Goal: Information Seeking & Learning: Learn about a topic

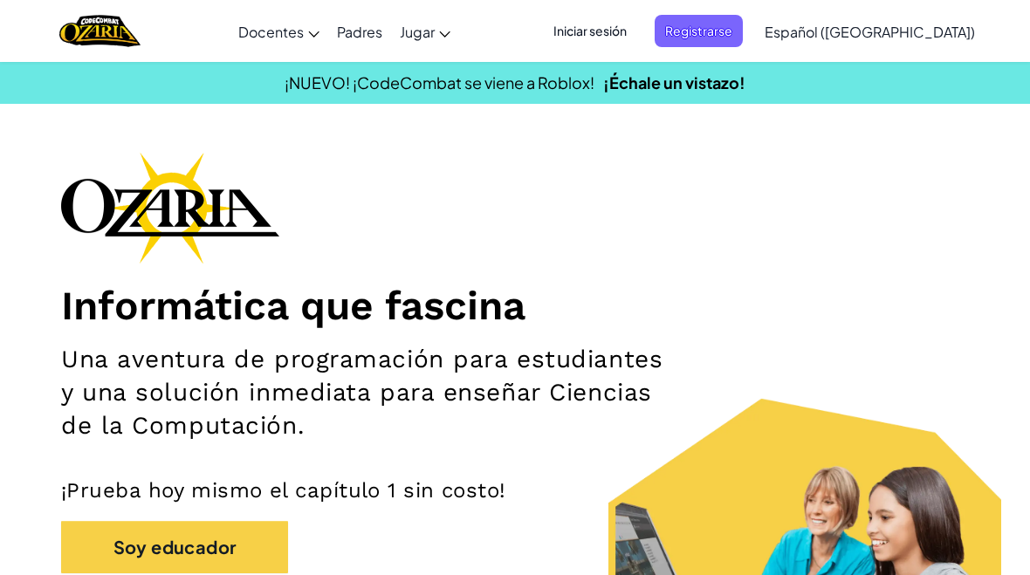
click at [743, 25] on span "Registrarse" at bounding box center [698, 31] width 88 height 32
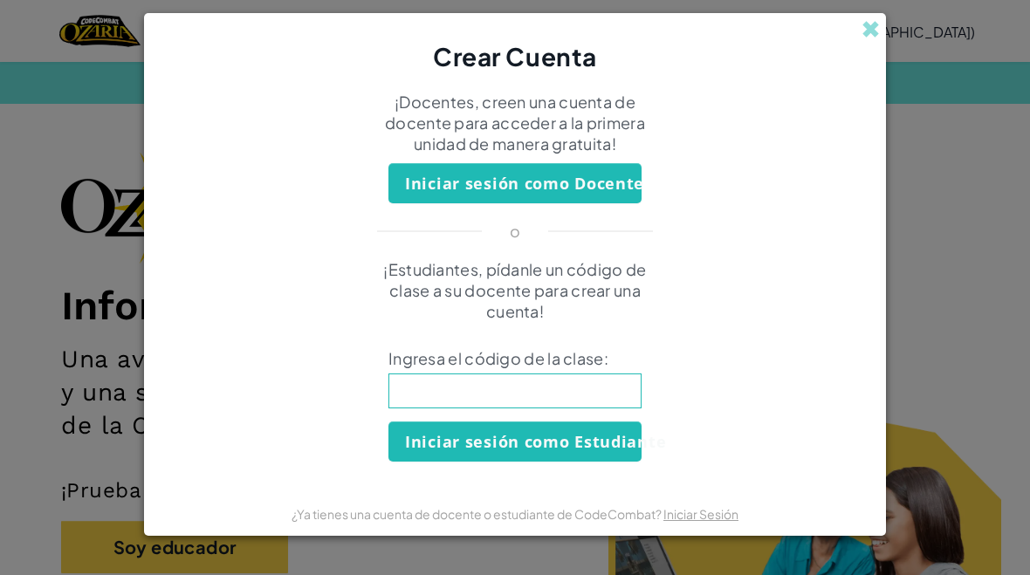
click at [603, 396] on input at bounding box center [514, 390] width 253 height 35
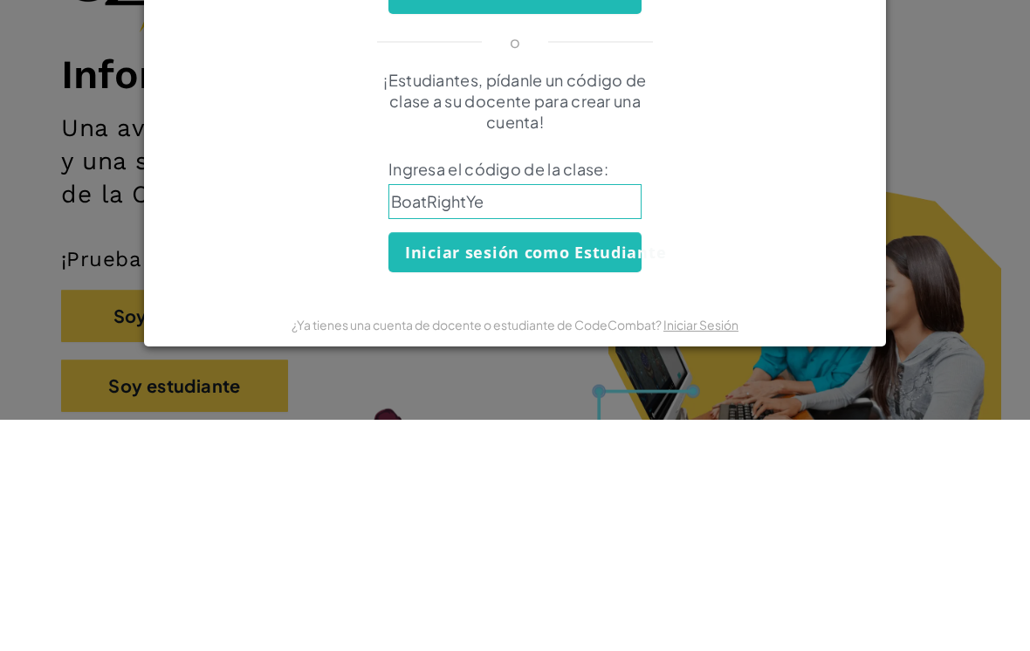
type input "BoatRightYes"
click at [593, 463] on button "Iniciar sesión como Estudiante" at bounding box center [514, 483] width 253 height 40
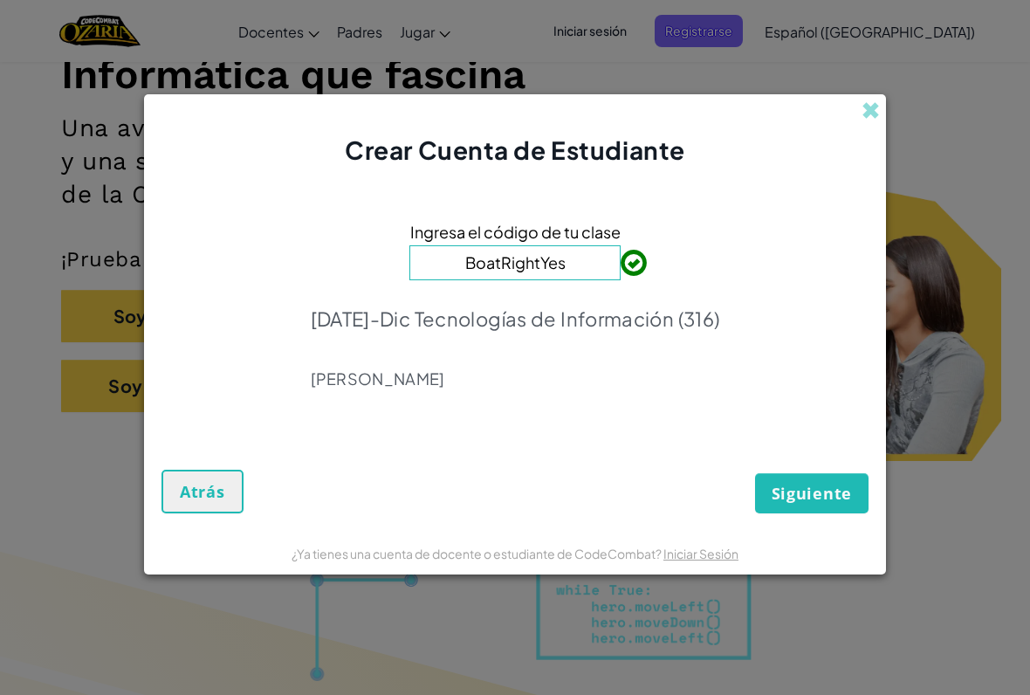
click at [806, 495] on span "Siguiente" at bounding box center [811, 493] width 80 height 21
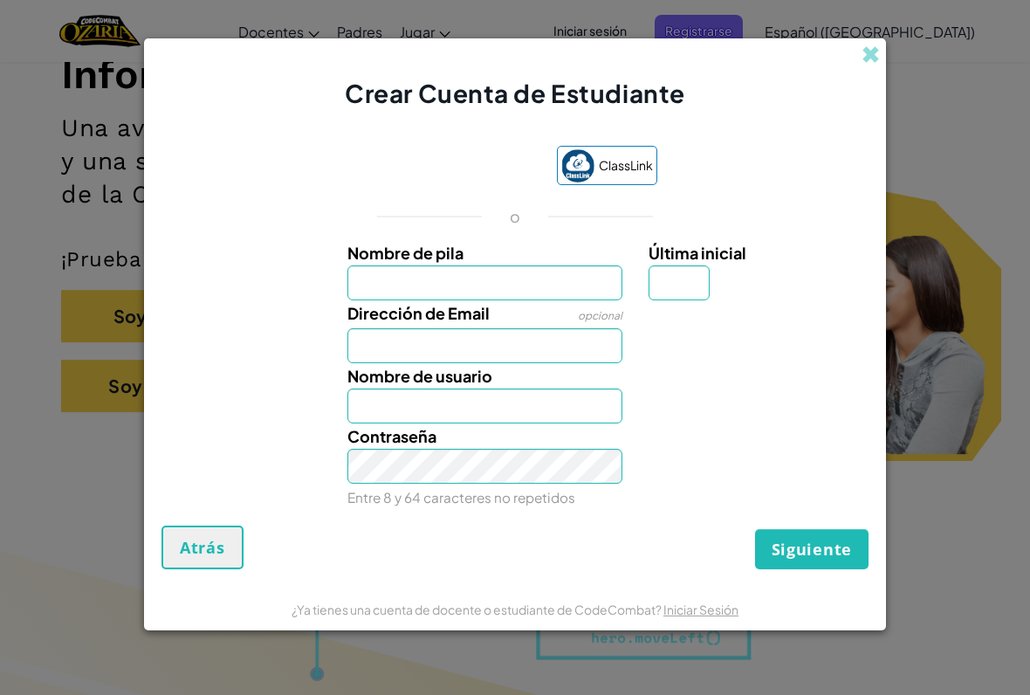
click at [595, 269] on input "Nombre de pila" at bounding box center [485, 282] width 276 height 35
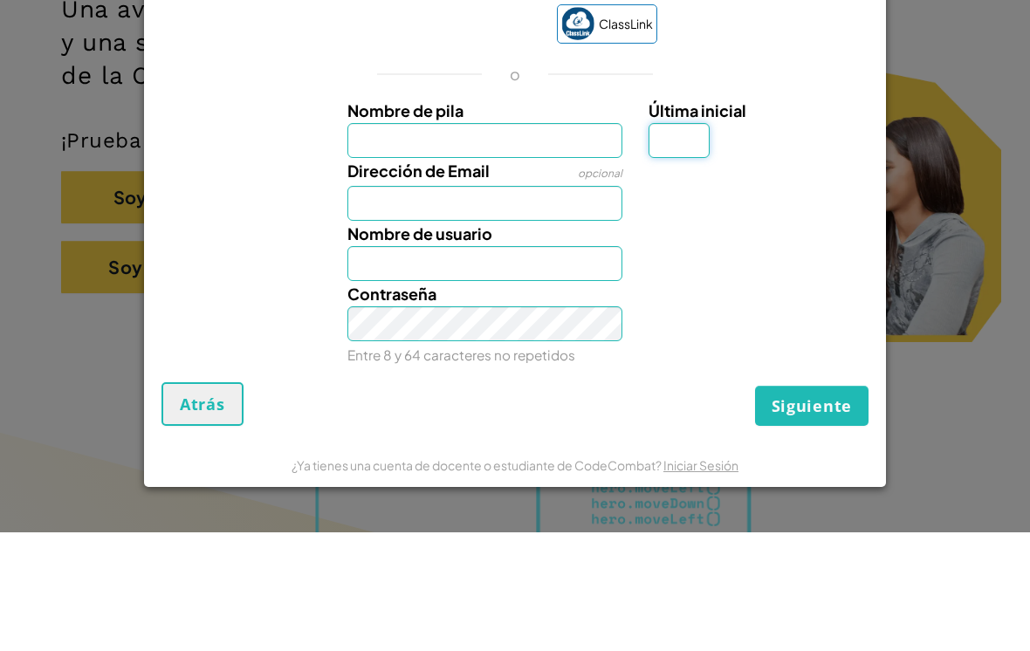
click at [684, 242] on input "Última inicial" at bounding box center [678, 259] width 61 height 35
type input "V"
click at [538, 242] on input "Nombre de pila" at bounding box center [485, 259] width 276 height 35
type input "V"
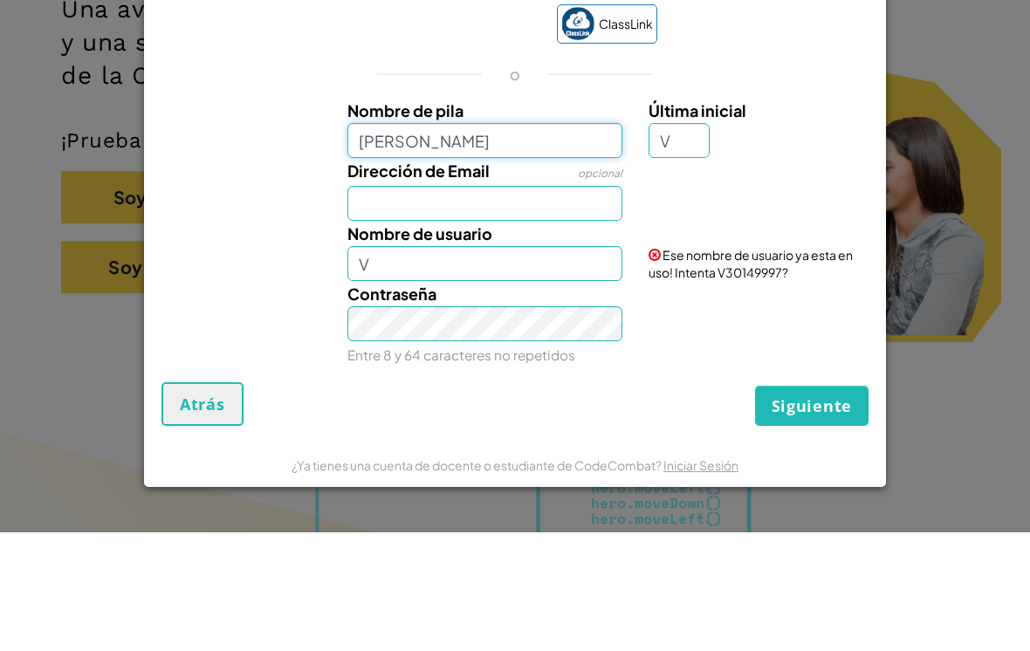
type input "Diego Vitela"
click at [585, 305] on input "Dirección de Email" at bounding box center [485, 322] width 276 height 35
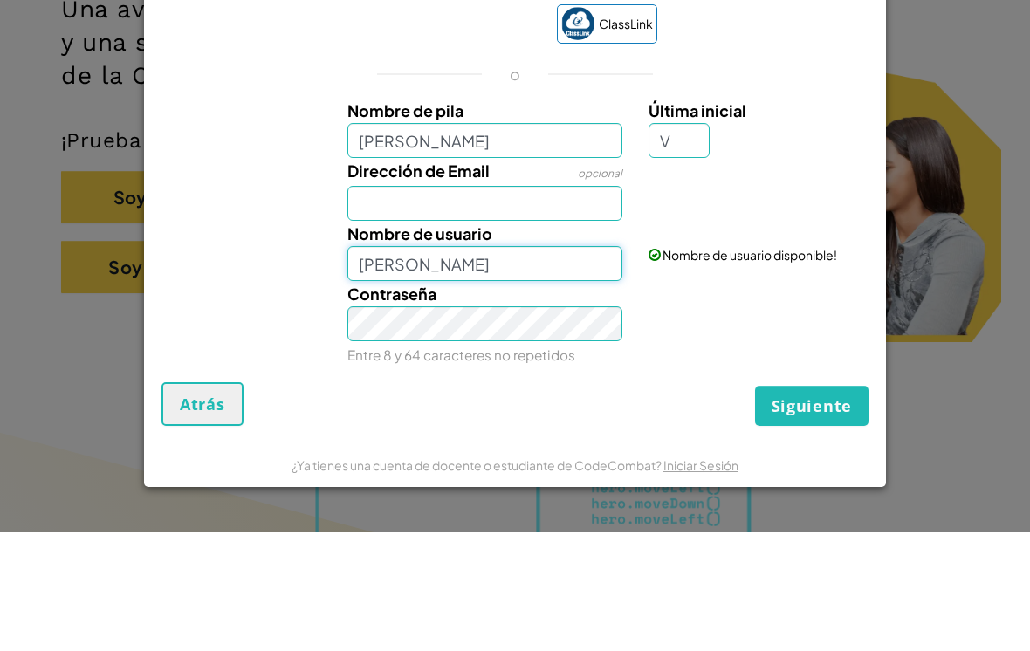
click at [557, 365] on input "Diego VitelaV" at bounding box center [485, 382] width 276 height 35
click at [579, 365] on input "Diego VitelaV" at bounding box center [485, 382] width 276 height 35
type input "Diego Vitela"
click at [583, 305] on input "Dirección de Email" at bounding box center [485, 322] width 276 height 35
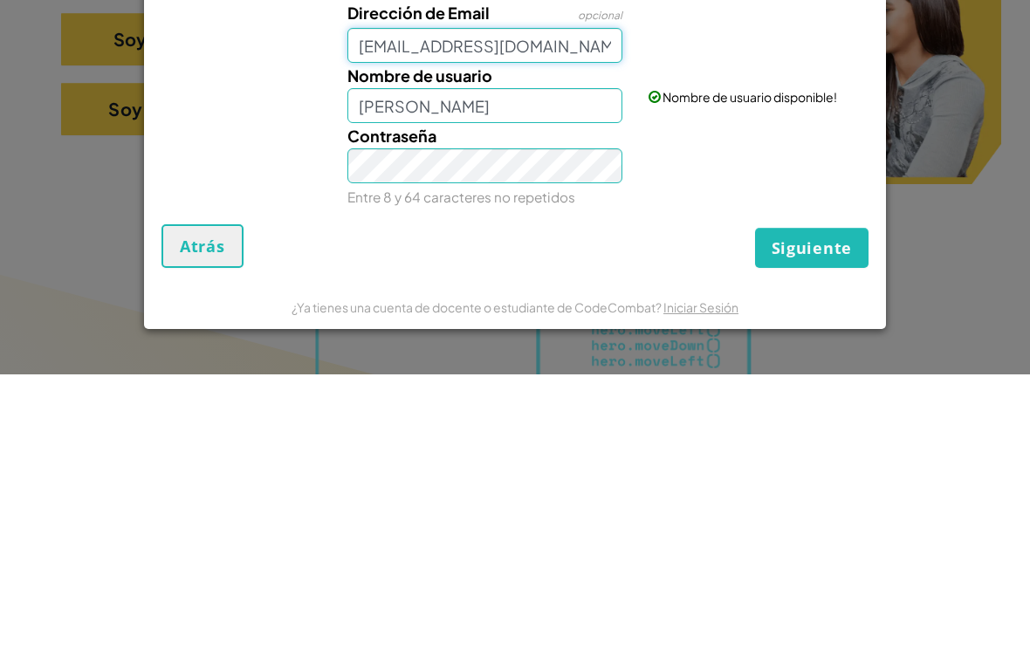
type input "AL07188402@tecmilenio.mx"
click at [832, 514] on span "Siguiente" at bounding box center [811, 524] width 80 height 21
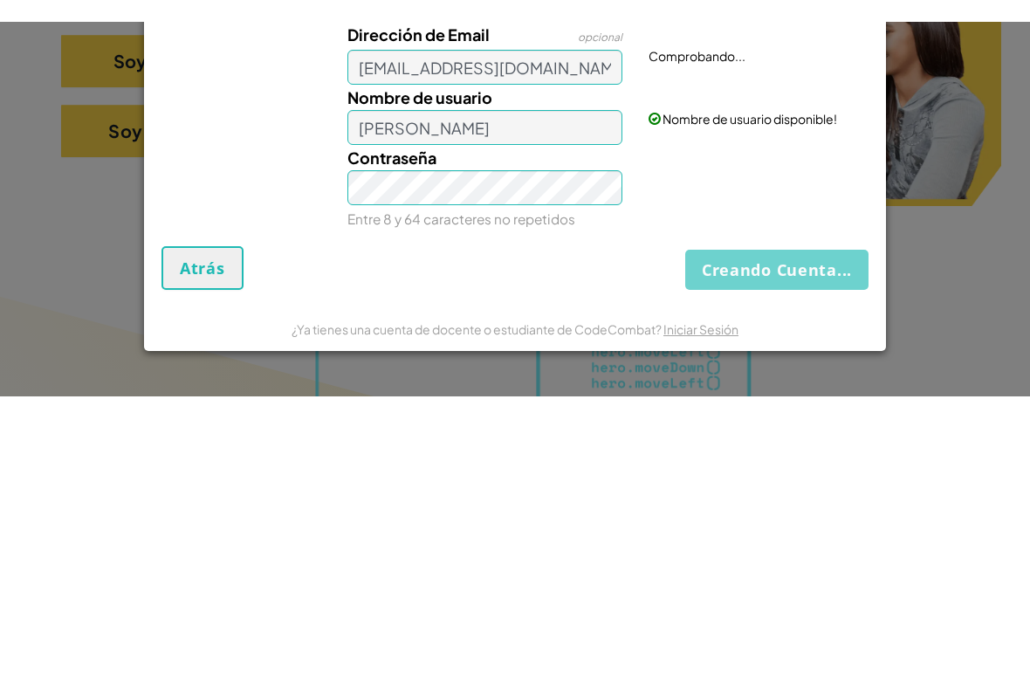
scroll to position [508, 0]
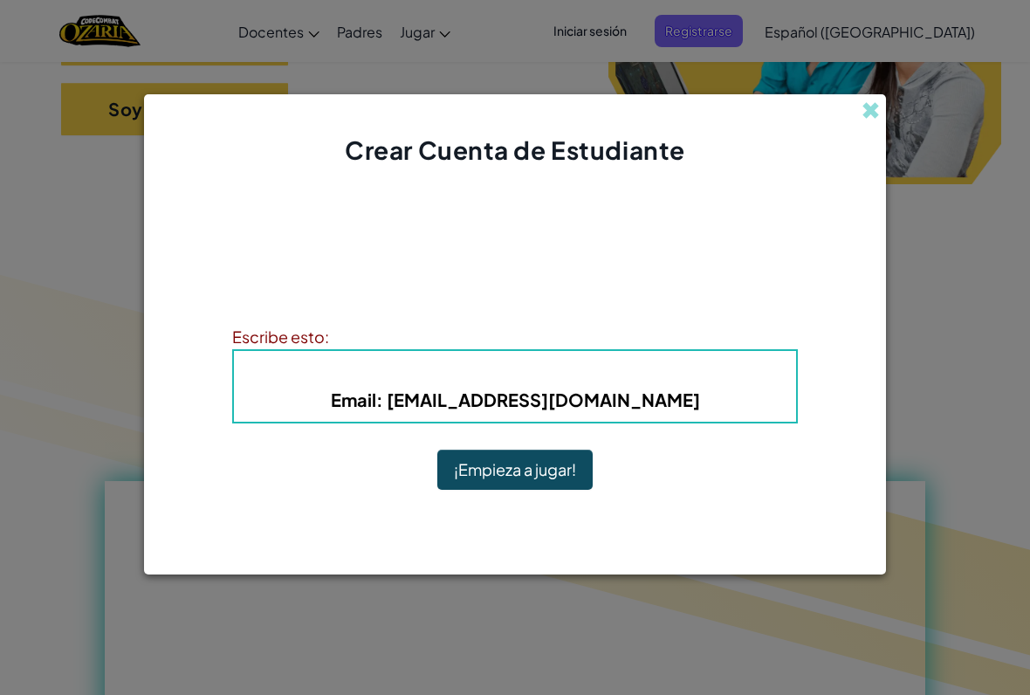
click at [548, 469] on button "¡Empieza a jugar!" at bounding box center [514, 469] width 155 height 40
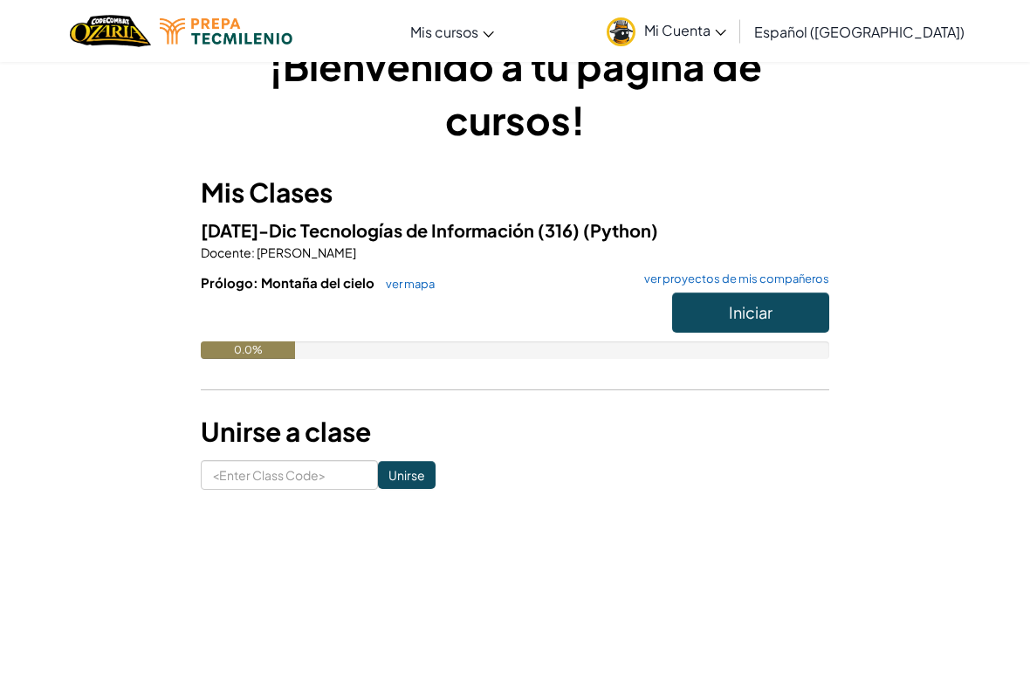
scroll to position [53, 0]
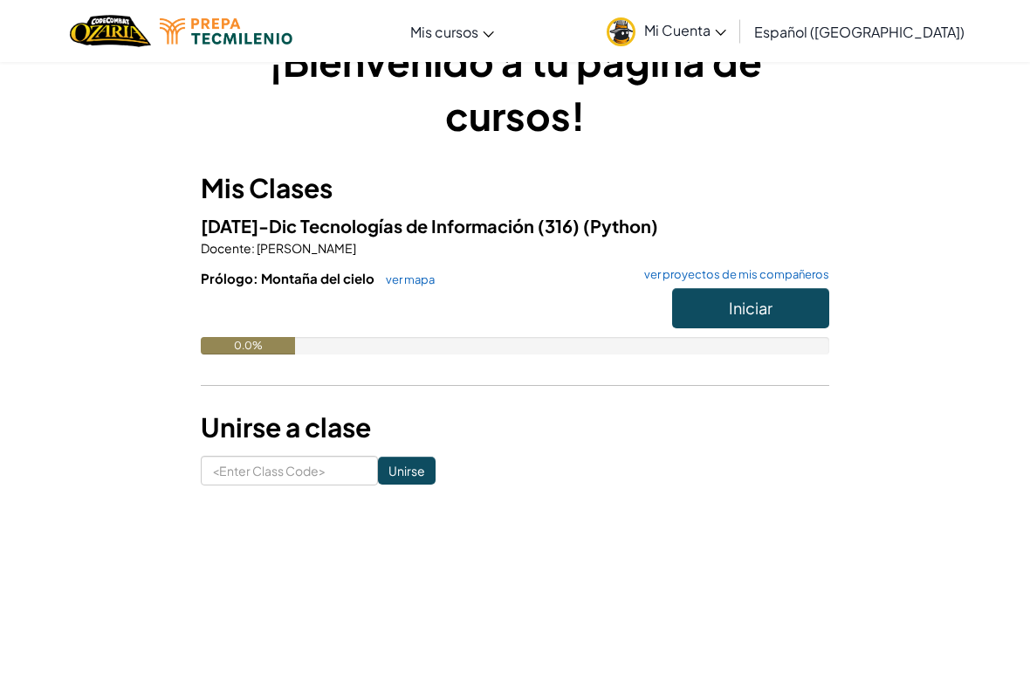
click at [318, 496] on div "¡Bienvenido a tu página de cursos! Mis Clases [DATE]-Dic Tecnologías de Informa…" at bounding box center [515, 260] width 846 height 504
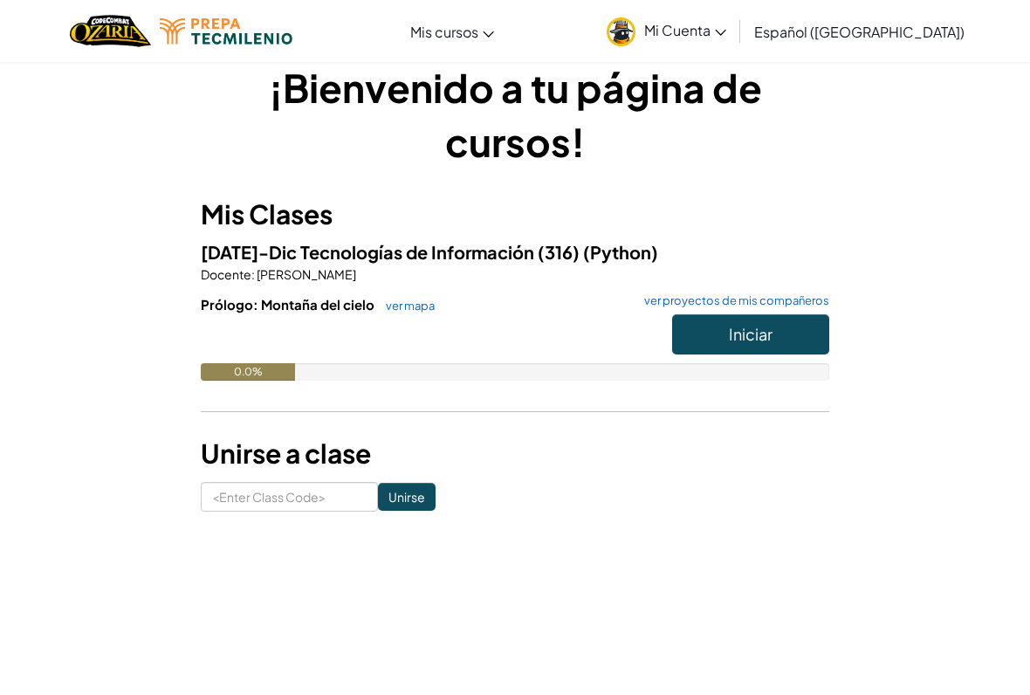
scroll to position [26, 0]
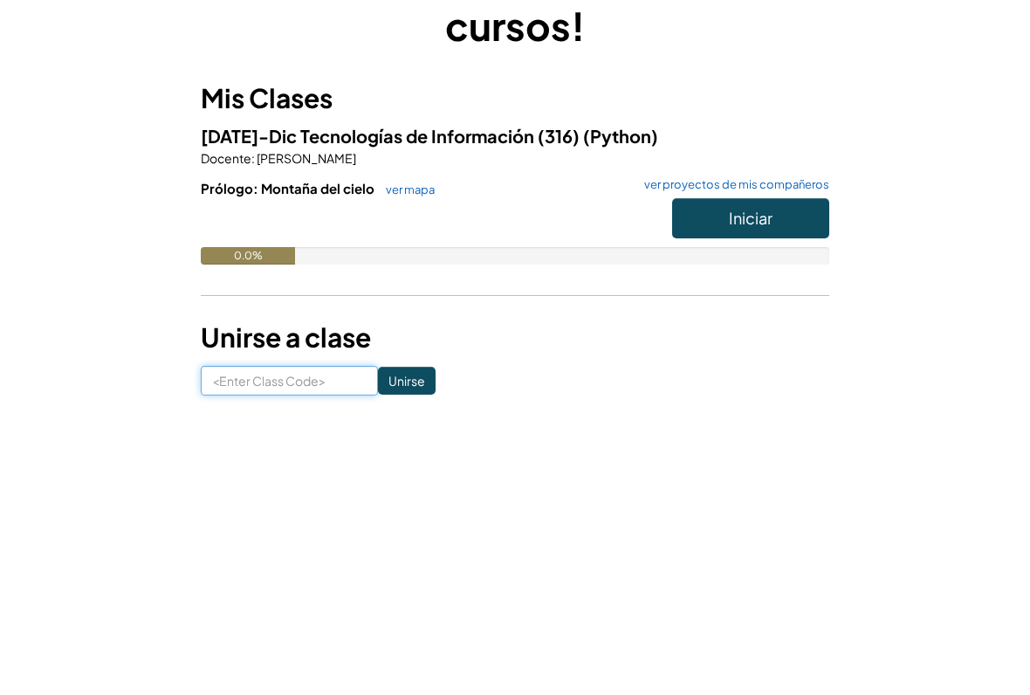
click at [223, 496] on input at bounding box center [289, 498] width 177 height 30
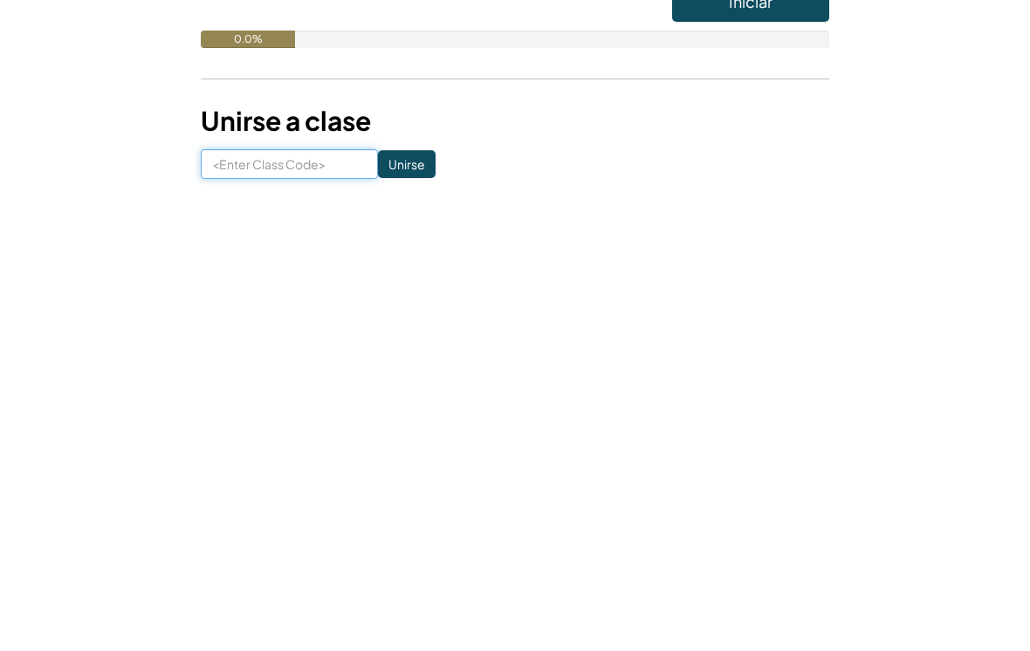
scroll to position [35, 0]
type input "BoatRightYes"
click at [407, 475] on input "Unirse" at bounding box center [407, 489] width 58 height 28
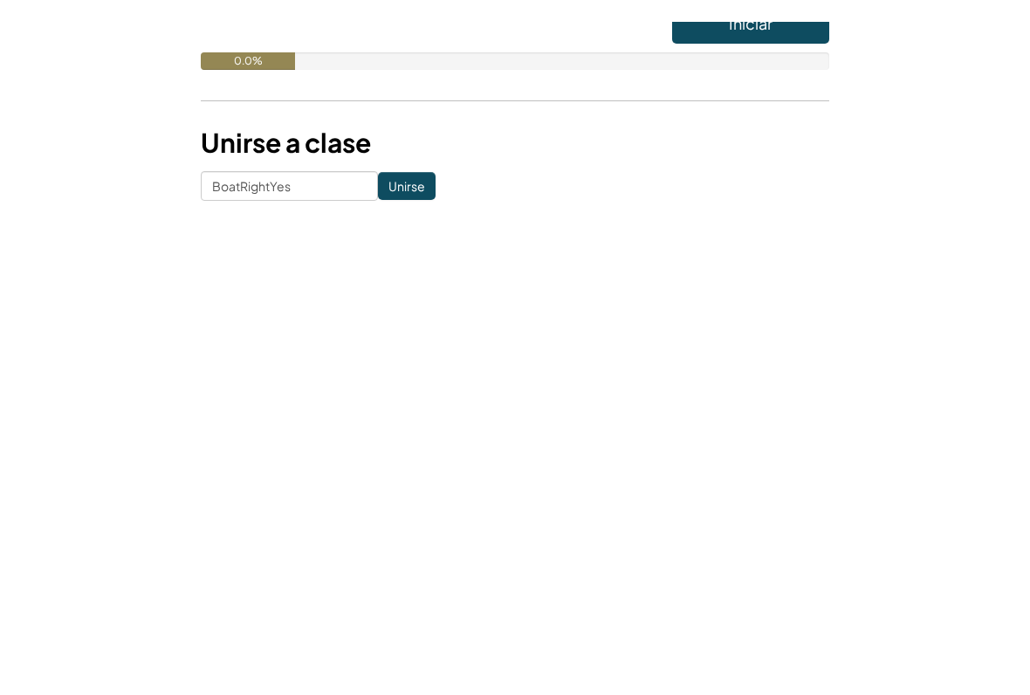
scroll to position [360, 0]
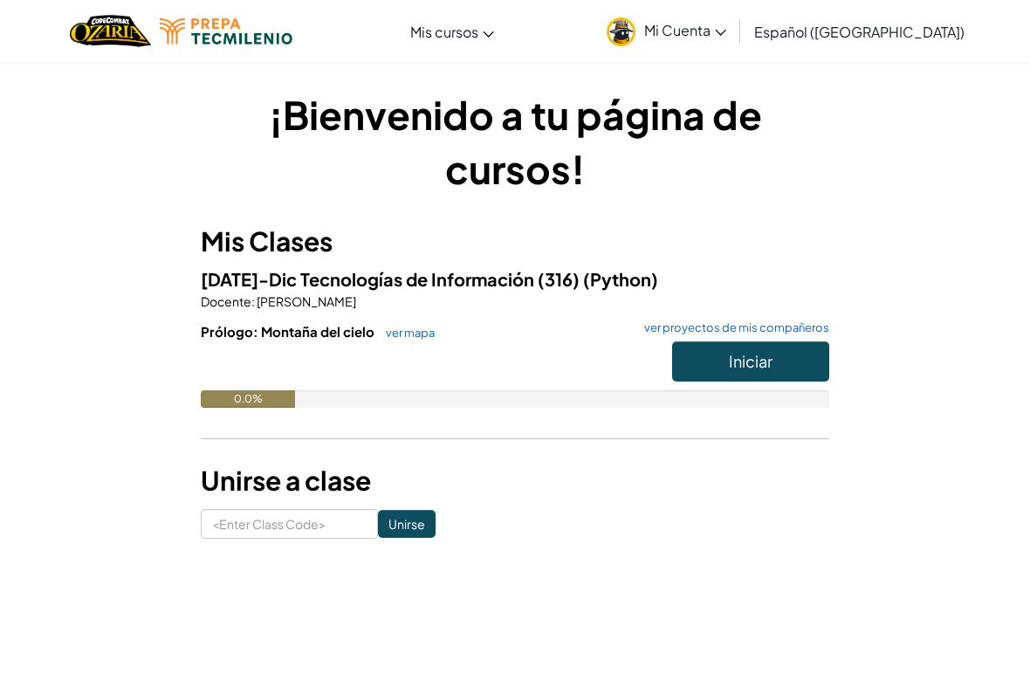
click at [789, 361] on button "Iniciar" at bounding box center [750, 361] width 157 height 40
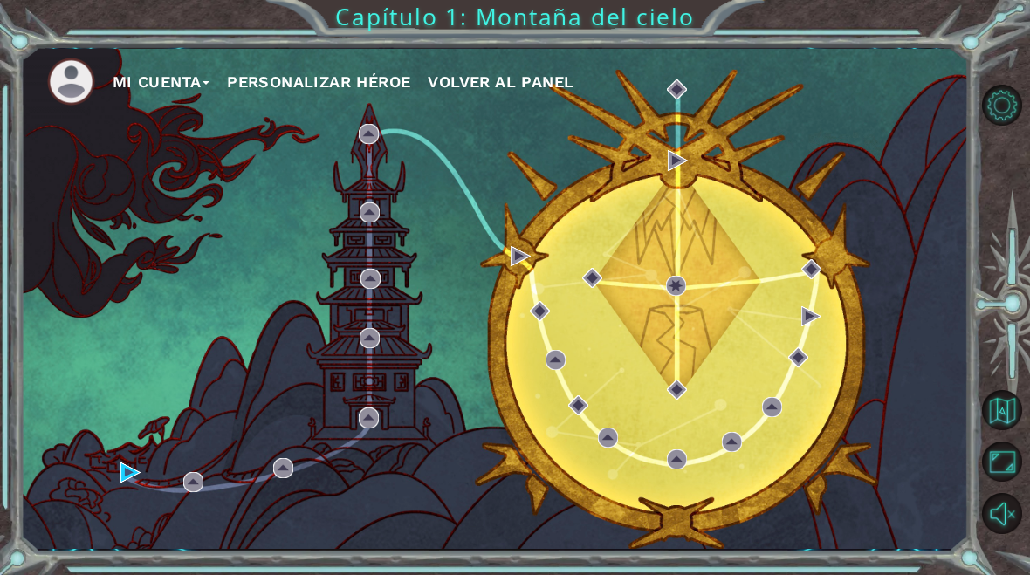
click at [284, 72] on button "Personalizar héroe" at bounding box center [318, 82] width 183 height 26
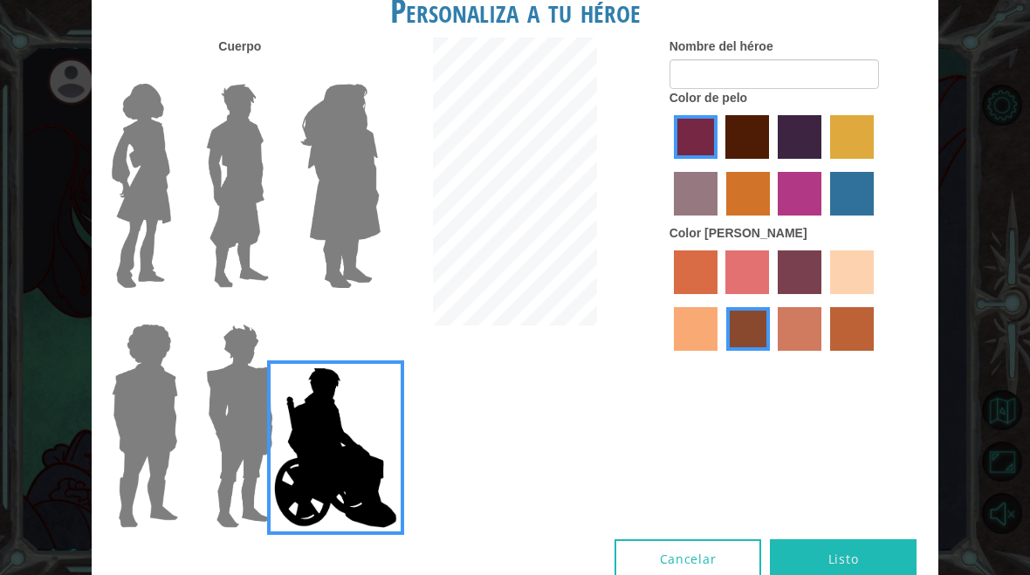
click at [242, 202] on img at bounding box center [238, 186] width 78 height 218
click at [267, 72] on input "Hero Lars" at bounding box center [267, 72] width 0 height 0
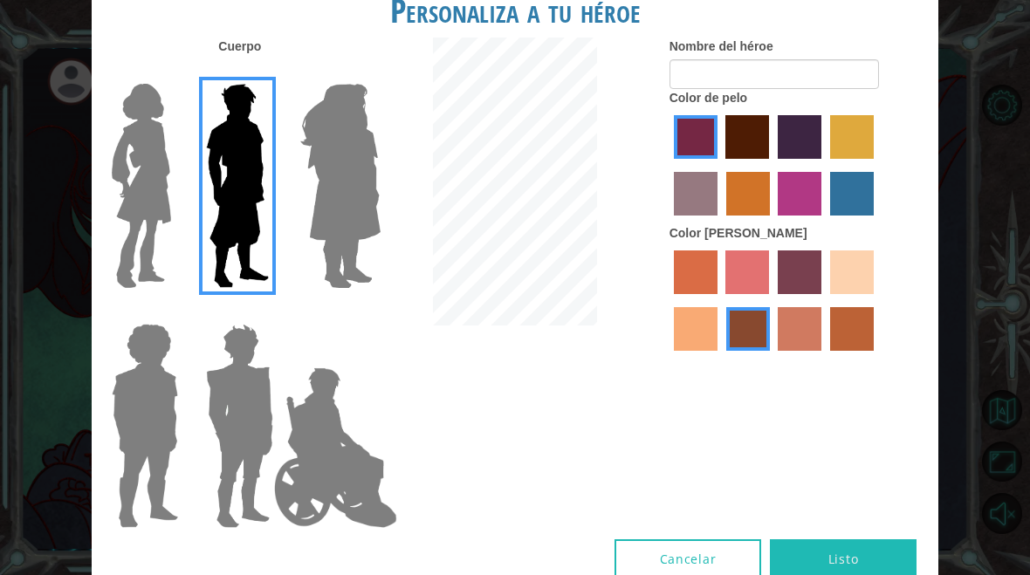
click at [144, 233] on img at bounding box center [141, 186] width 73 height 218
click at [173, 72] on input "Hero Connie" at bounding box center [173, 72] width 0 height 0
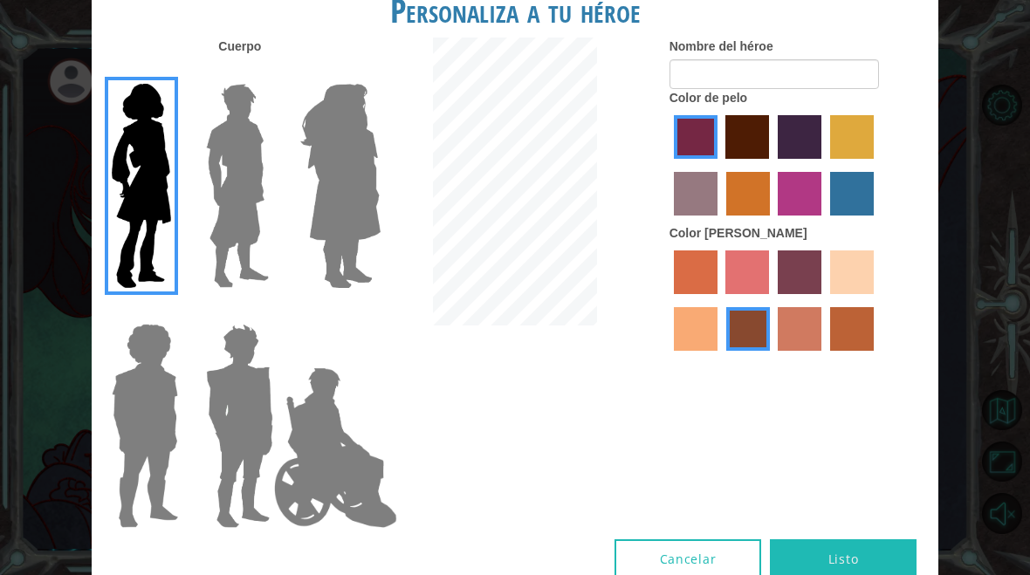
click at [161, 408] on img at bounding box center [145, 426] width 80 height 218
click at [173, 312] on input "Hero Steven" at bounding box center [173, 312] width 0 height 0
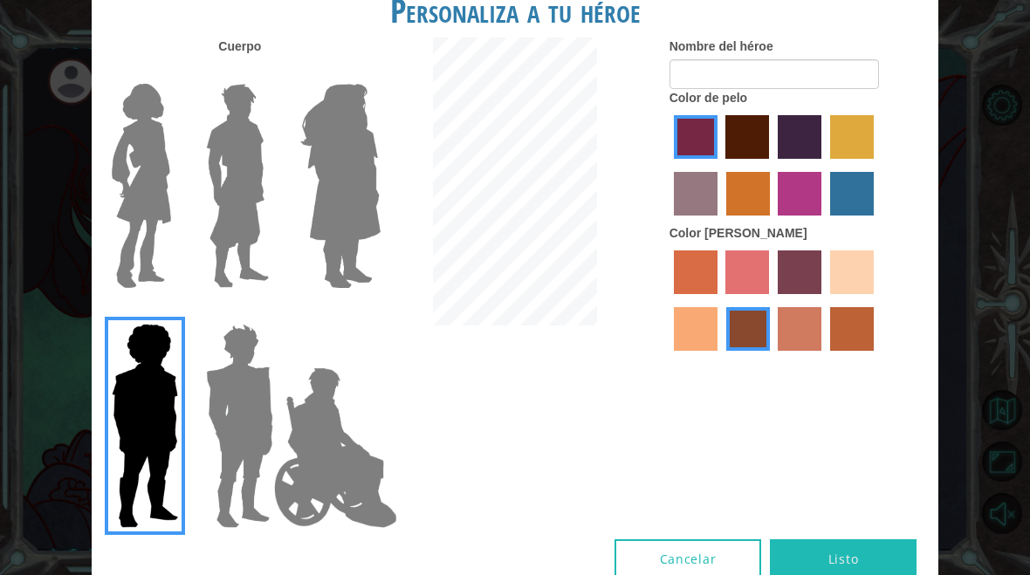
click at [212, 414] on img at bounding box center [239, 426] width 81 height 218
click at [267, 312] on input "Hero Garnet" at bounding box center [267, 312] width 0 height 0
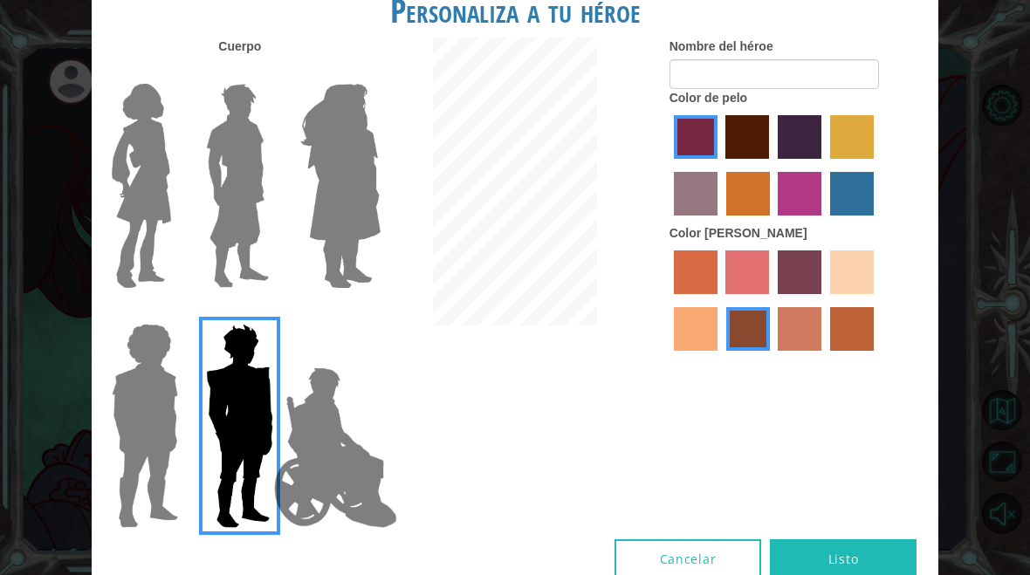
click at [762, 155] on label "maroon hair color" at bounding box center [747, 137] width 44 height 44
click at [720, 165] on input "maroon hair color" at bounding box center [720, 165] width 0 height 0
radio input "true"
click at [830, 159] on label "tulip tree hair color" at bounding box center [852, 137] width 44 height 44
click at [824, 165] on input "tulip tree hair color" at bounding box center [824, 165] width 0 height 0
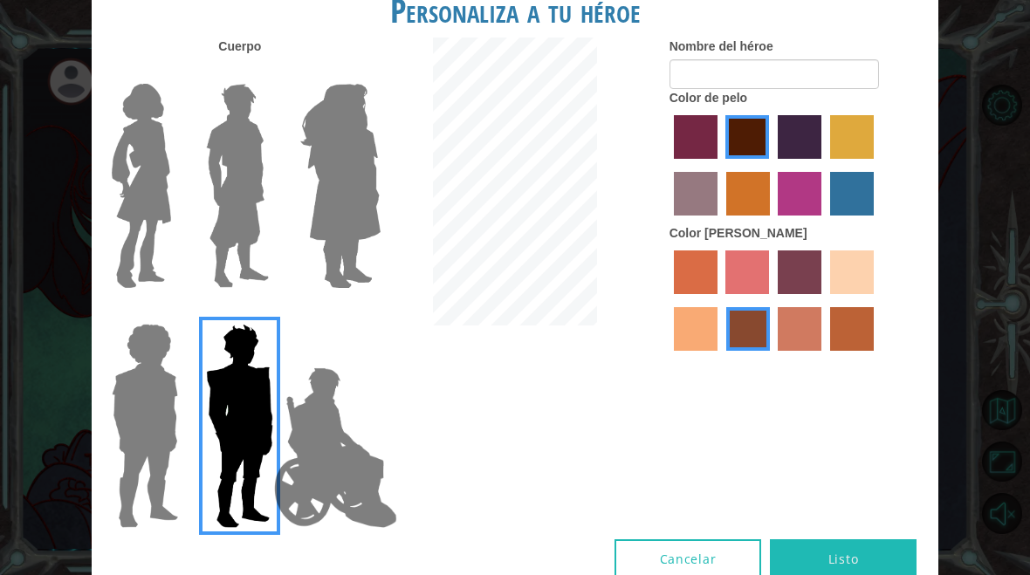
radio input "true"
click at [709, 294] on label "sorbus skin color" at bounding box center [696, 272] width 44 height 44
click at [668, 300] on input "sorbus skin color" at bounding box center [668, 300] width 0 height 0
radio input "true"
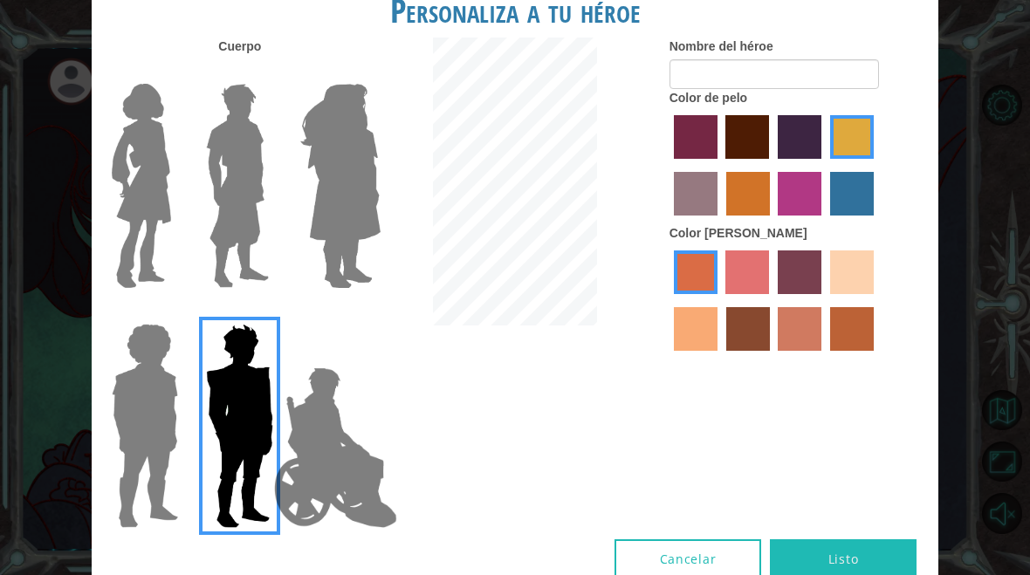
click at [830, 294] on label "sandy beach skin color" at bounding box center [852, 272] width 44 height 44
click at [824, 300] on input "sandy beach skin color" at bounding box center [824, 300] width 0 height 0
radio input "true"
click at [769, 159] on label "maroon hair color" at bounding box center [747, 137] width 44 height 44
click at [720, 165] on input "maroon hair color" at bounding box center [720, 165] width 0 height 0
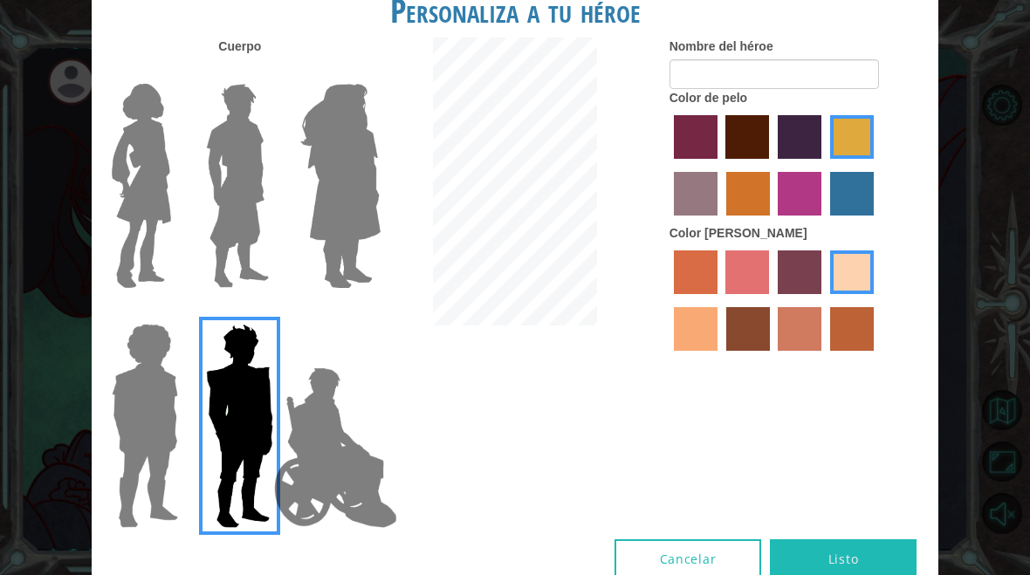
radio input "true"
click at [821, 159] on label "hot purple hair color" at bounding box center [800, 137] width 44 height 44
click at [771, 165] on input "hot purple hair color" at bounding box center [771, 165] width 0 height 0
radio input "true"
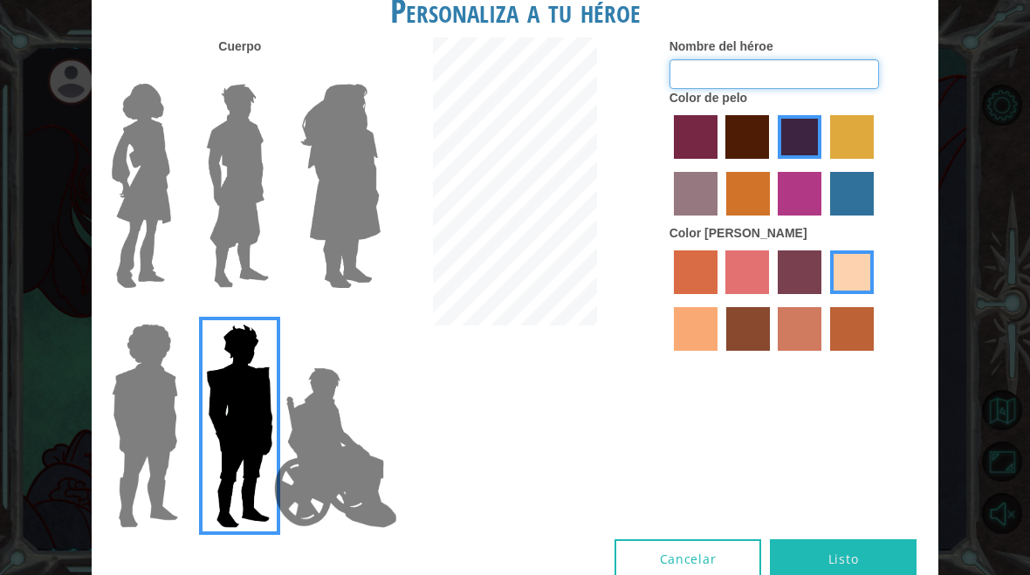
click at [814, 79] on input "Nombre del héroe" at bounding box center [773, 74] width 209 height 30
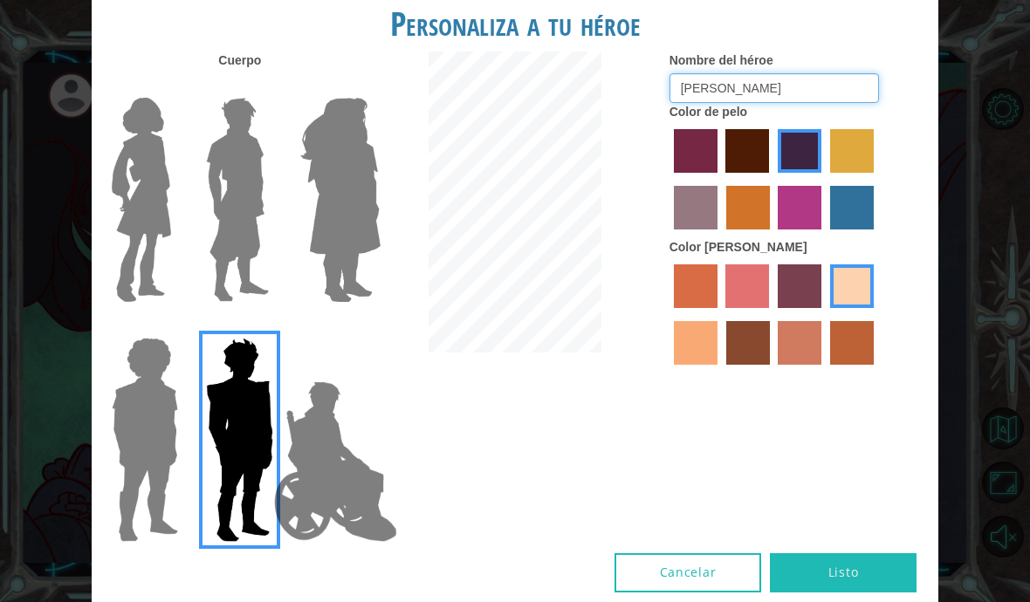
type input "[PERSON_NAME]"
click at [907, 137] on div "Color de pelo" at bounding box center [797, 170] width 256 height 135
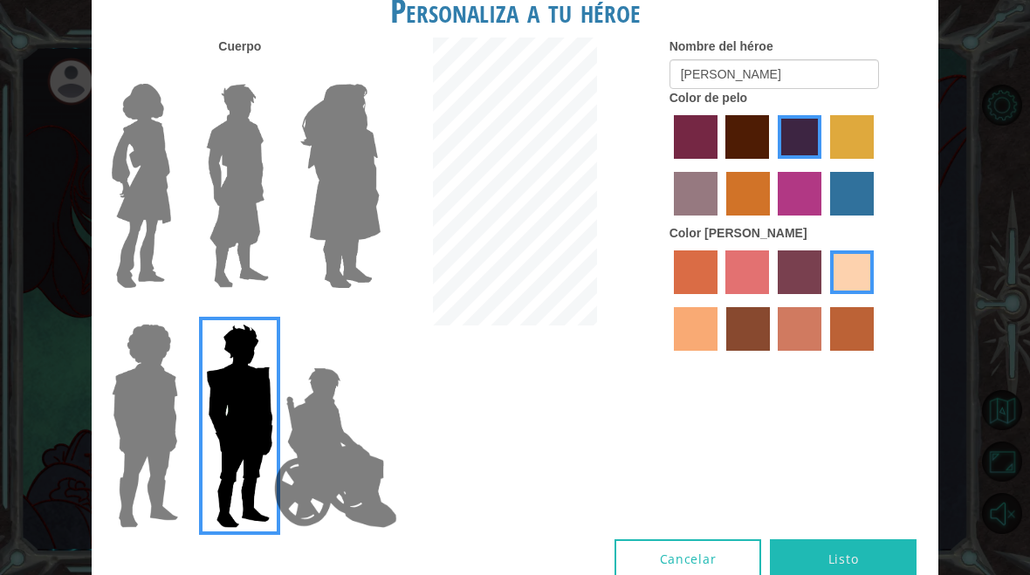
click at [715, 159] on label "paprika hair color" at bounding box center [696, 137] width 44 height 44
click at [668, 165] on input "paprika hair color" at bounding box center [668, 165] width 0 height 0
radio input "true"
click at [830, 216] on label "lachmara hair color" at bounding box center [852, 194] width 44 height 44
click at [824, 222] on input "lachmara hair color" at bounding box center [824, 222] width 0 height 0
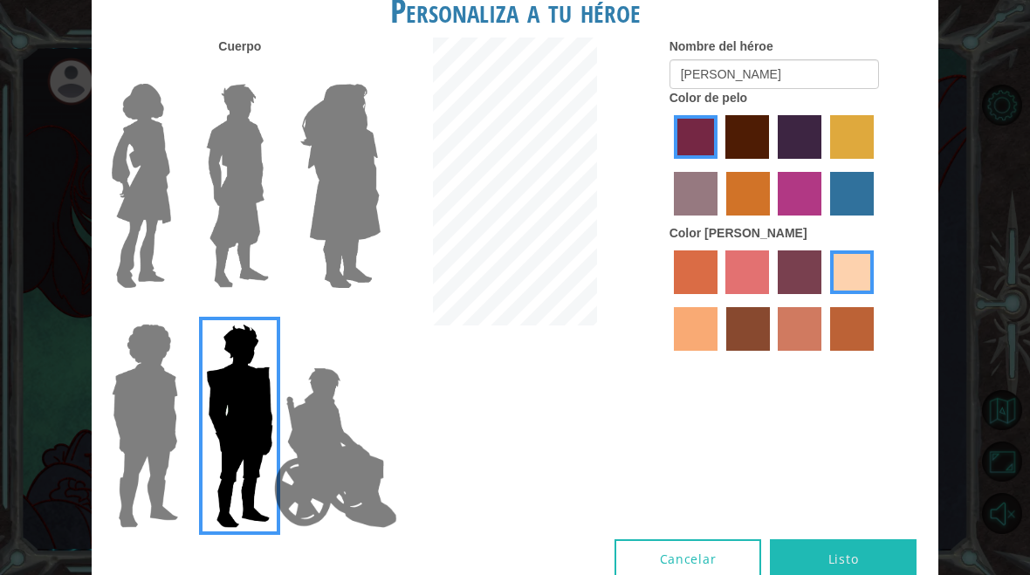
radio input "true"
click at [819, 159] on label "hot purple hair color" at bounding box center [800, 137] width 44 height 44
click at [771, 165] on input "hot purple hair color" at bounding box center [771, 165] width 0 height 0
radio input "true"
click at [717, 351] on label "tacao skin color" at bounding box center [696, 329] width 44 height 44
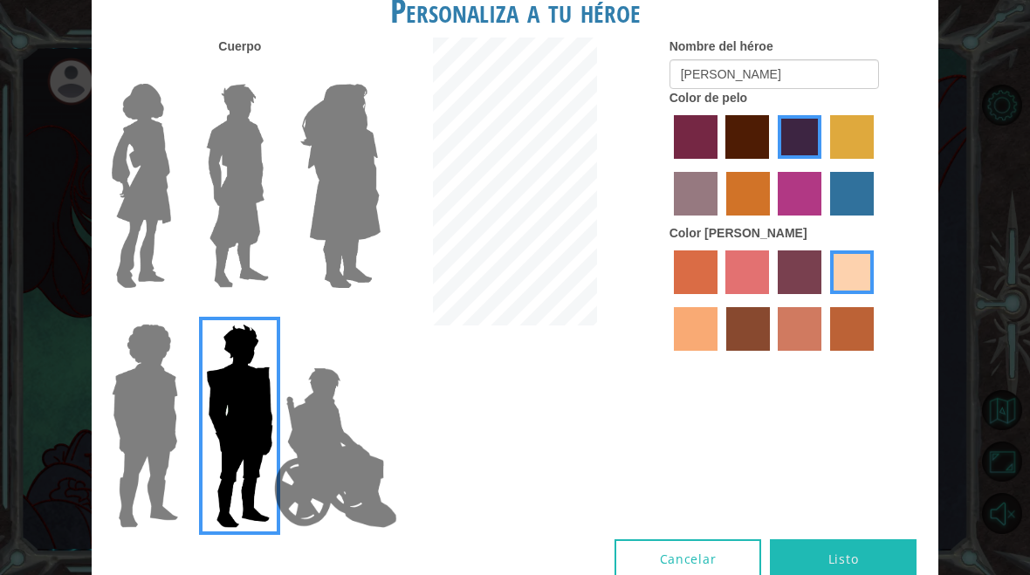
click at [876, 300] on input "tacao skin color" at bounding box center [876, 300] width 0 height 0
radio input "true"
click at [830, 294] on label "sandy beach skin color" at bounding box center [852, 272] width 44 height 44
click at [824, 300] on input "sandy beach skin color" at bounding box center [824, 300] width 0 height 0
radio input "true"
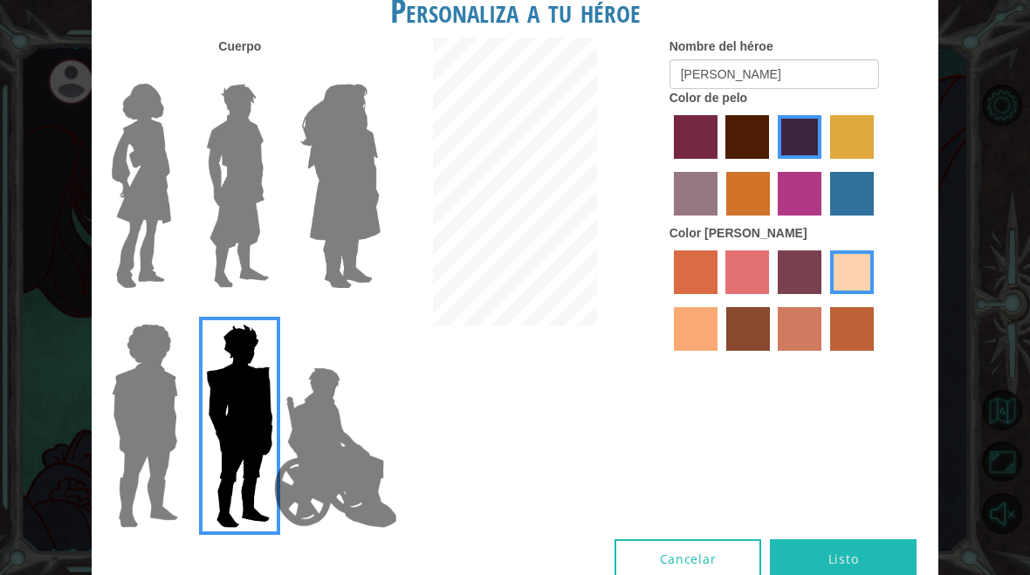
click at [830, 351] on label "smoke tree skin color" at bounding box center [852, 329] width 44 height 44
click at [824, 357] on input "smoke tree skin color" at bounding box center [824, 357] width 0 height 0
radio input "true"
click at [830, 294] on label "sandy beach skin color" at bounding box center [852, 272] width 44 height 44
click at [824, 300] on input "sandy beach skin color" at bounding box center [824, 300] width 0 height 0
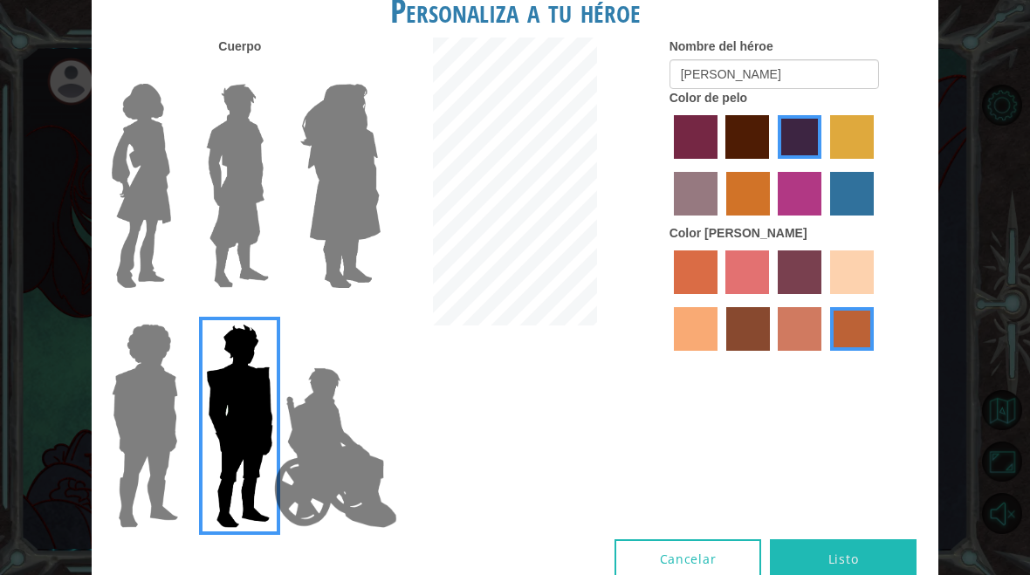
radio input "true"
click at [717, 351] on label "tacao skin color" at bounding box center [696, 329] width 44 height 44
click at [876, 300] on input "tacao skin color" at bounding box center [876, 300] width 0 height 0
radio input "true"
click at [770, 351] on label "karma skin color" at bounding box center [748, 329] width 44 height 44
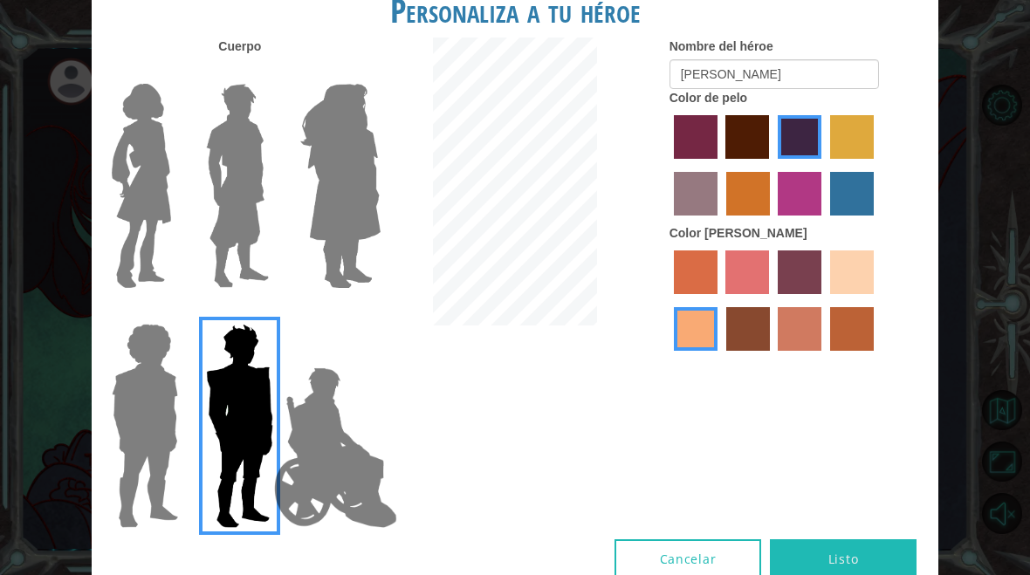
click at [720, 357] on input "karma skin color" at bounding box center [720, 357] width 0 height 0
radio input "true"
click at [821, 294] on label "tosca skin color" at bounding box center [800, 272] width 44 height 44
click at [771, 300] on input "tosca skin color" at bounding box center [771, 300] width 0 height 0
radio input "true"
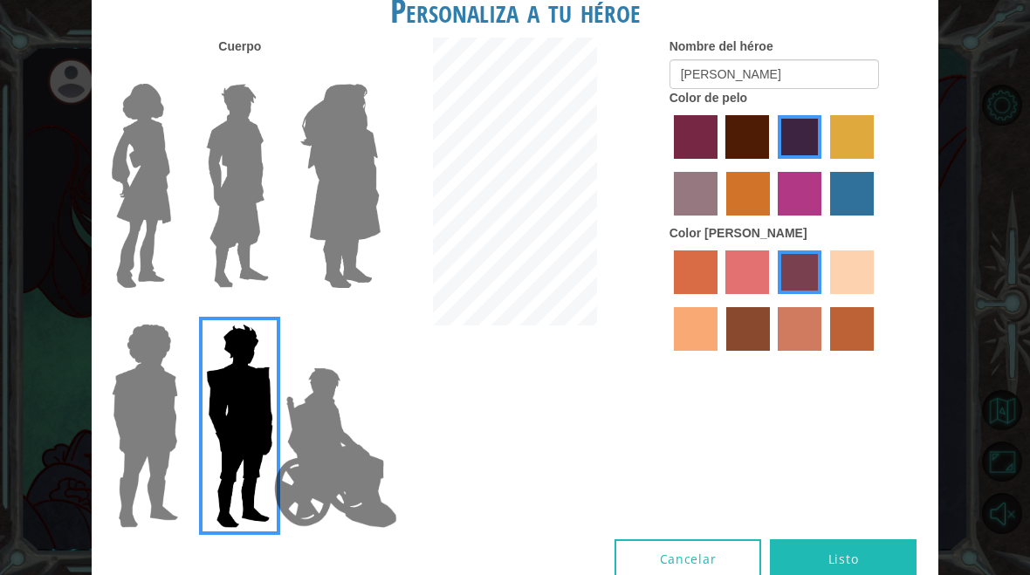
click at [830, 294] on label "sandy beach skin color" at bounding box center [852, 272] width 44 height 44
click at [824, 300] on input "sandy beach skin color" at bounding box center [824, 300] width 0 height 0
radio input "true"
click at [821, 294] on label "tosca skin color" at bounding box center [800, 272] width 44 height 44
click at [771, 300] on input "tosca skin color" at bounding box center [771, 300] width 0 height 0
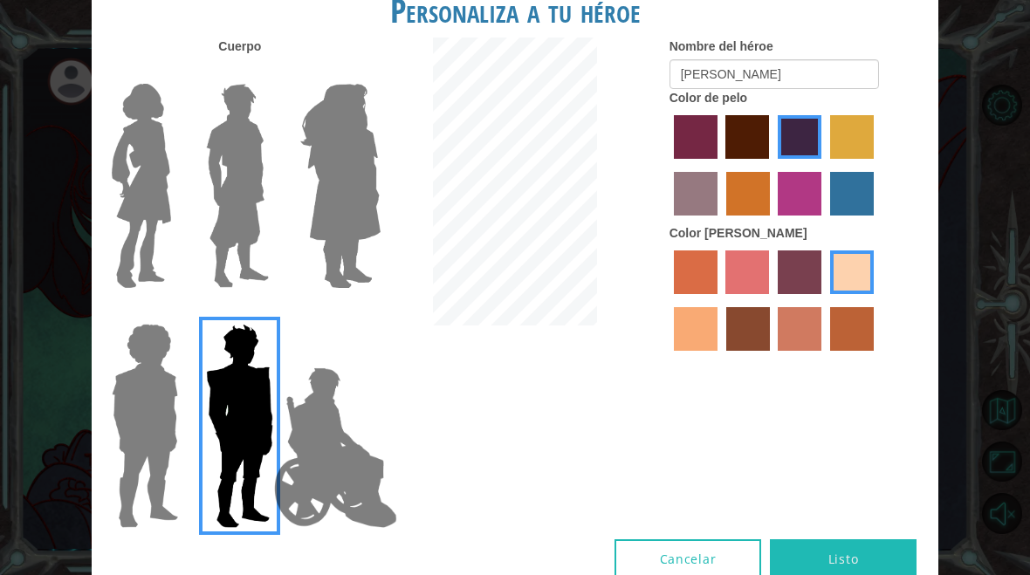
radio input "true"
click at [841, 550] on button "Listo" at bounding box center [843, 558] width 147 height 39
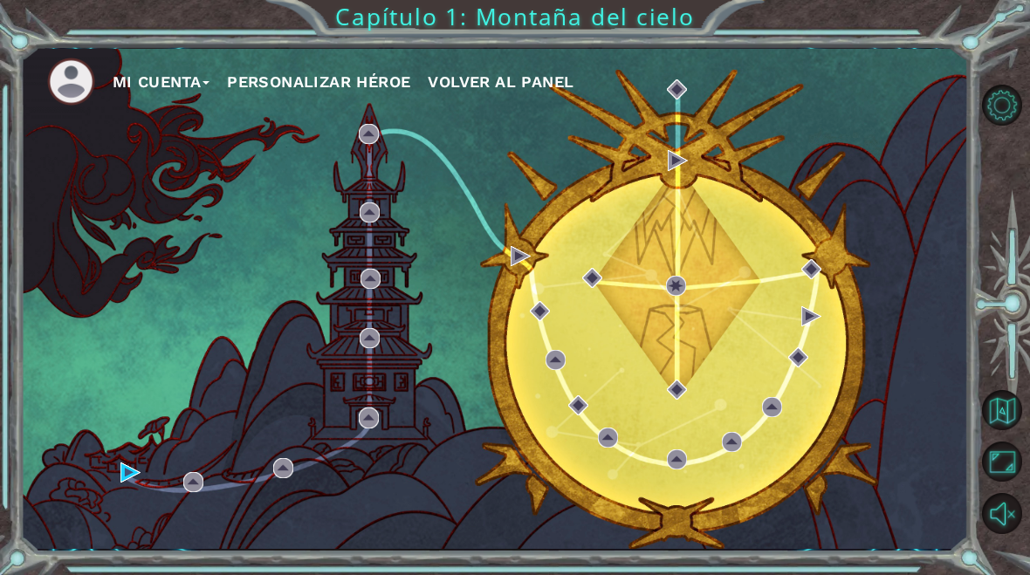
click at [154, 80] on button "Mi Cuenta" at bounding box center [162, 82] width 98 height 26
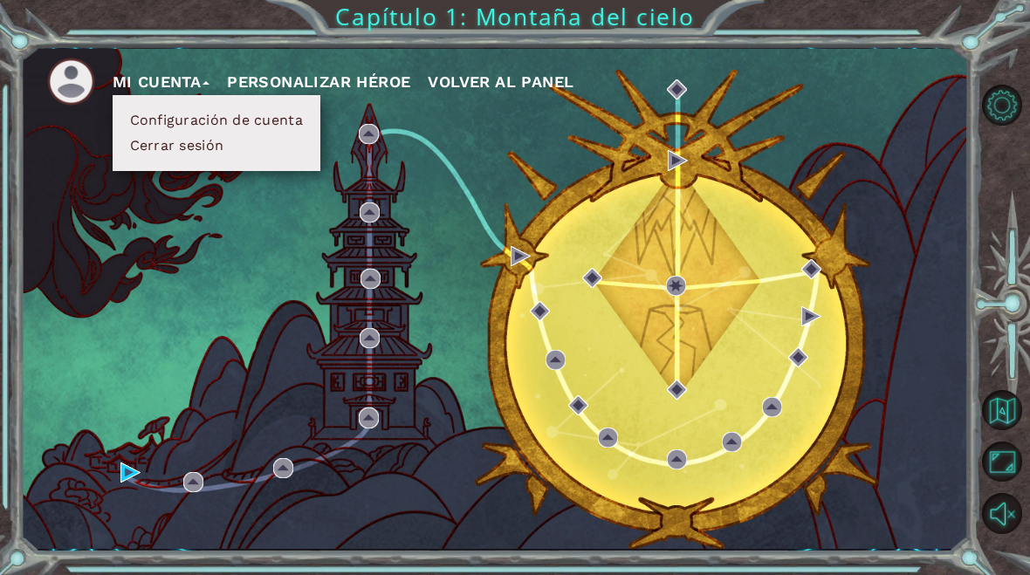
click at [156, 76] on button "Mi Cuenta" at bounding box center [162, 82] width 98 height 26
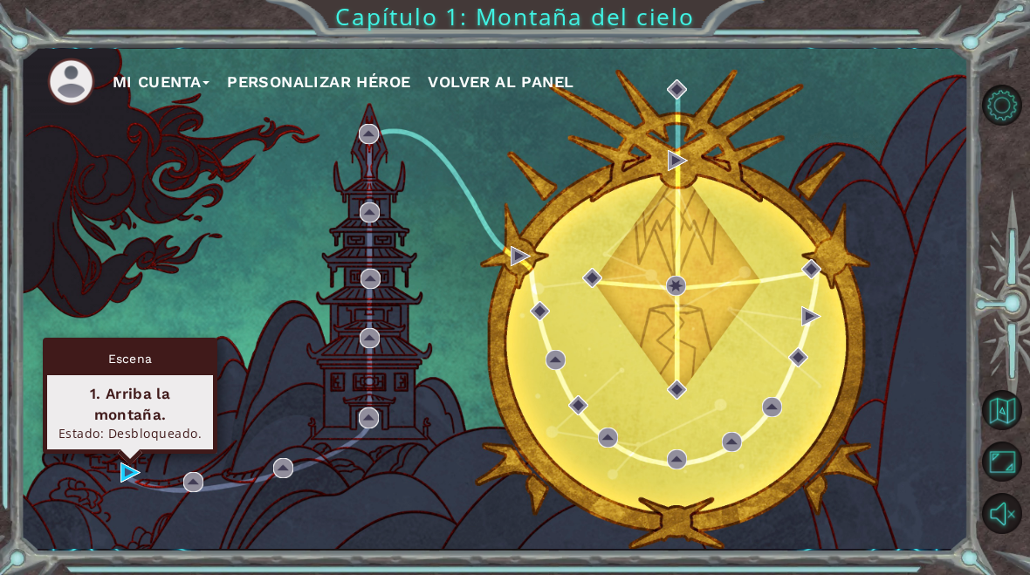
click at [117, 422] on div "1. Arriba la montaña." at bounding box center [130, 404] width 150 height 42
click at [114, 363] on div "Escena" at bounding box center [130, 358] width 166 height 33
click at [100, 355] on div "Escena" at bounding box center [130, 358] width 166 height 33
click at [113, 435] on div "Estado: Desbloqueado." at bounding box center [130, 433] width 150 height 17
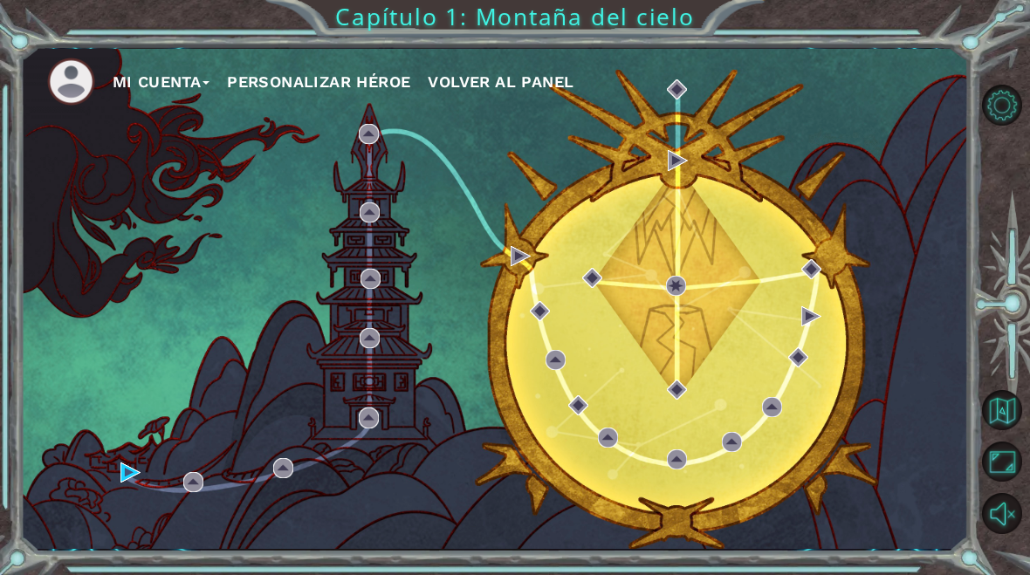
click at [152, 456] on div "Mi Cuenta Personalizar héroe Volver al panel" at bounding box center [495, 299] width 948 height 500
click at [124, 457] on div "Mi Cuenta Personalizar héroe Volver al panel" at bounding box center [495, 299] width 948 height 500
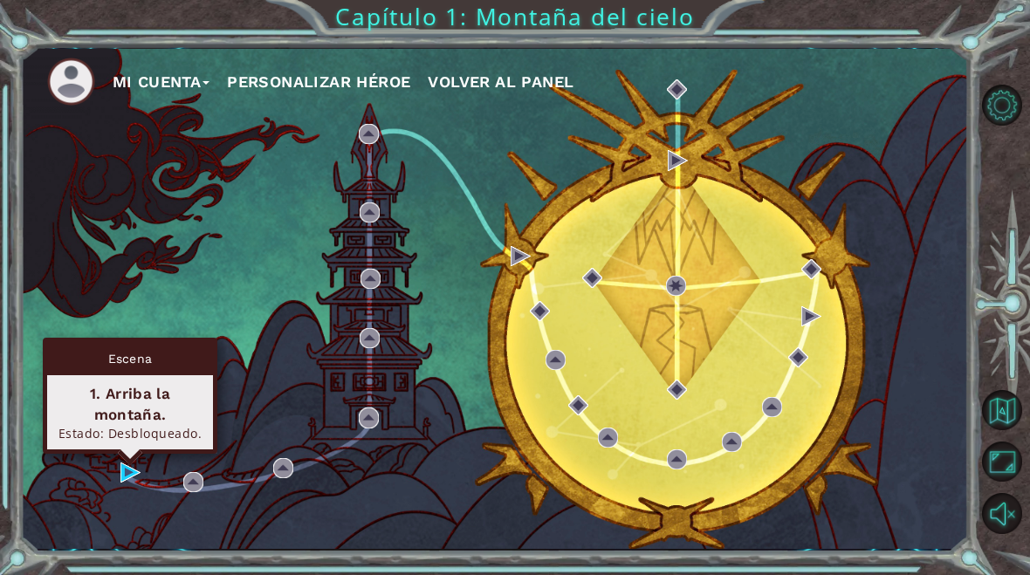
click at [112, 421] on div "1. Arriba la montaña." at bounding box center [130, 404] width 150 height 42
click at [140, 377] on div "1. Arriba la montaña. Estado: Desbloqueado." at bounding box center [130, 412] width 166 height 74
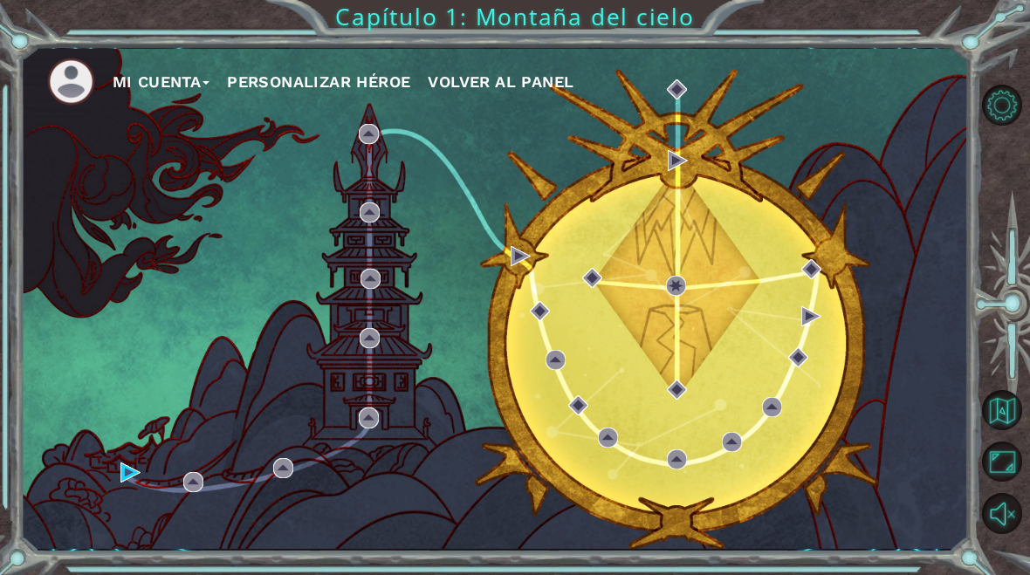
click at [100, 464] on div "Mi Cuenta Personalizar héroe Volver al panel" at bounding box center [495, 299] width 948 height 500
click at [131, 475] on img at bounding box center [130, 472] width 20 height 20
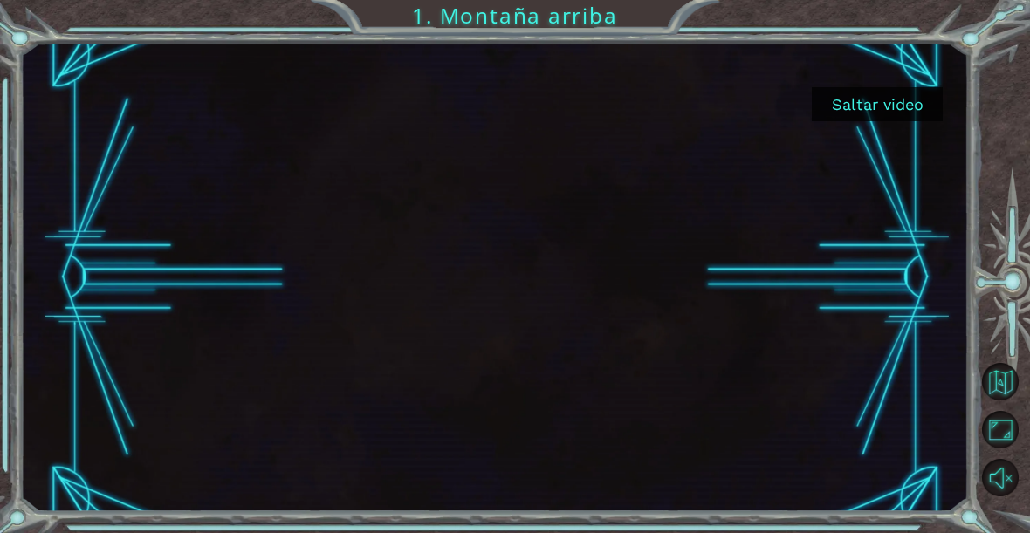
click at [857, 117] on button "Saltar video" at bounding box center [877, 104] width 131 height 34
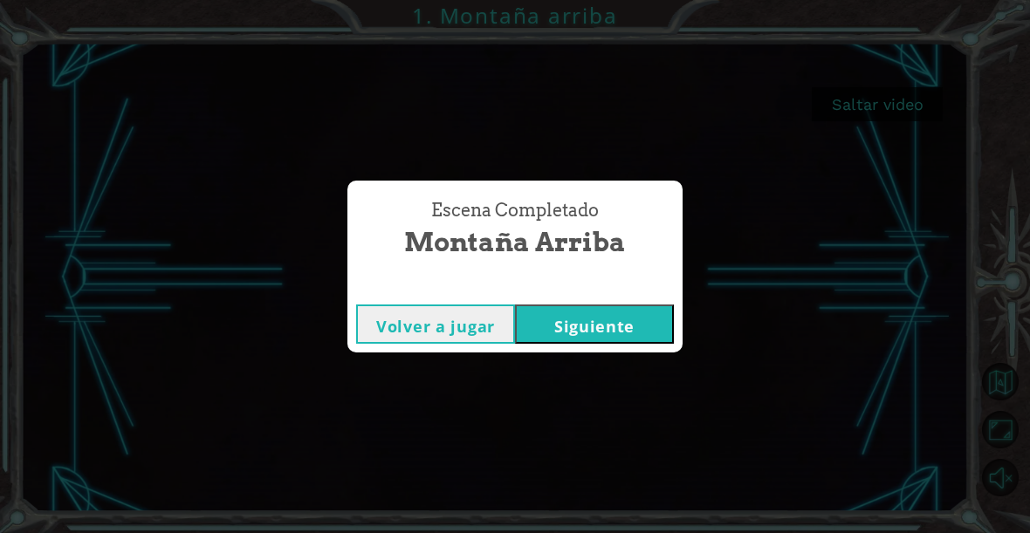
click at [625, 325] on button "Siguiente" at bounding box center [594, 324] width 159 height 39
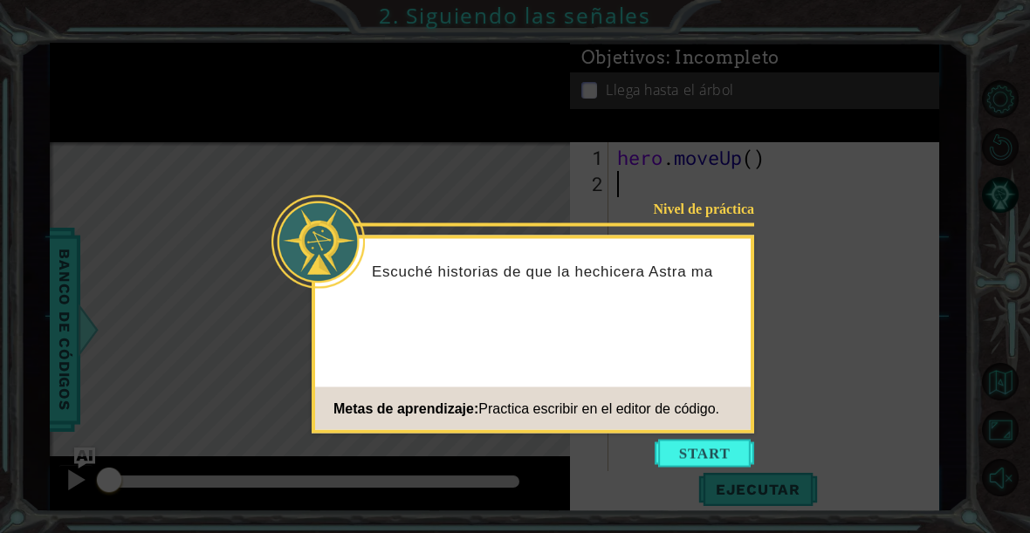
click at [721, 450] on button "Start" at bounding box center [703, 454] width 99 height 28
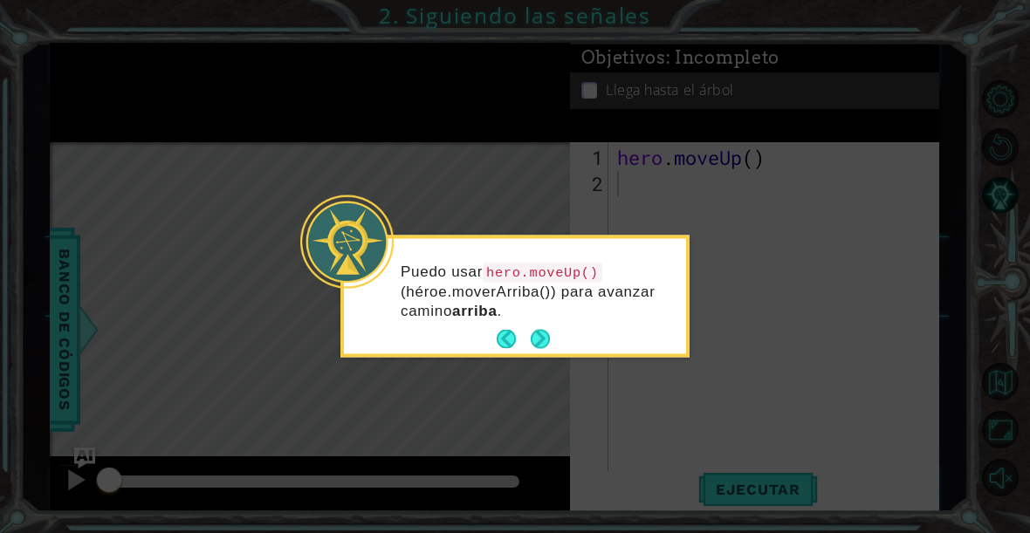
click at [548, 332] on button "Next" at bounding box center [540, 339] width 24 height 24
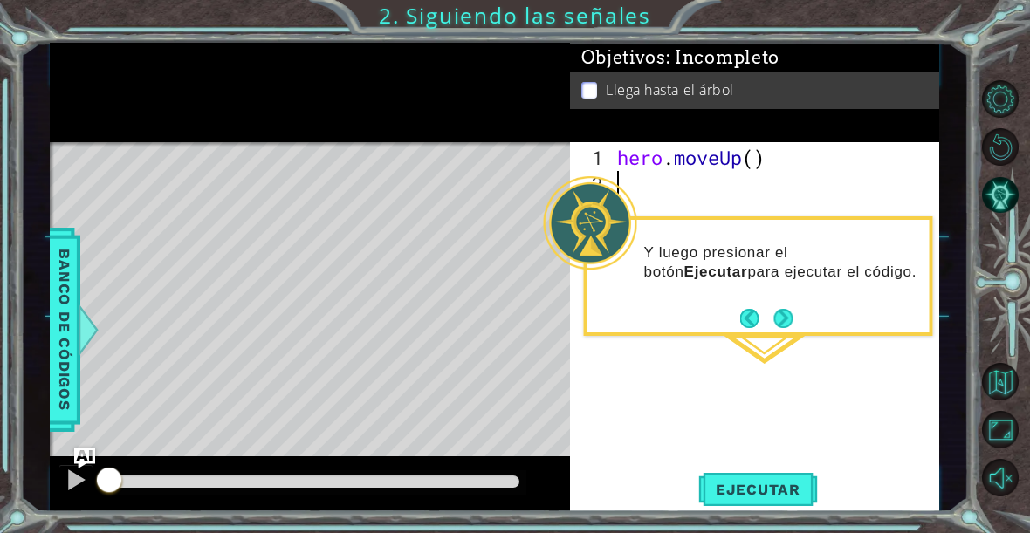
click at [897, 305] on div "Y luego presionar el botón Ejecutar para ejecutar el código." at bounding box center [758, 271] width 342 height 88
click at [807, 257] on p "Y luego presionar el botón Ejecutar para ejecutar el código." at bounding box center [780, 262] width 273 height 38
click at [779, 325] on button "Next" at bounding box center [784, 318] width 26 height 26
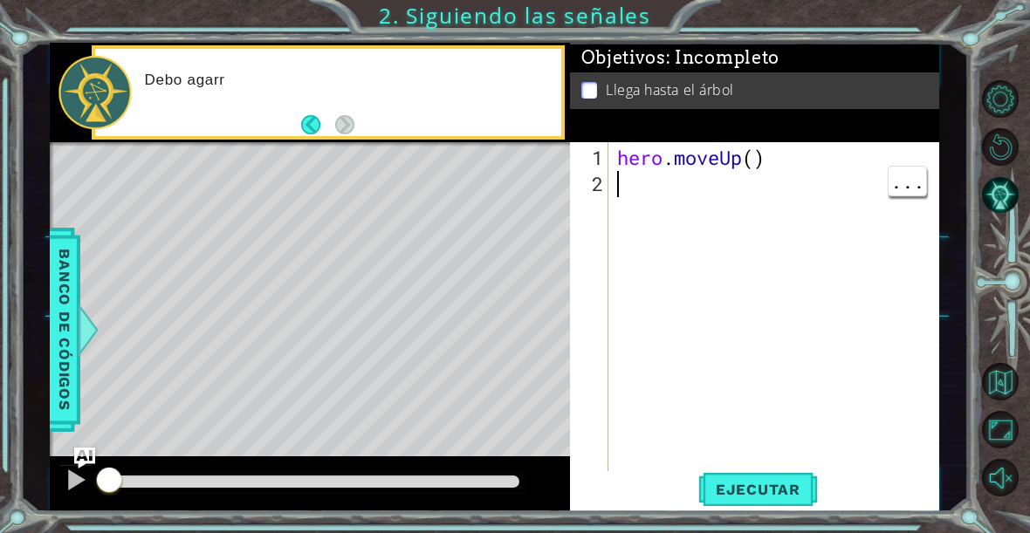
click at [774, 321] on div "hero . moveUp ( )" at bounding box center [778, 341] width 331 height 393
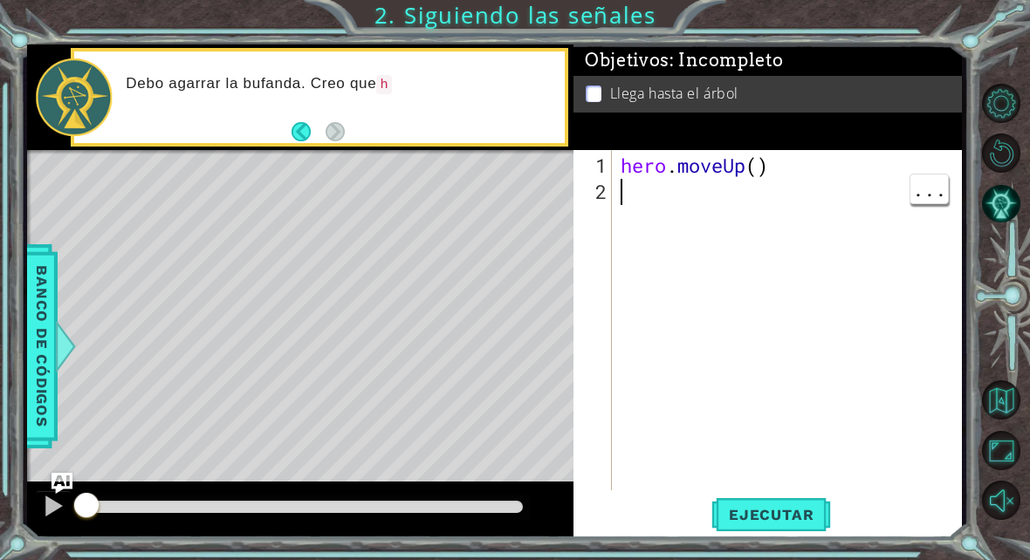
click at [839, 126] on div "Objetivos : Incompleto Llega hasta el árbol" at bounding box center [767, 97] width 388 height 105
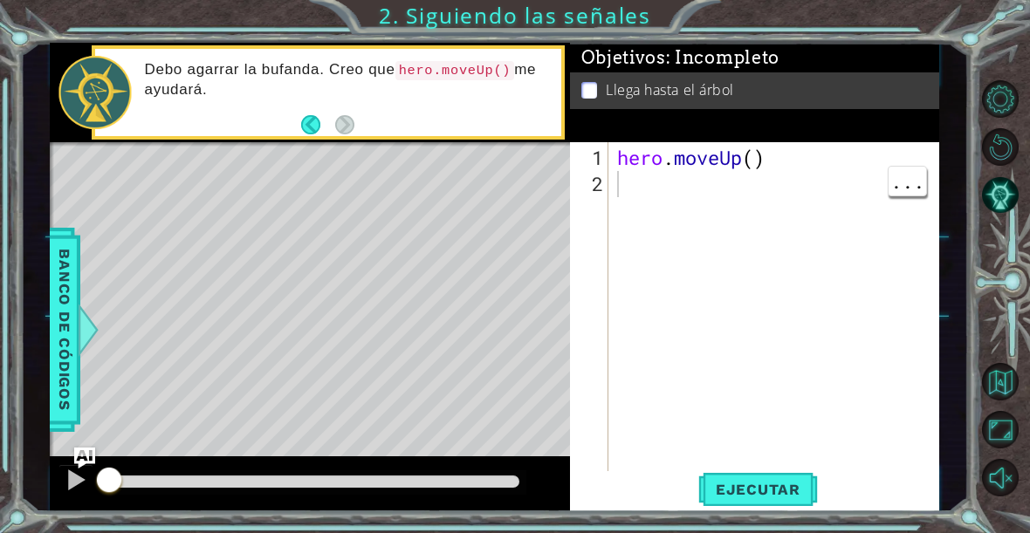
click at [514, 497] on div at bounding box center [310, 484] width 520 height 56
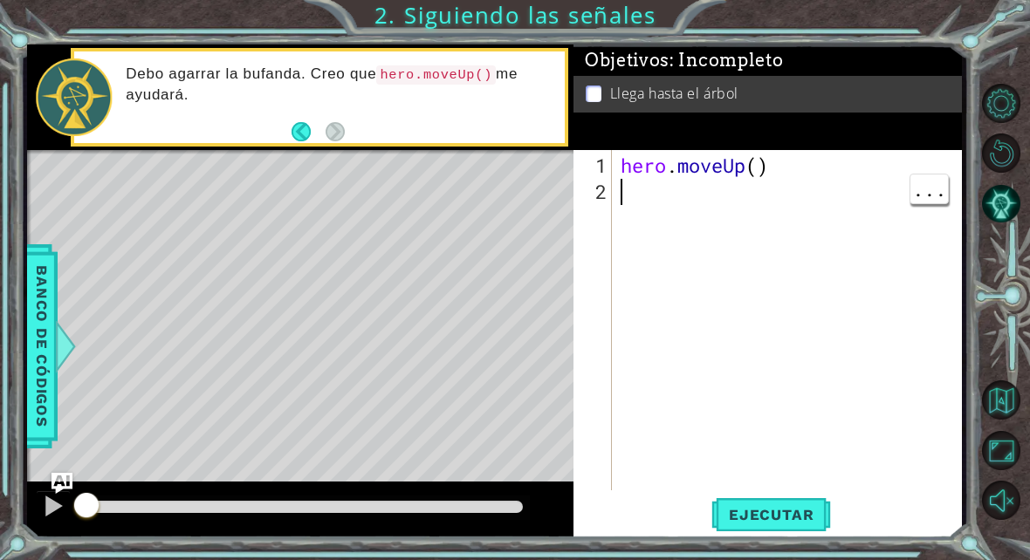
click at [490, 162] on div "Level Map" at bounding box center [430, 407] width 806 height 514
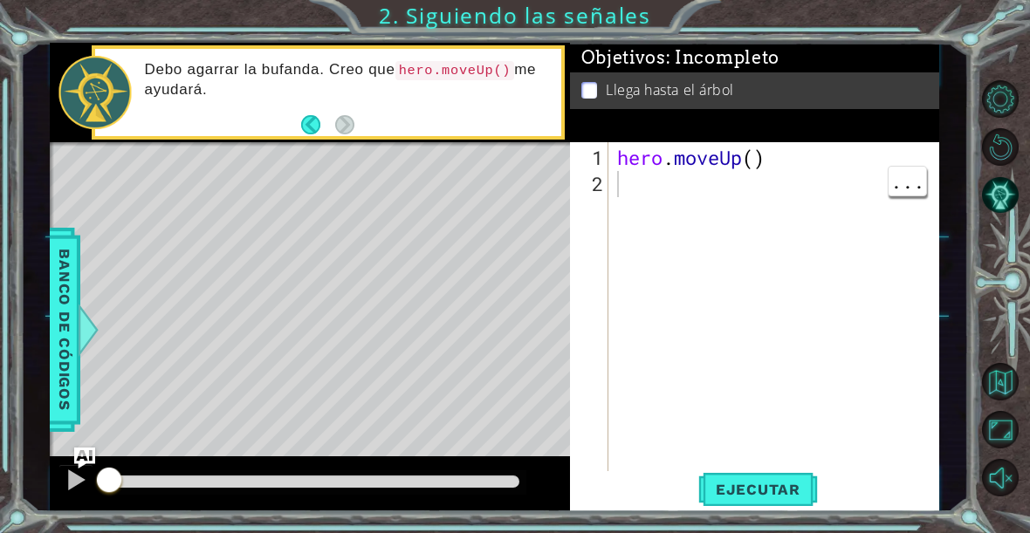
click at [474, 77] on code "hero.moveUp()" at bounding box center [455, 70] width 120 height 19
click at [303, 124] on button "Back" at bounding box center [318, 124] width 34 height 19
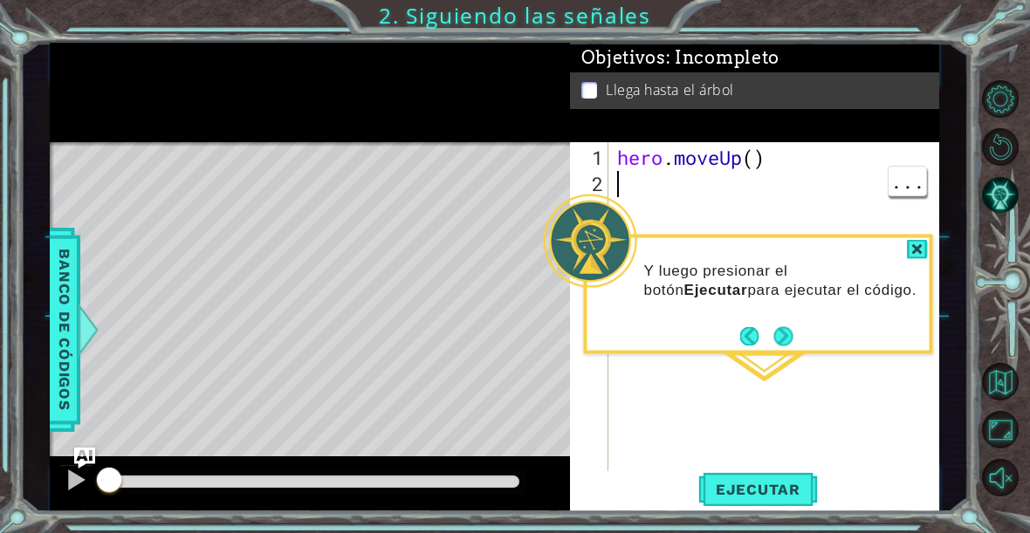
click at [784, 346] on button "Next" at bounding box center [783, 336] width 27 height 27
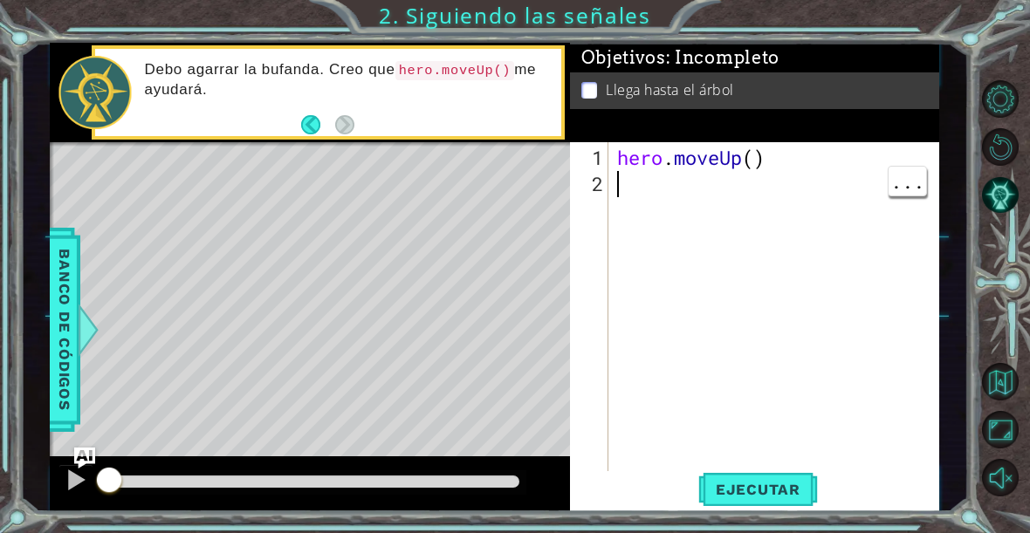
click at [779, 476] on button "Ejecutar" at bounding box center [758, 489] width 120 height 37
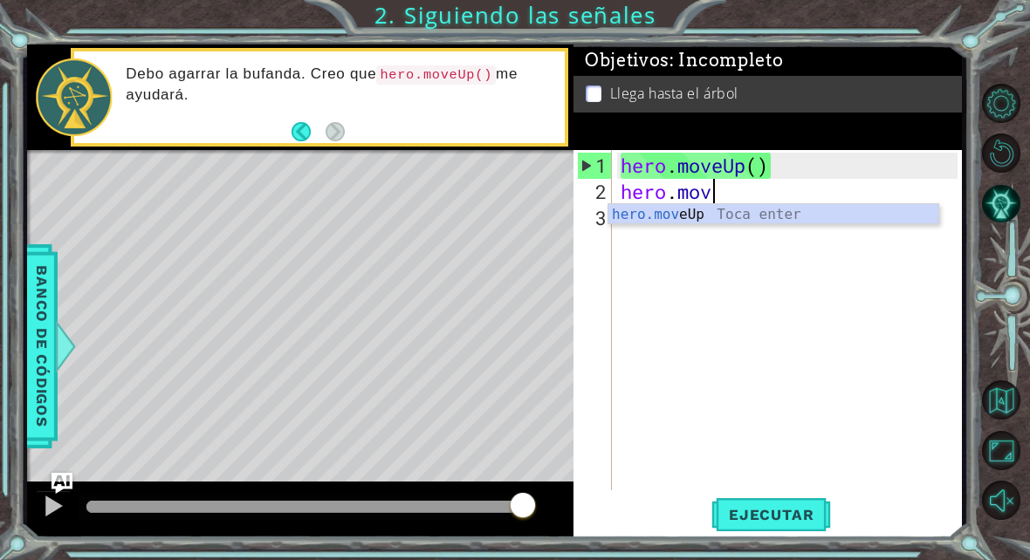
scroll to position [30, 122]
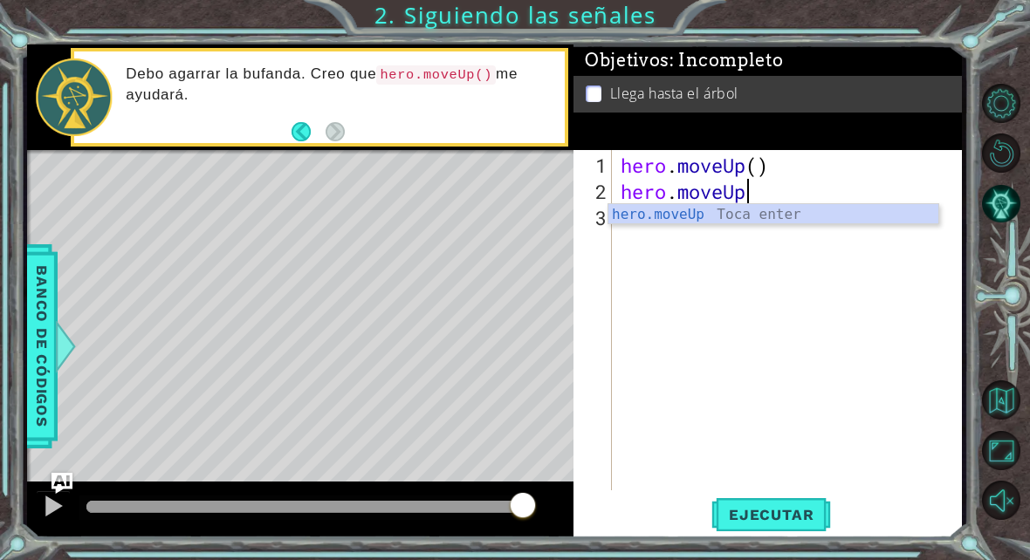
type textarea "abcde fg"
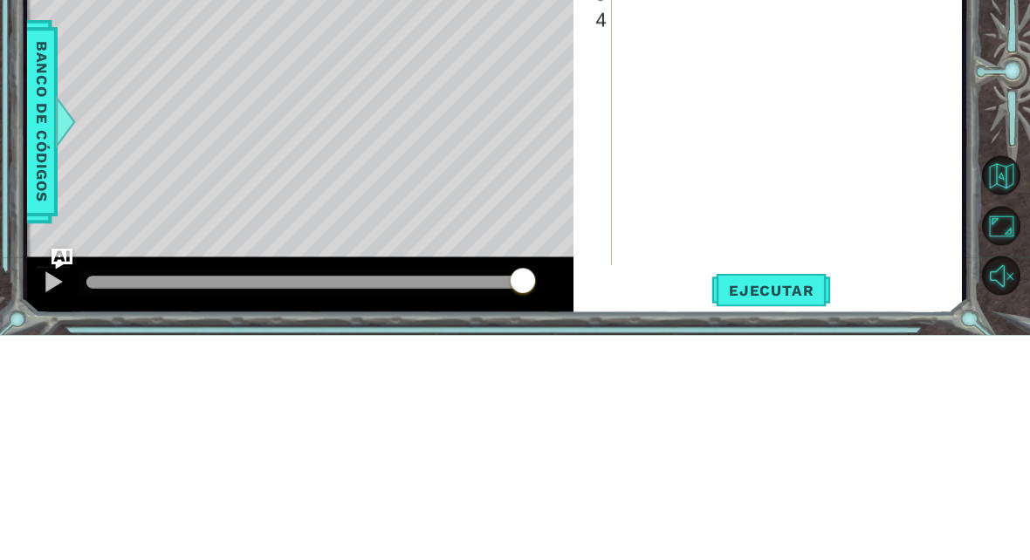
click at [563, 150] on div "Level Map" at bounding box center [430, 407] width 806 height 514
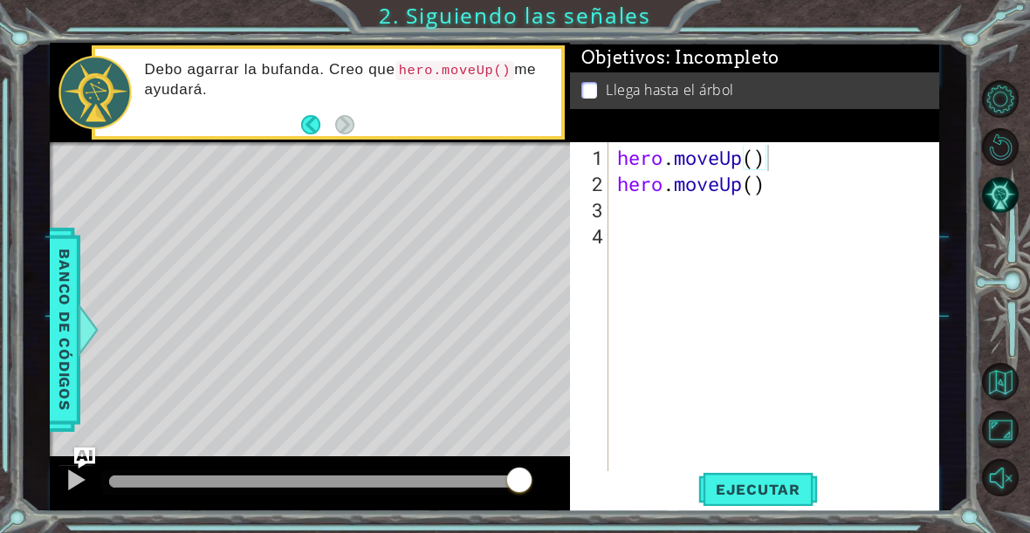
click at [764, 482] on span "Ejecutar" at bounding box center [758, 489] width 120 height 17
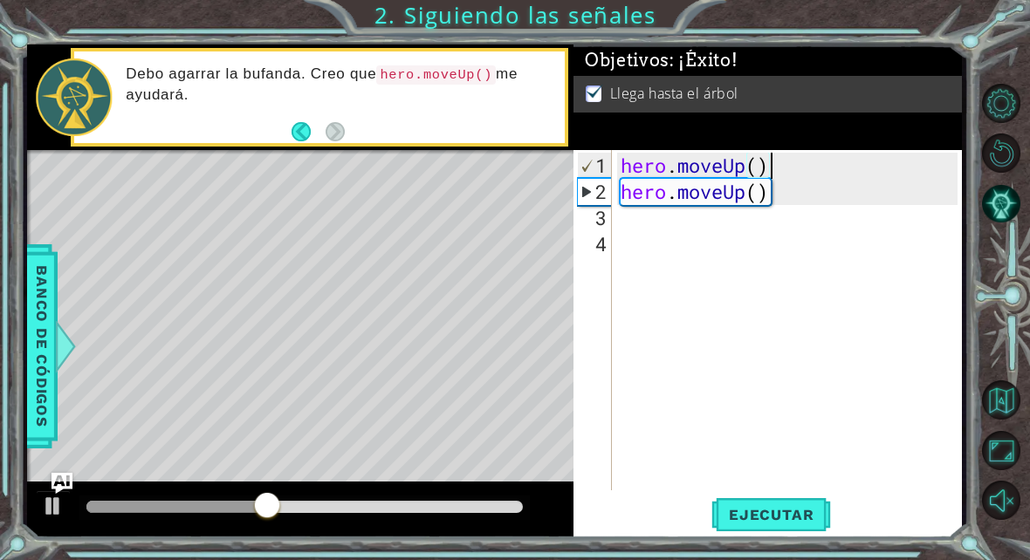
click at [602, 88] on img at bounding box center [594, 91] width 17 height 14
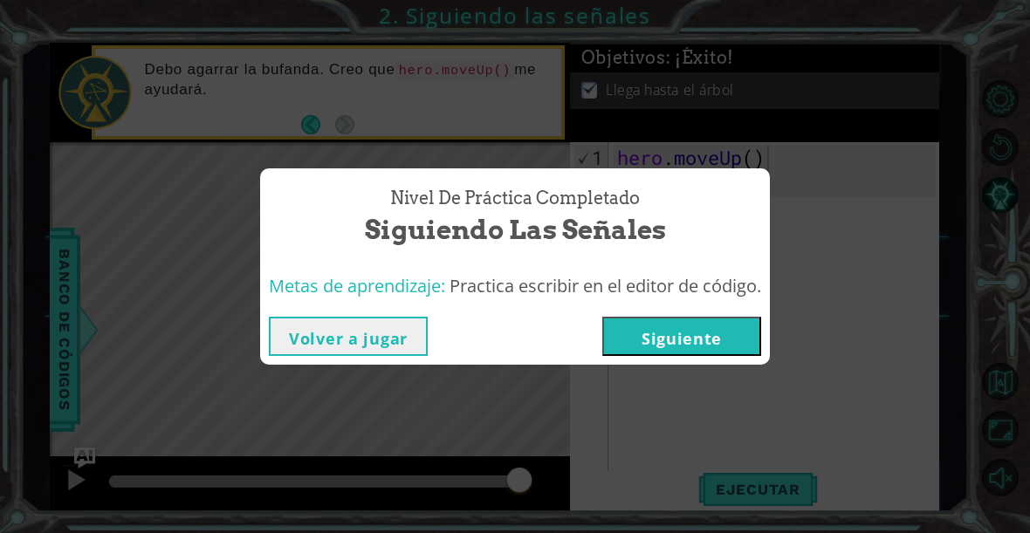
click at [714, 353] on button "Siguiente" at bounding box center [681, 336] width 159 height 39
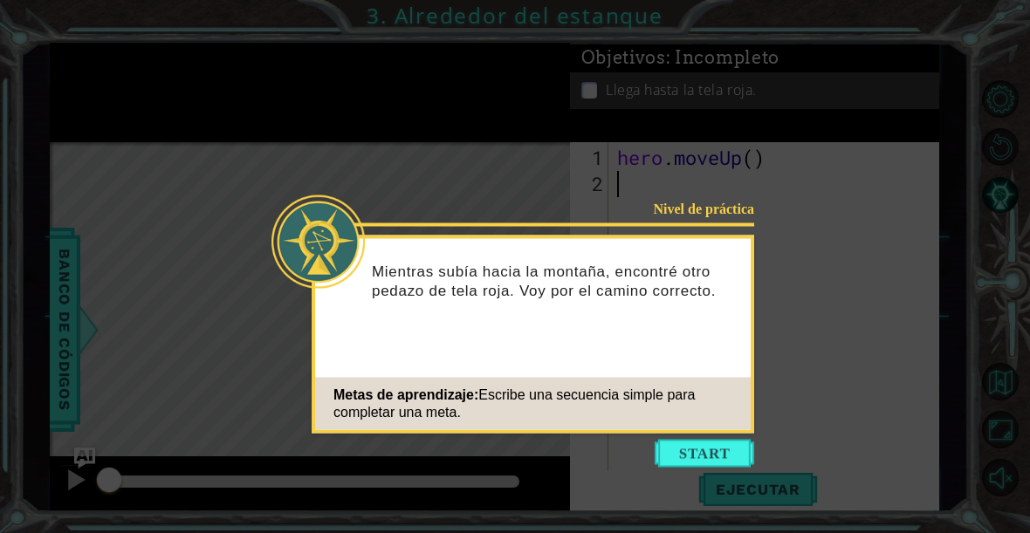
click at [719, 448] on button "Start" at bounding box center [703, 454] width 99 height 28
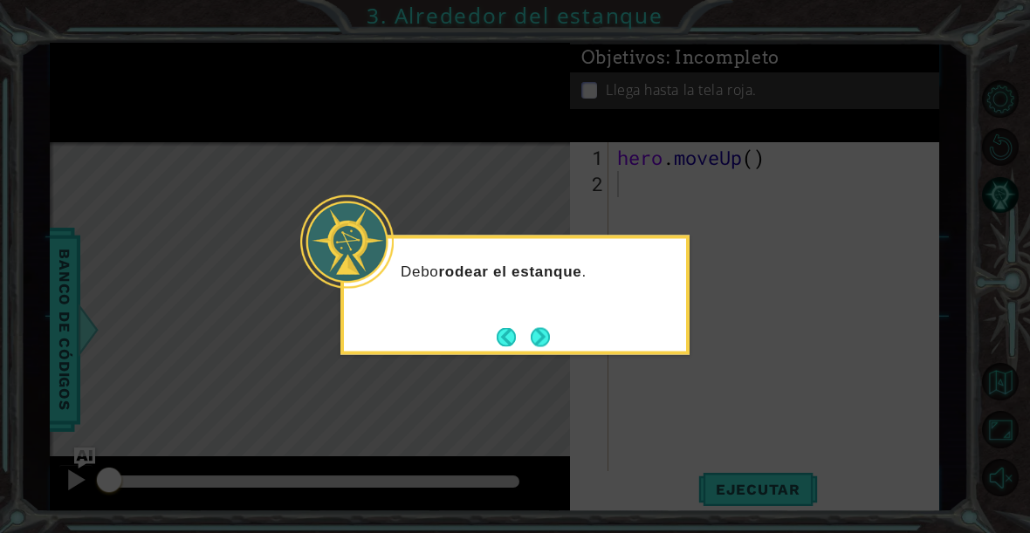
click at [548, 332] on button "Next" at bounding box center [540, 336] width 23 height 23
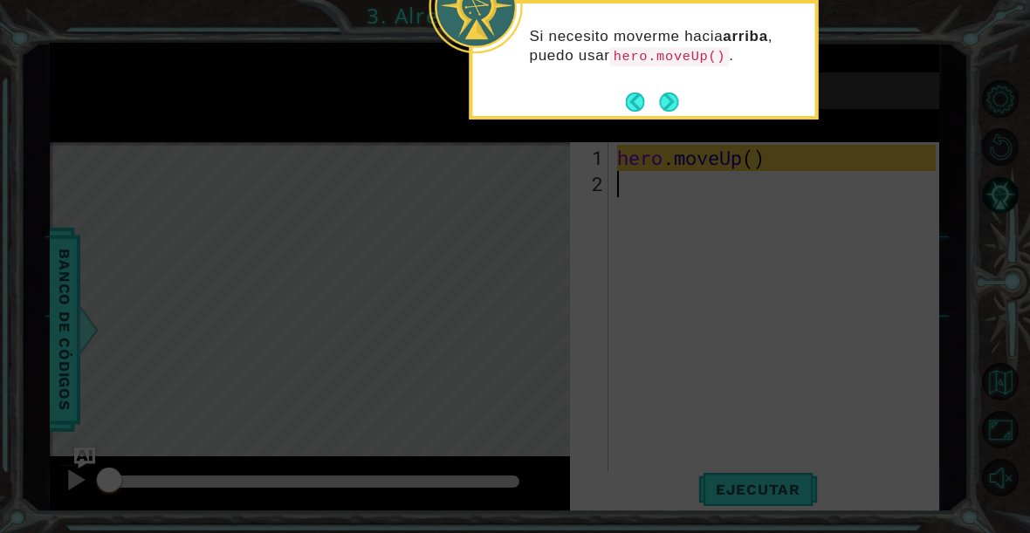
click at [677, 106] on button "Next" at bounding box center [669, 102] width 23 height 23
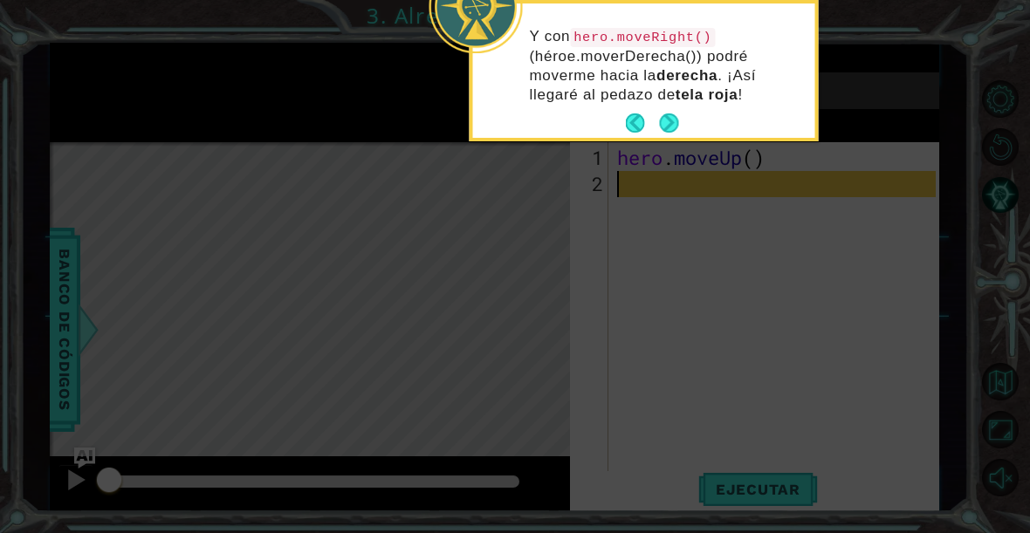
click at [662, 129] on button "Next" at bounding box center [668, 123] width 23 height 23
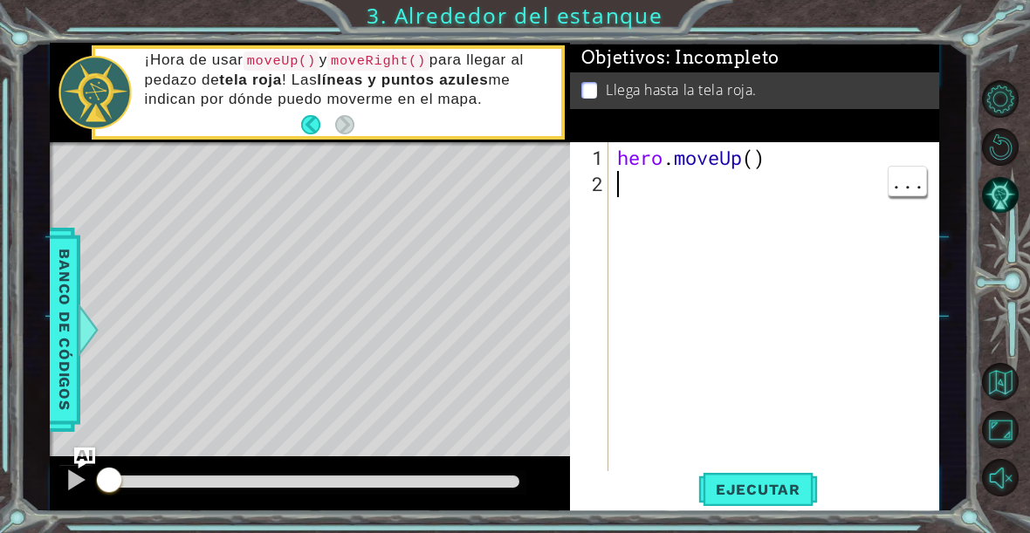
click at [654, 190] on div "hero . moveUp ( )" at bounding box center [778, 341] width 331 height 393
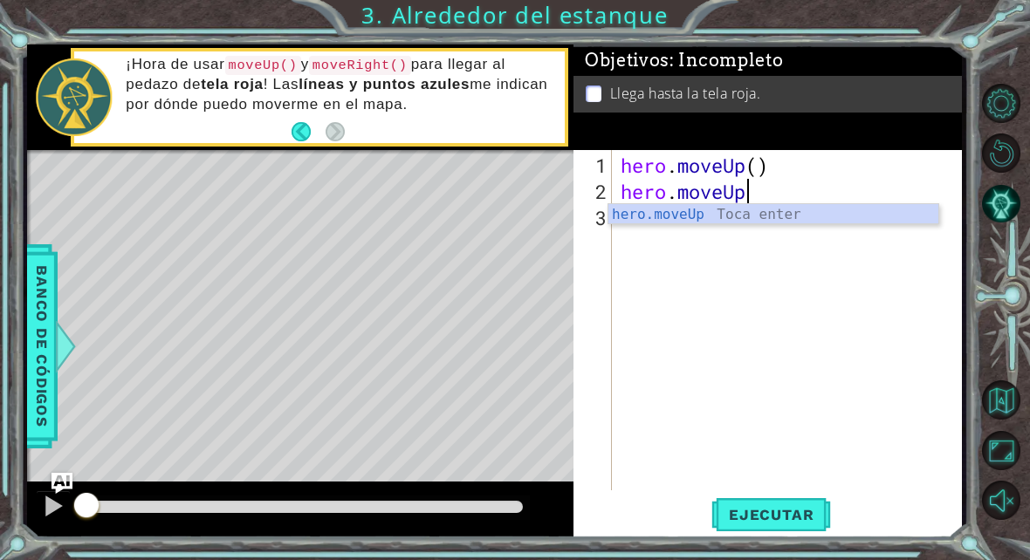
scroll to position [30, 95]
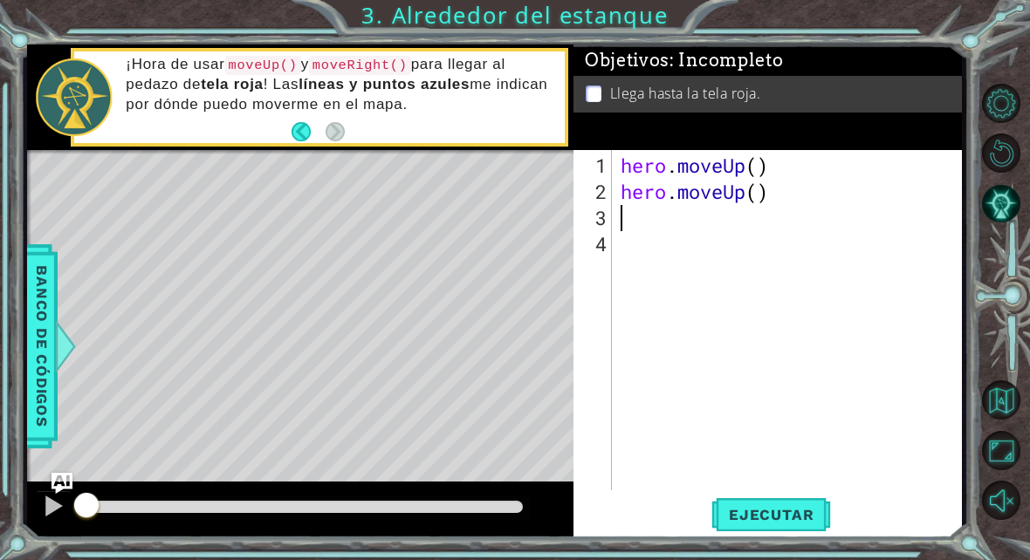
click at [890, 146] on div "Objetivos : Incompleto Llega hasta la tela roja." at bounding box center [767, 97] width 388 height 105
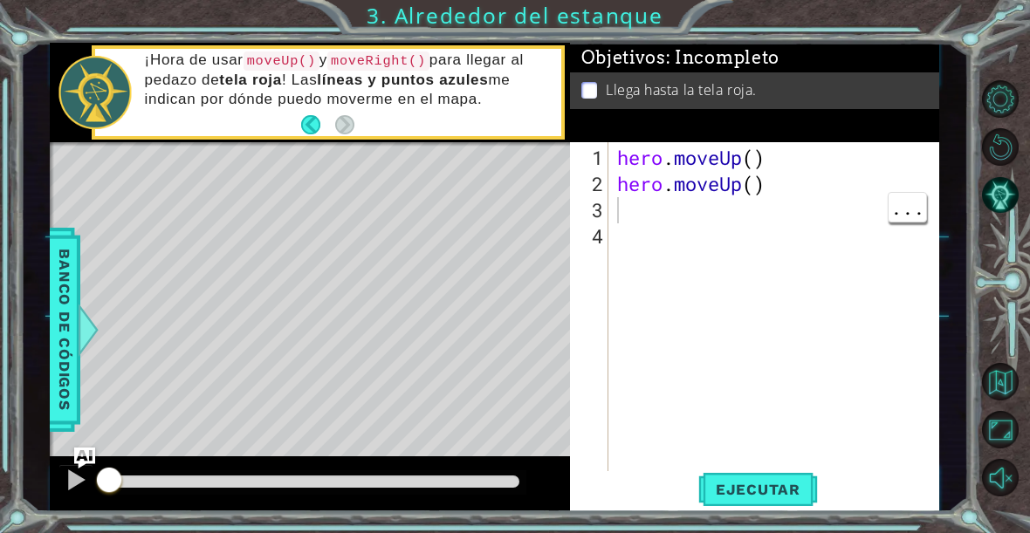
click at [647, 216] on div "hero . moveUp ( ) hero . moveUp ( )" at bounding box center [778, 341] width 331 height 393
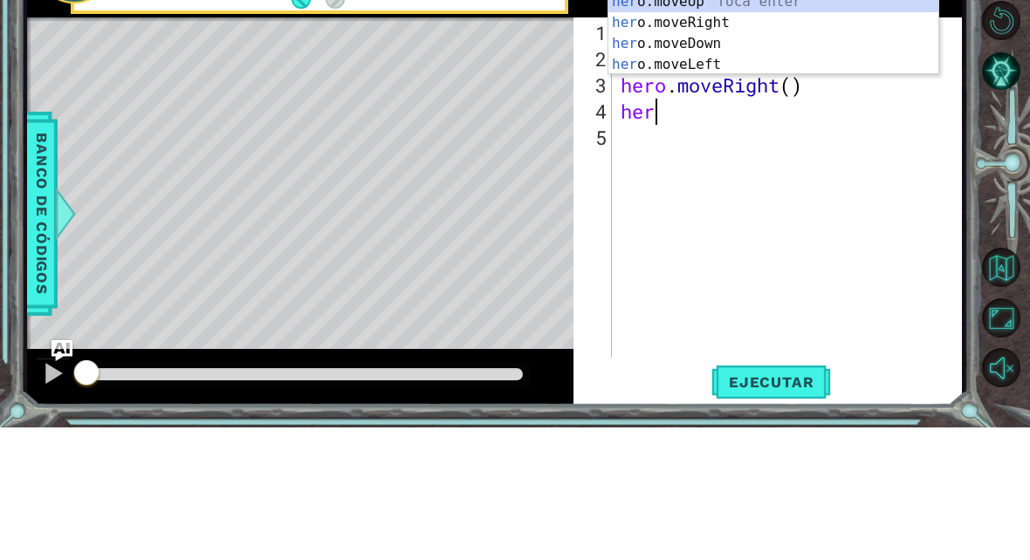
scroll to position [30, 77]
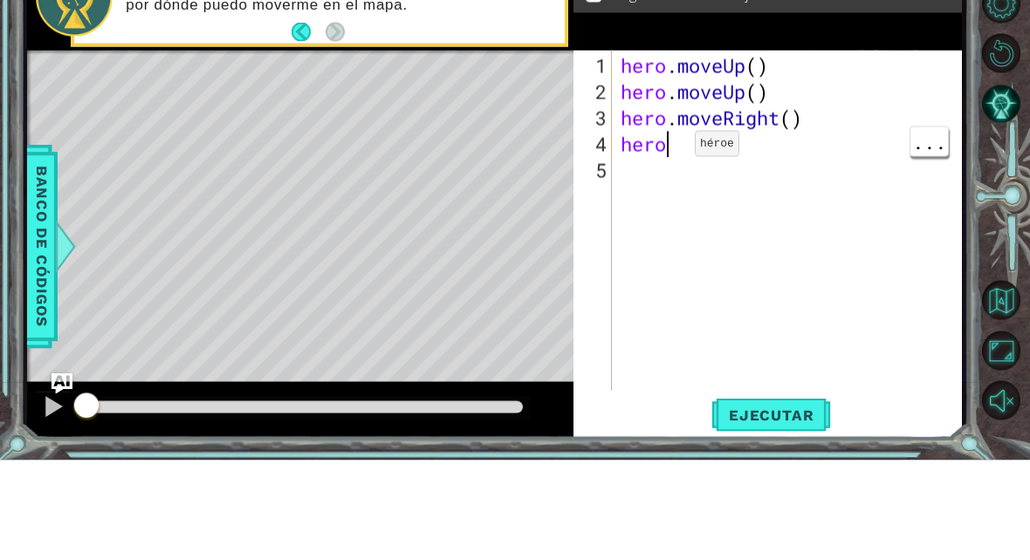
click at [668, 153] on div "hero . moveUp ( ) hero . moveUp ( ) hero . moveRight ( ) hero" at bounding box center [791, 349] width 349 height 393
type textarea "abcde fg"
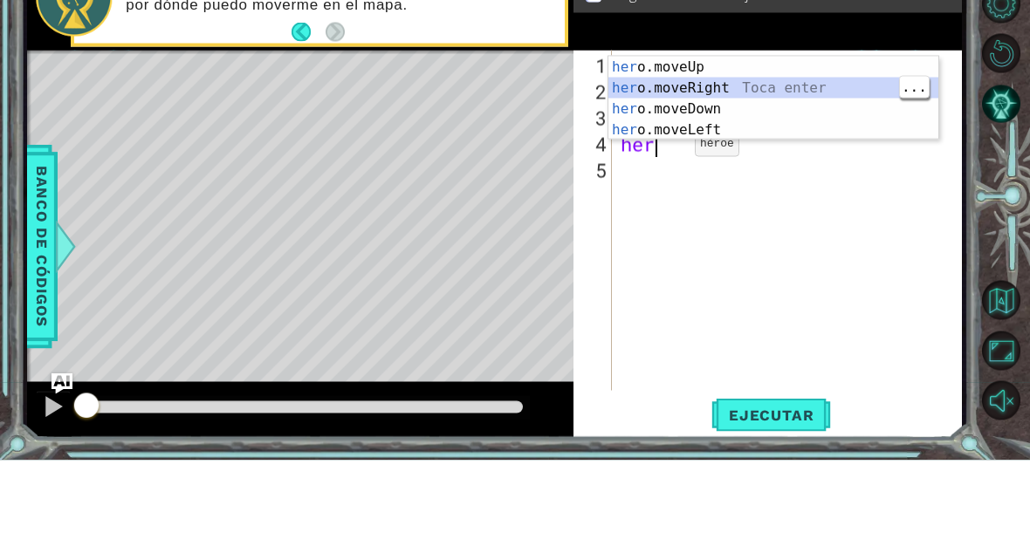
click at [767, 156] on div "her o.moveUp Toca enter her o.moveRight Toca enter her o.moveDown Toca enter he…" at bounding box center [773, 219] width 330 height 126
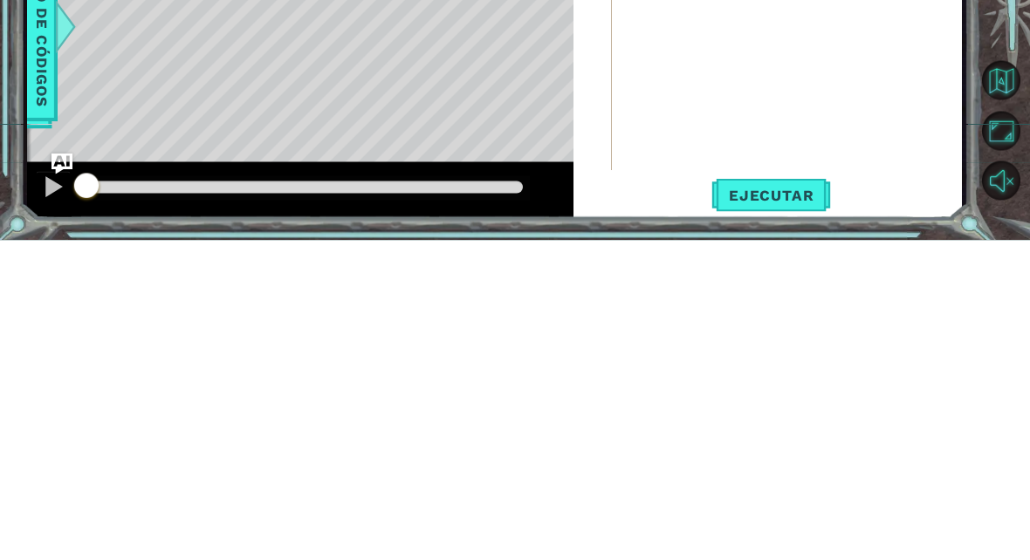
click at [791, 496] on button "Ejecutar" at bounding box center [771, 515] width 120 height 38
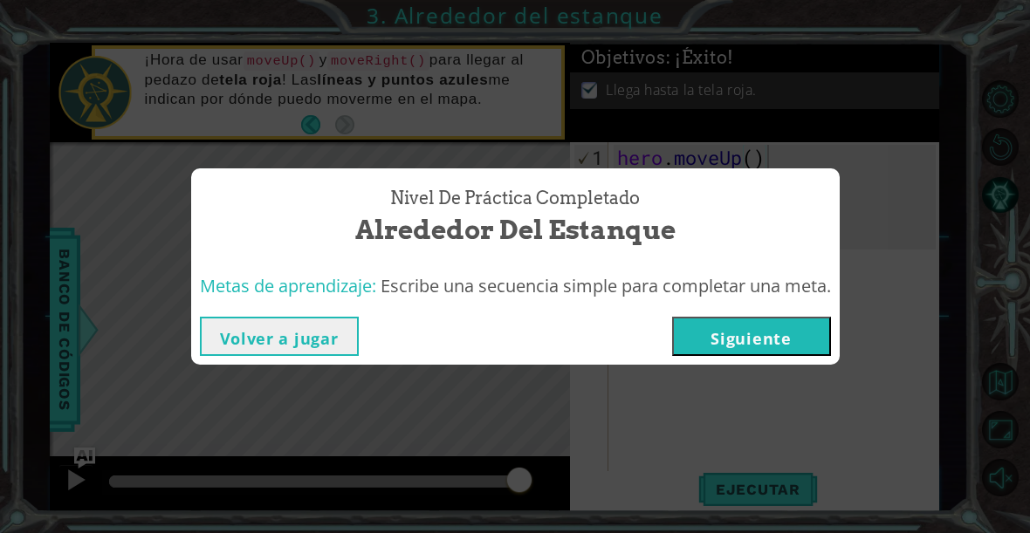
click at [767, 324] on button "Siguiente" at bounding box center [751, 336] width 159 height 39
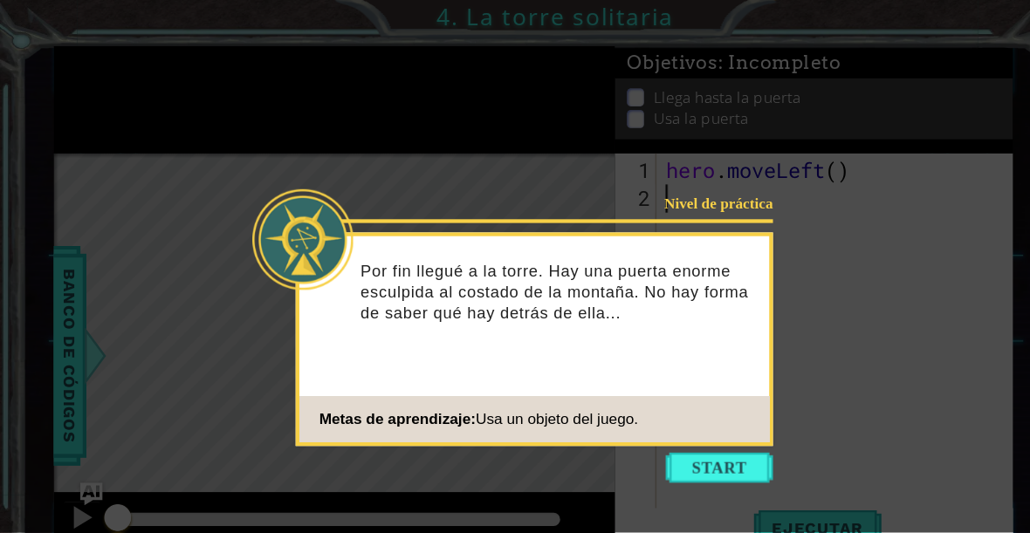
click at [682, 434] on button "Start" at bounding box center [666, 434] width 99 height 28
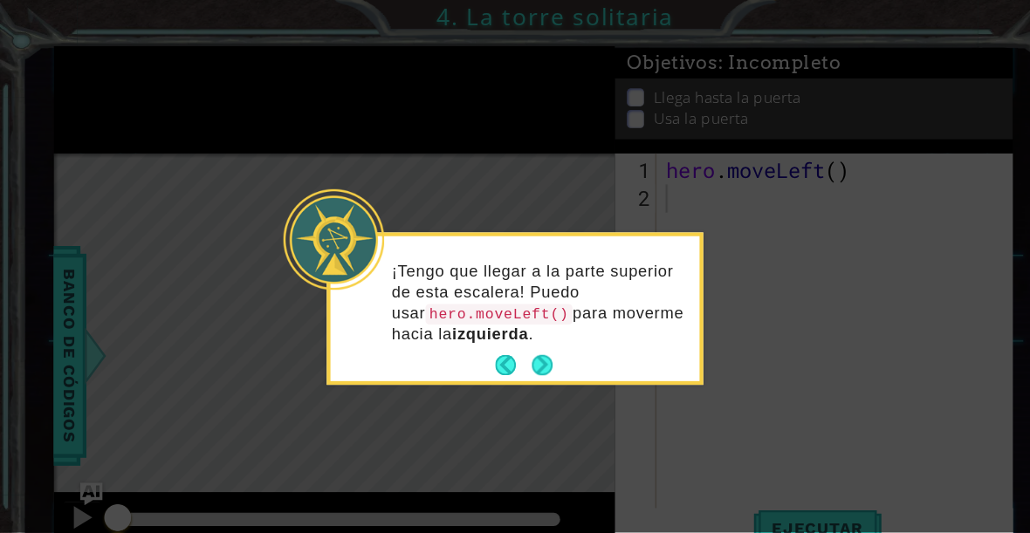
click at [513, 346] on button "Next" at bounding box center [503, 339] width 20 height 20
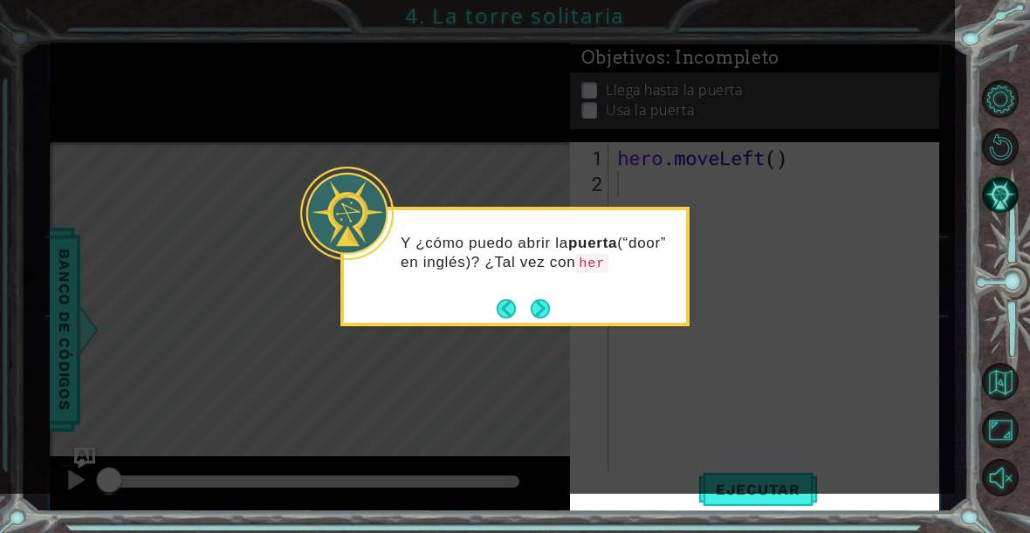
click at [552, 301] on div "Y ¿cómo puedo abrir la puerta (“door” en inglés)? ¿Tal vez con her" at bounding box center [515, 261] width 342 height 89
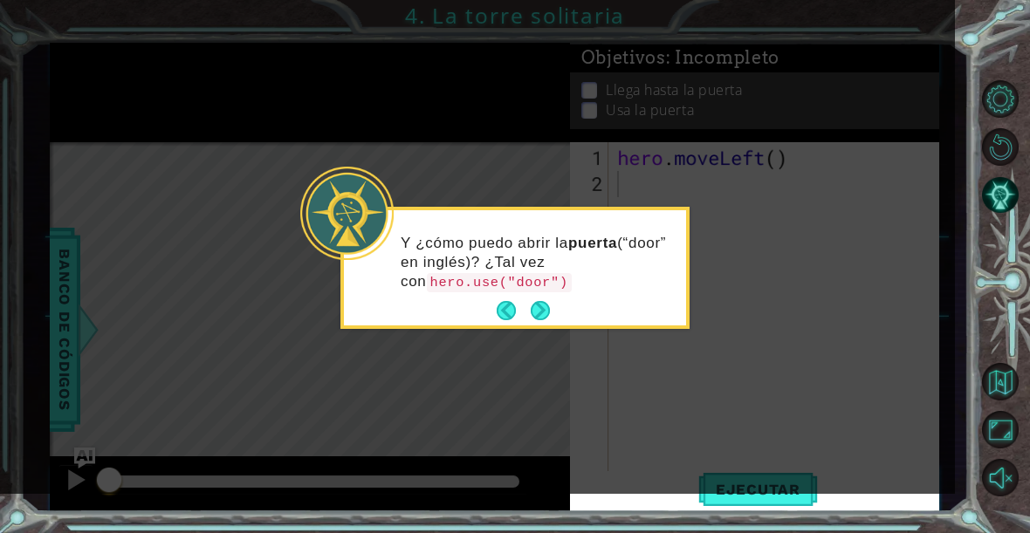
click at [545, 305] on button "Next" at bounding box center [539, 311] width 27 height 27
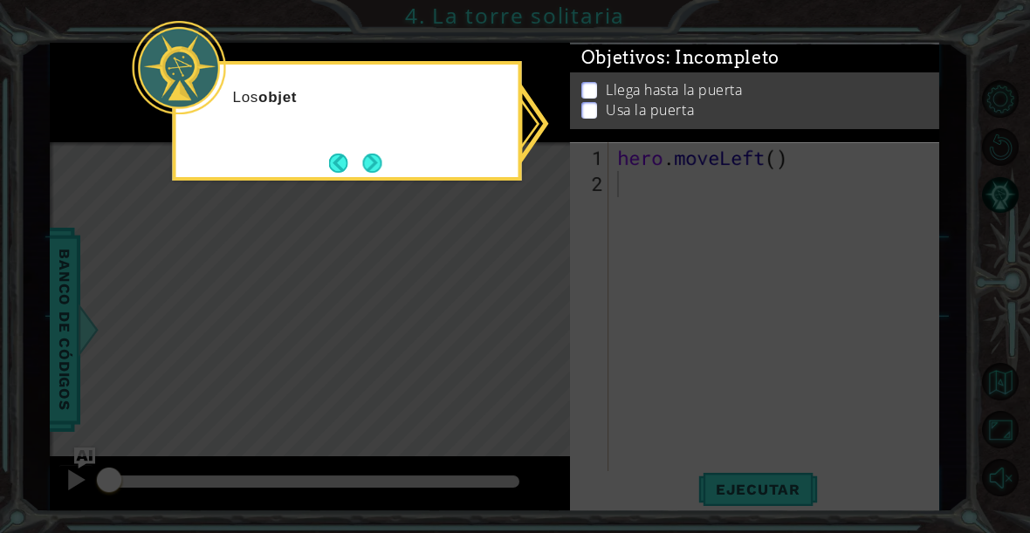
click at [599, 286] on icon at bounding box center [515, 266] width 1030 height 533
click at [521, 165] on div "Los objetivos que se indican aquí arriba me ayudarán a" at bounding box center [347, 121] width 349 height 120
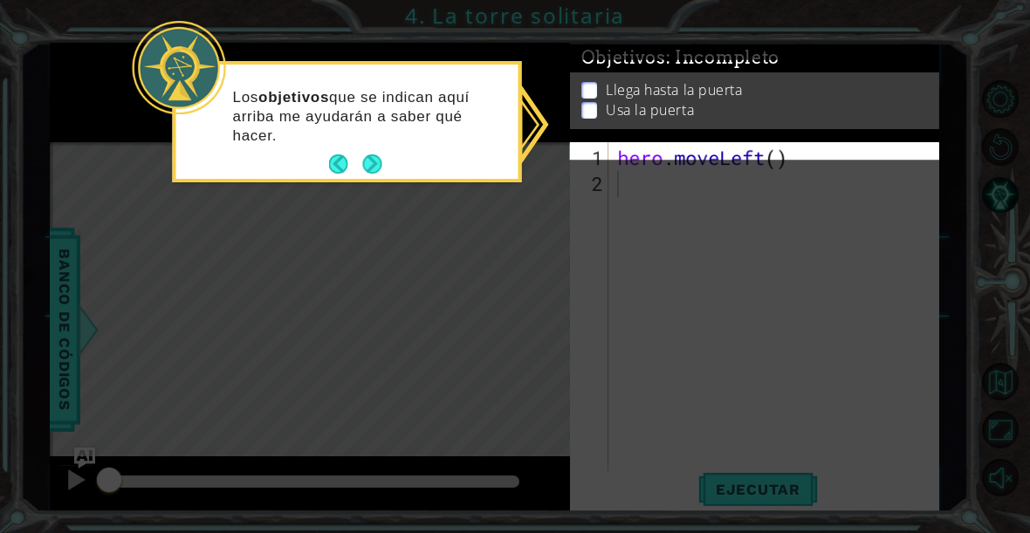
click at [551, 254] on icon at bounding box center [515, 266] width 1030 height 533
click at [597, 244] on icon at bounding box center [515, 266] width 1030 height 533
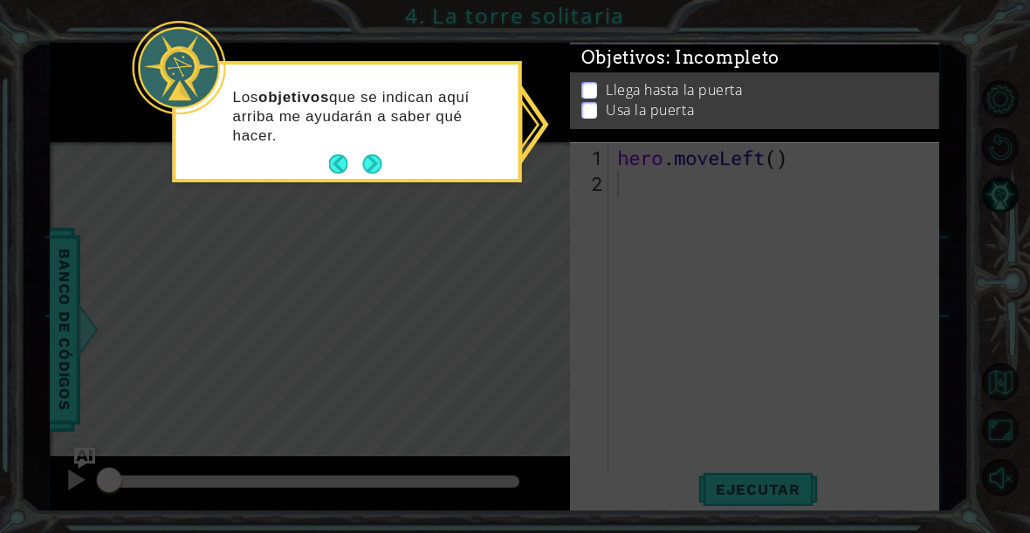
click at [386, 166] on button "Next" at bounding box center [372, 164] width 32 height 32
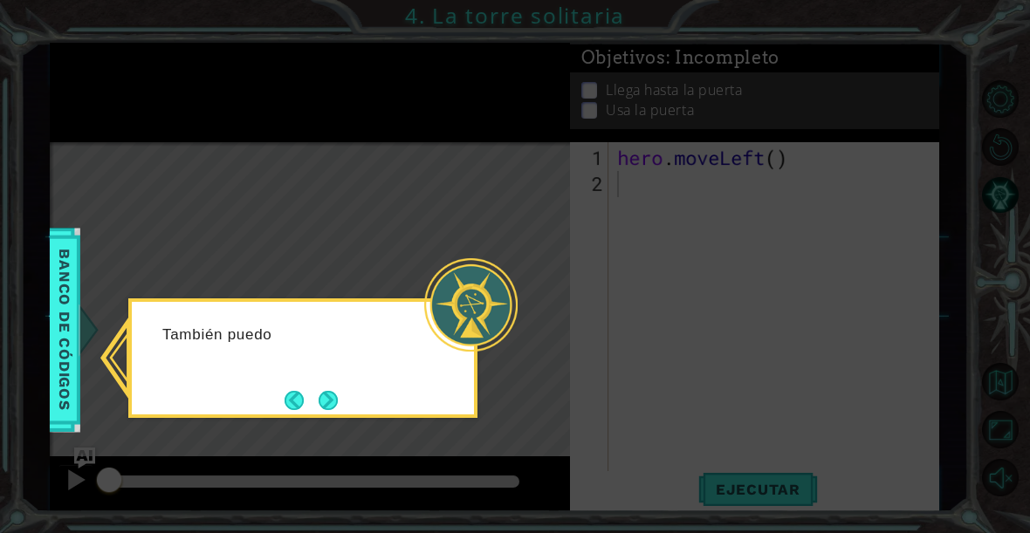
click at [441, 334] on div at bounding box center [470, 304] width 93 height 93
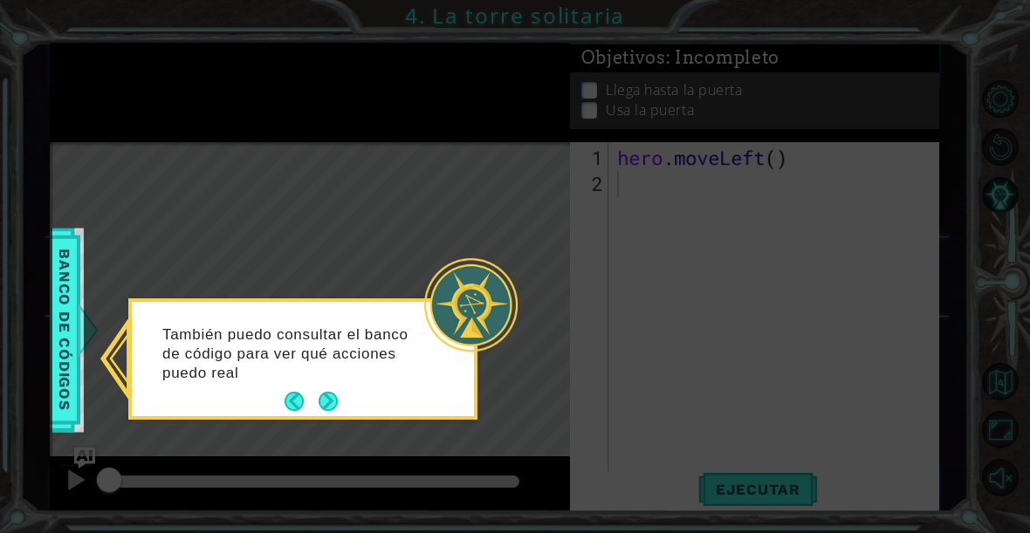
click at [338, 397] on button "Next" at bounding box center [328, 401] width 25 height 25
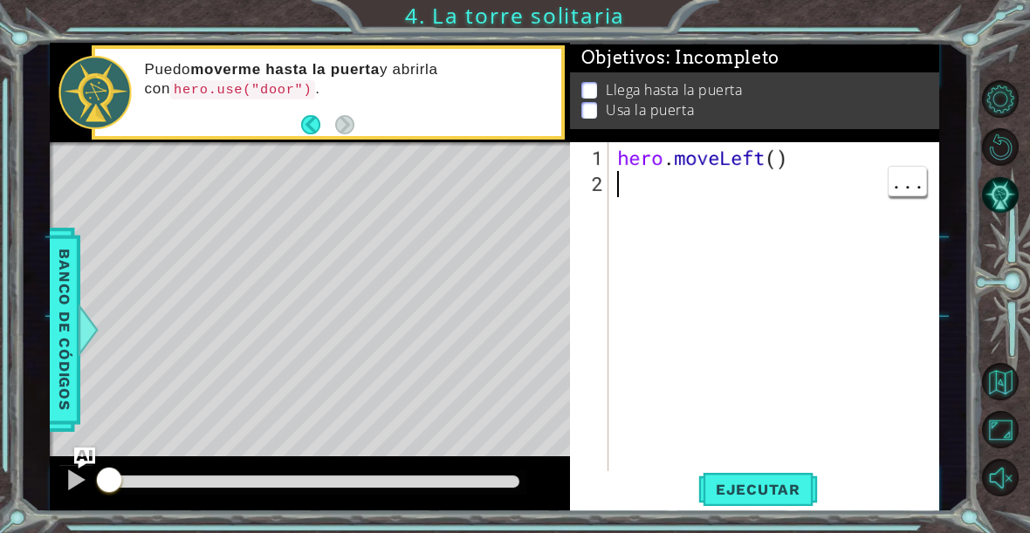
click at [644, 187] on div "hero . moveLeft ( )" at bounding box center [778, 341] width 331 height 393
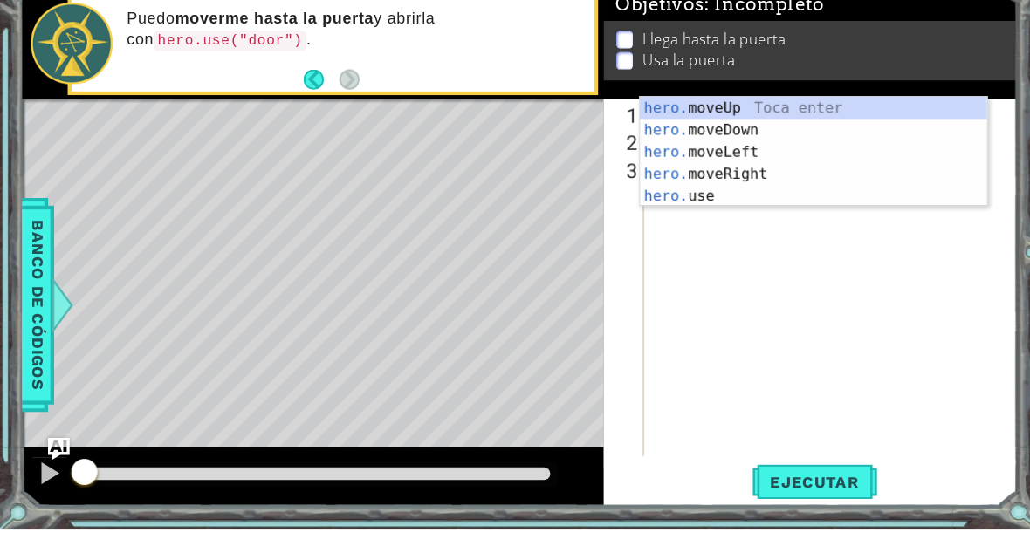
scroll to position [30, 78]
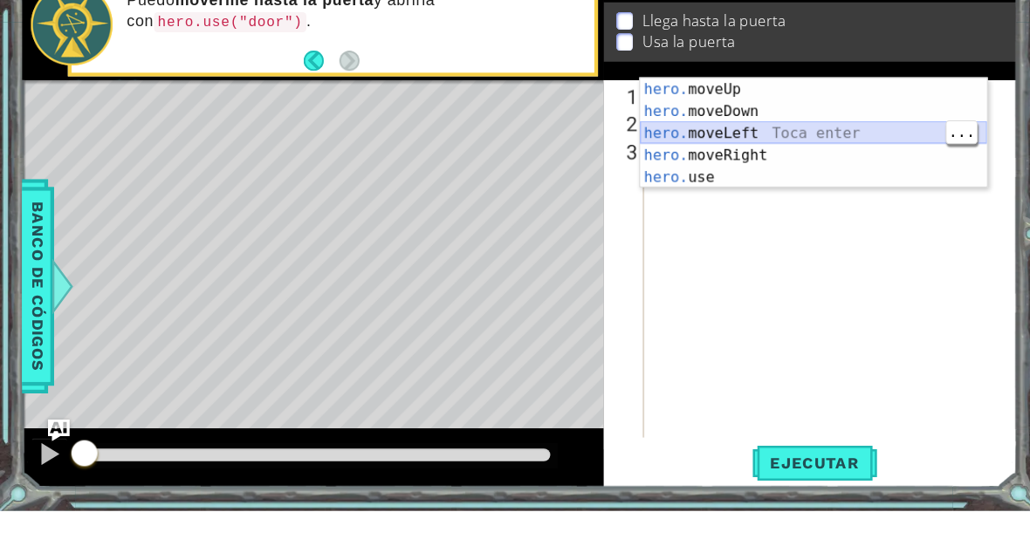
click at [739, 148] on div "hero. moveUp Toca enter hero. moveDown Toca enter hero. moveLeft Toca enter her…" at bounding box center [774, 221] width 330 height 147
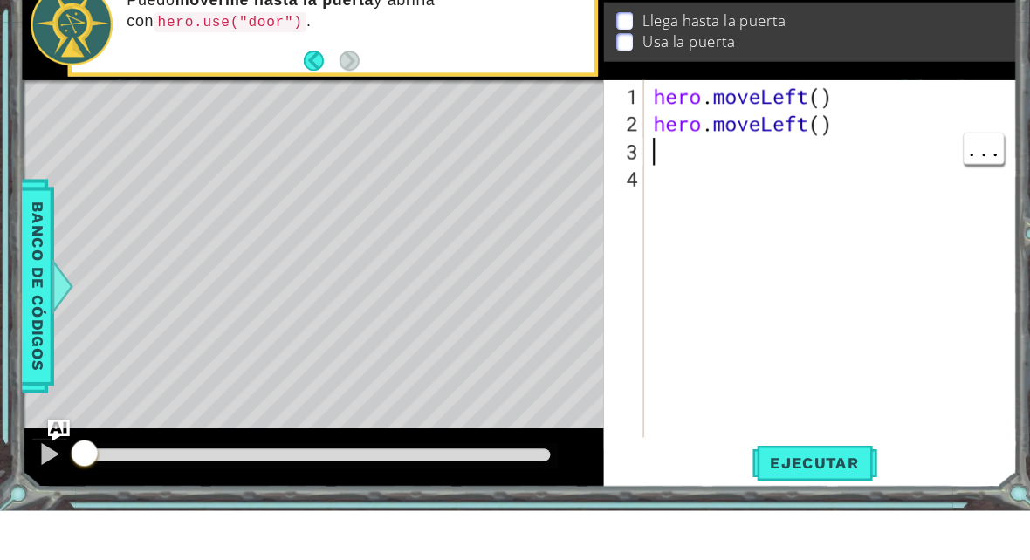
click at [691, 153] on div "hero . moveLeft ( ) hero . moveLeft ( )" at bounding box center [795, 349] width 355 height 393
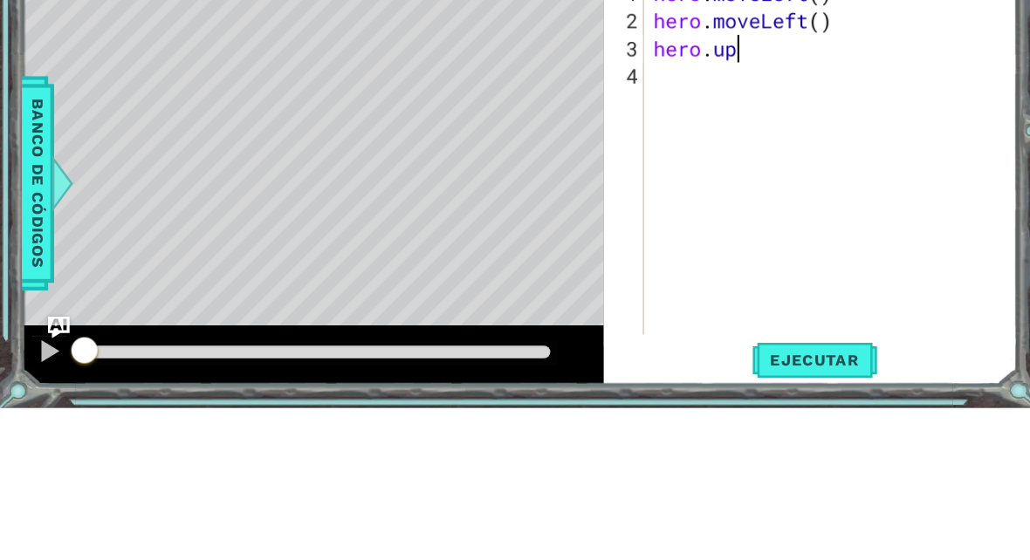
scroll to position [30, 95]
click at [761, 153] on div "hero . moveLeft ( ) hero . moveLeft ( ) hero . up" at bounding box center [795, 349] width 355 height 393
click at [772, 153] on div "hero . moveLeft ( ) hero . moveLeft ( ) hero . up" at bounding box center [795, 349] width 355 height 393
click at [735, 153] on div "hero . moveLeft ( ) hero . moveLeft ( ) hero . up" at bounding box center [795, 349] width 355 height 393
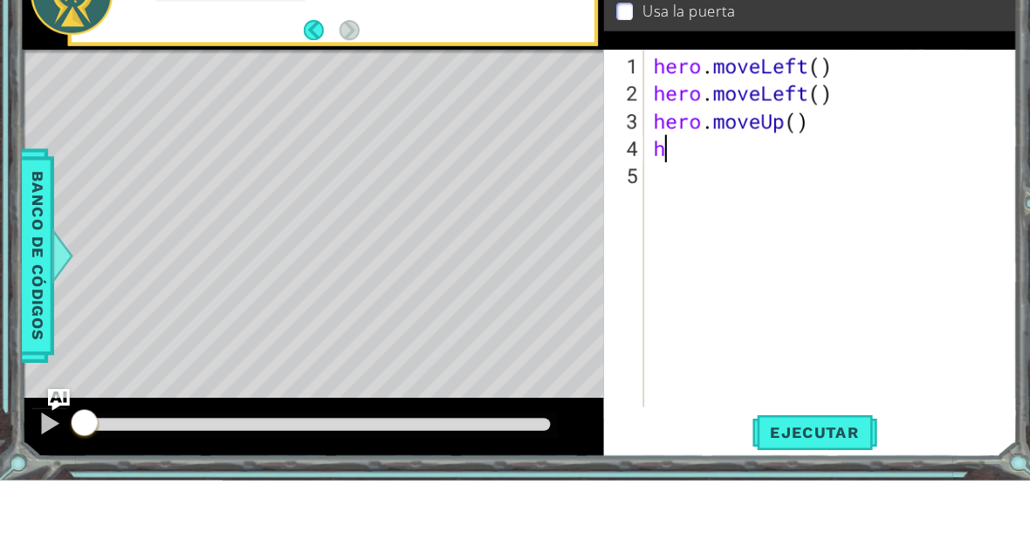
scroll to position [30, 54]
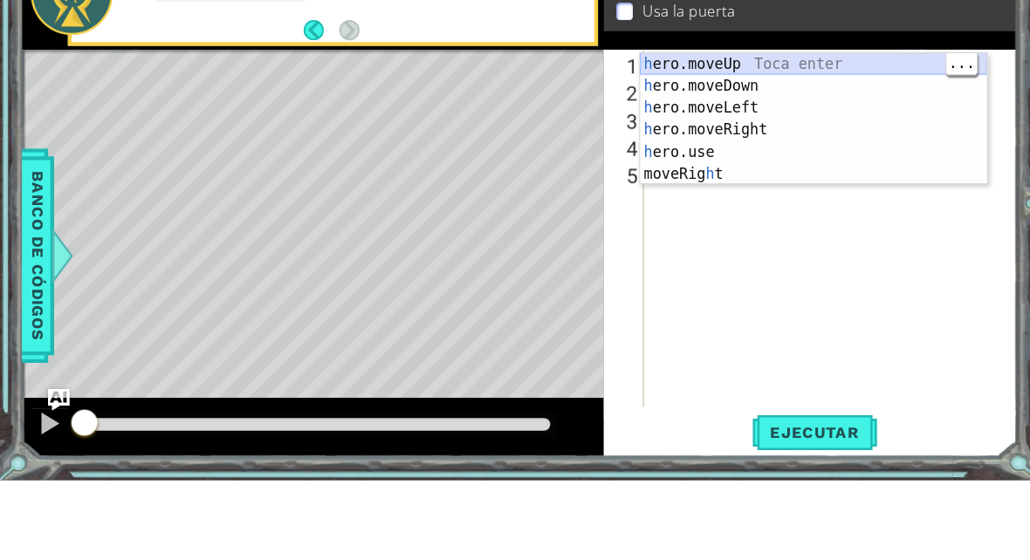
click at [757, 154] on div "h ero.moveUp Toca enter h ero.moveDown Toca enter h ero.moveLeft Toca enter h e…" at bounding box center [774, 238] width 330 height 168
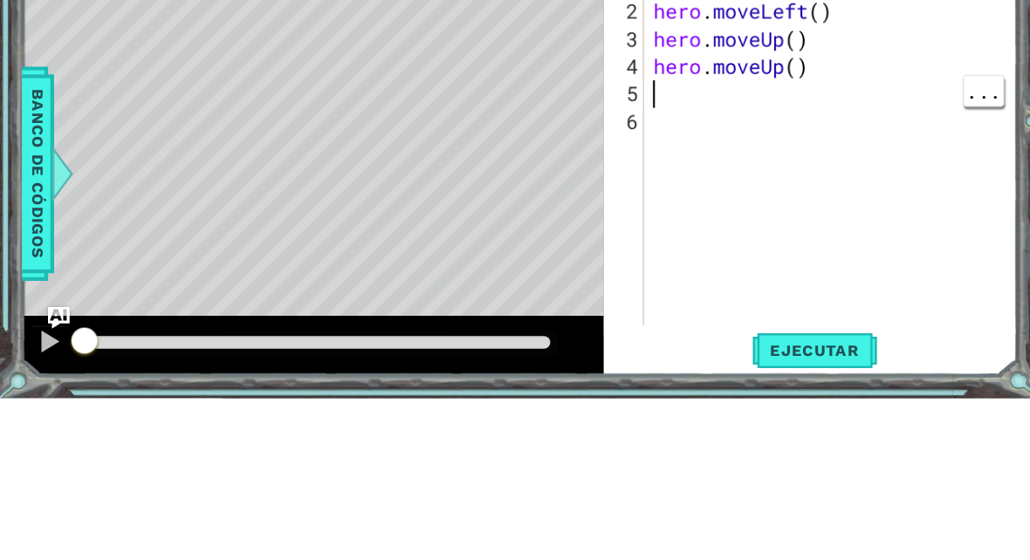
click at [699, 153] on div "hero . moveLeft ( ) hero . moveLeft ( ) hero . moveUp ( ) hero . moveUp ( )" at bounding box center [795, 349] width 355 height 393
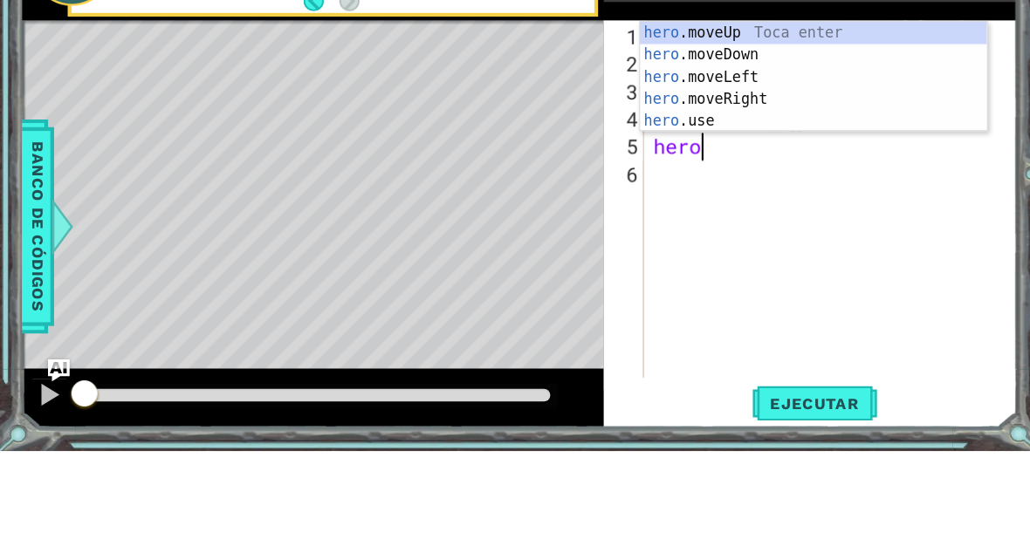
scroll to position [30, 78]
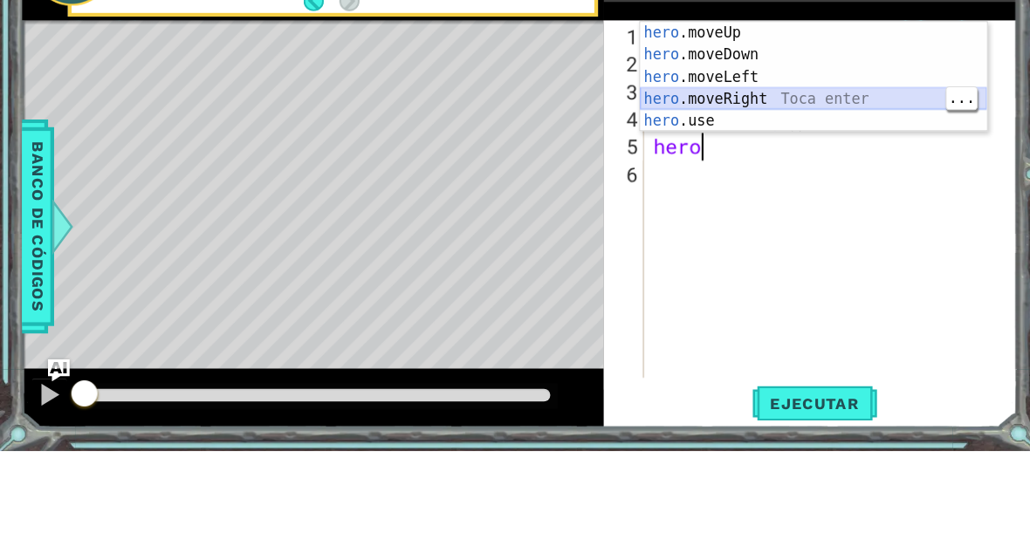
click at [715, 152] on div "hero .moveUp Toca enter hero .moveDown Toca enter hero .moveLeft Toca enter her…" at bounding box center [774, 225] width 330 height 147
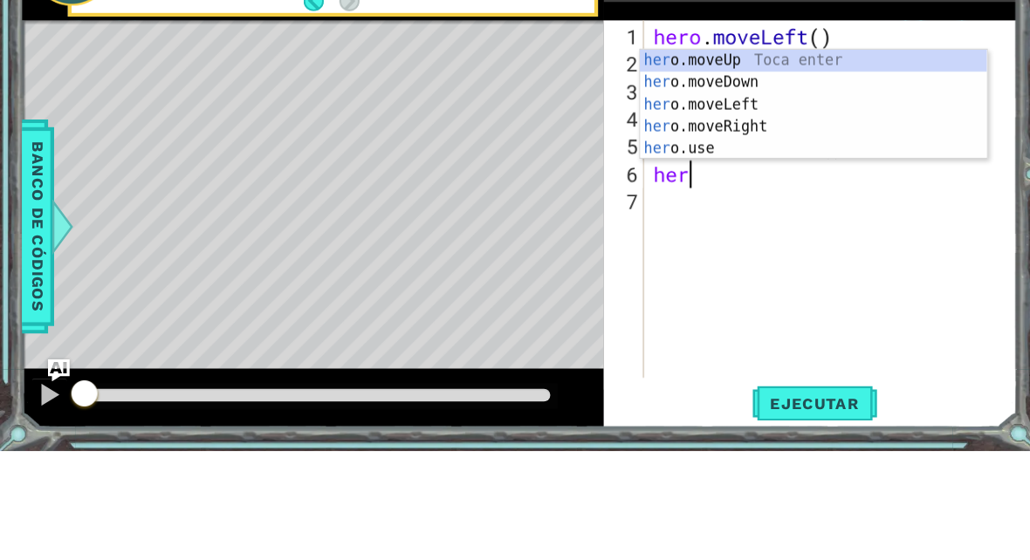
scroll to position [30, 65]
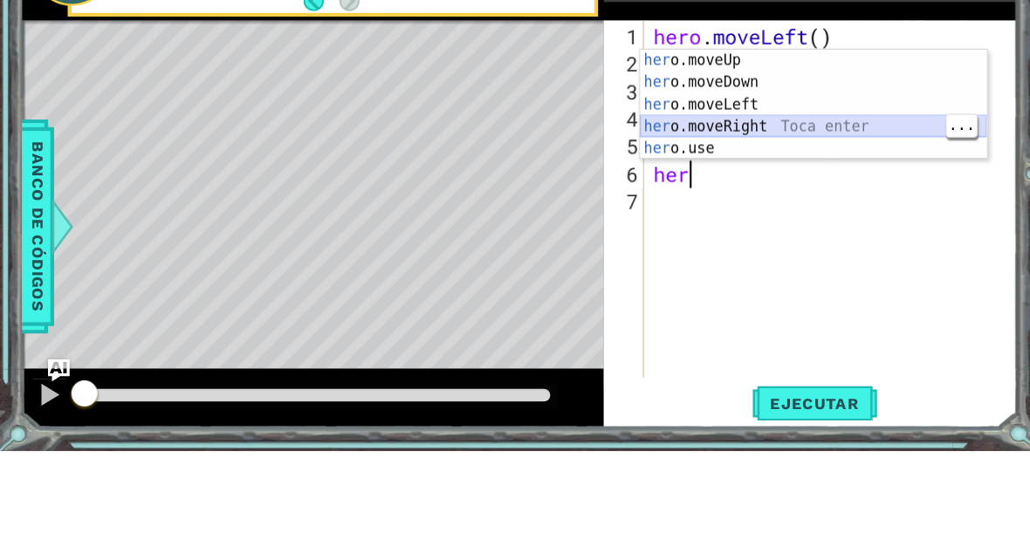
click at [731, 178] on div "her o.moveUp Toca enter her o.moveDown Toca enter her o.moveLeft [PERSON_NAME] …" at bounding box center [774, 251] width 330 height 147
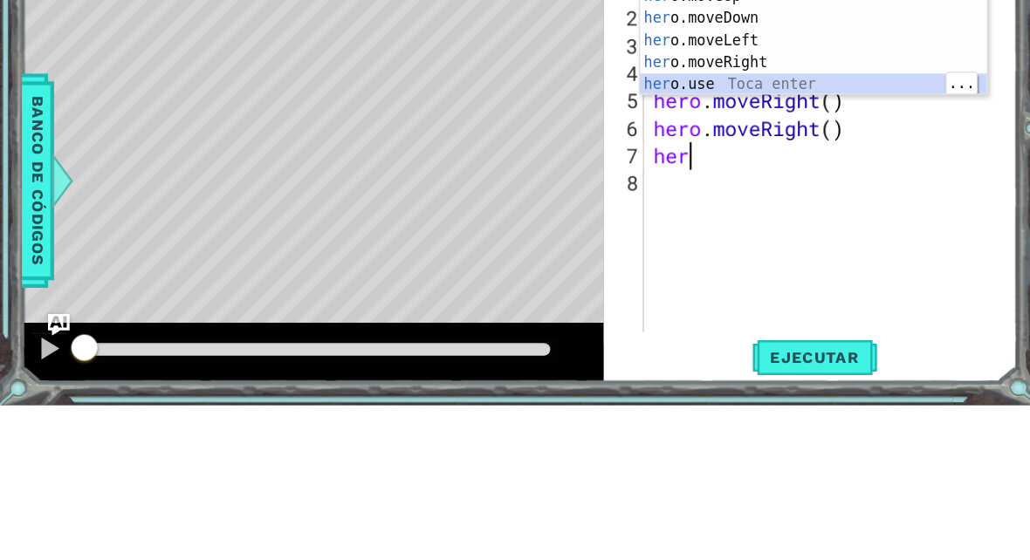
click at [788, 161] on div "her o.moveUp Toca enter her o.moveDown Toca enter her o.moveLeft [PERSON_NAME] …" at bounding box center [774, 234] width 330 height 147
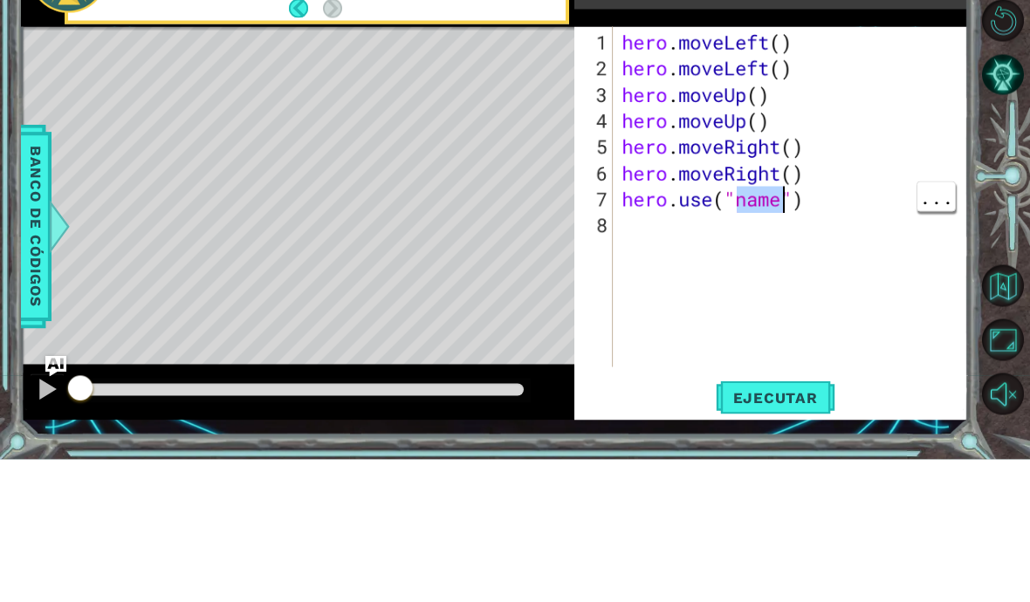
click at [944, 325] on span "..." at bounding box center [936, 339] width 38 height 29
click at [894, 172] on div "hero . moveLeft ( ) hero . moveLeft ( ) hero . moveUp ( ) hero . moveUp ( ) her…" at bounding box center [795, 381] width 355 height 419
click at [476, 169] on div "Level Map" at bounding box center [424, 426] width 806 height 514
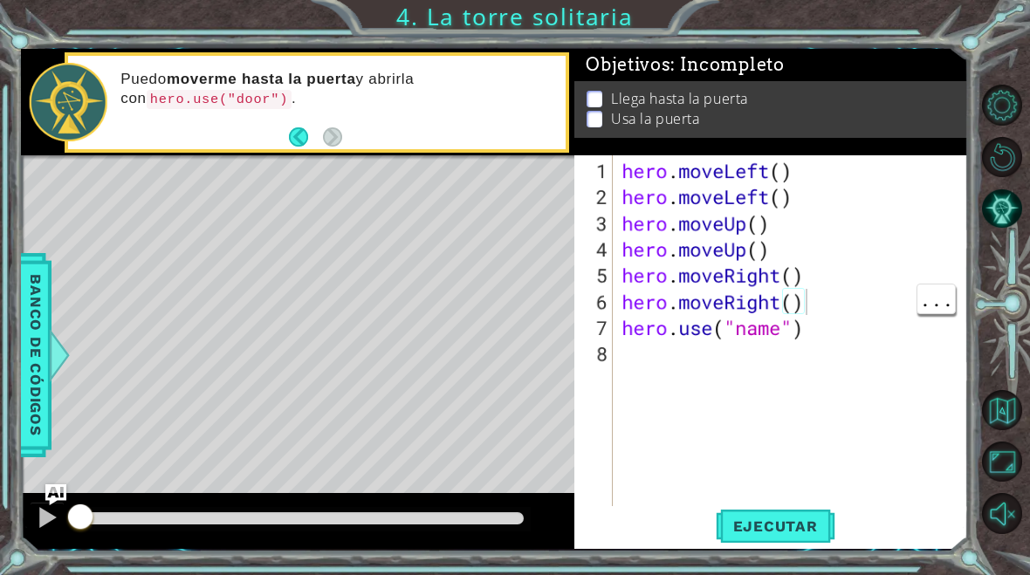
click at [775, 525] on span "Ejecutar" at bounding box center [776, 525] width 120 height 17
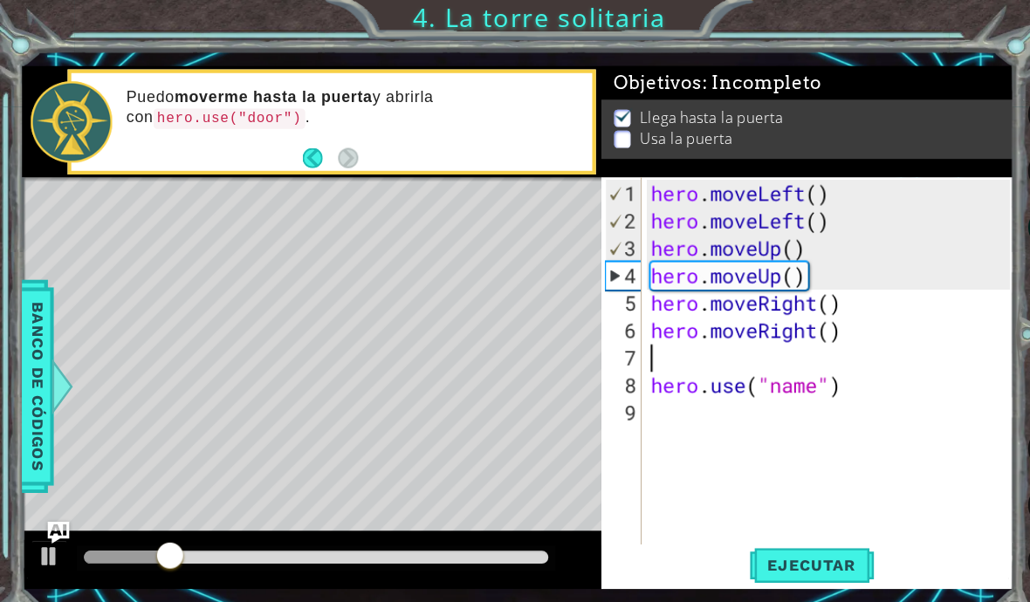
click at [541, 220] on div "Level Map" at bounding box center [424, 426] width 806 height 514
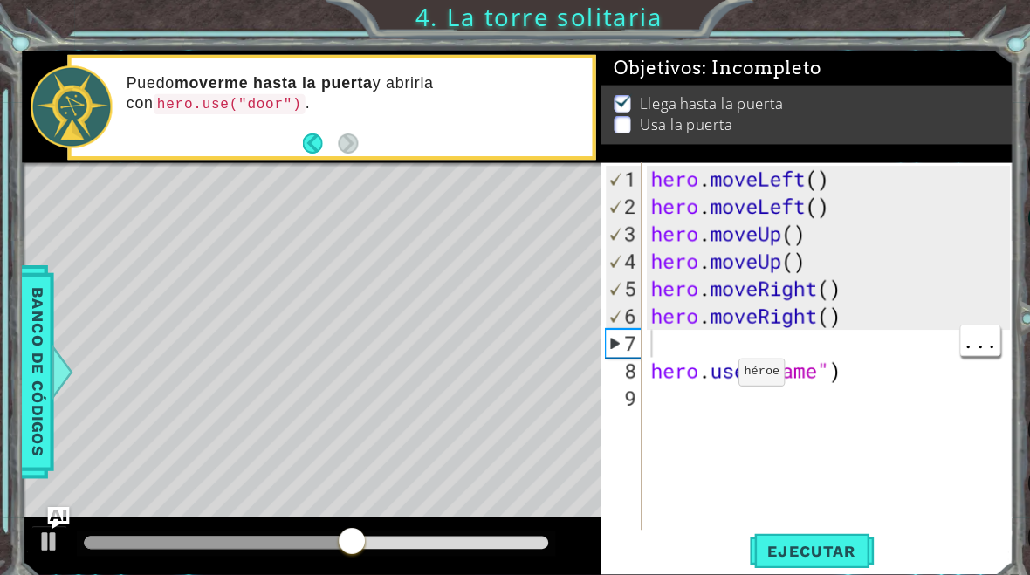
click at [681, 319] on div "hero . moveLeft ( ) hero . moveLeft ( ) hero . moveUp ( ) hero . moveUp ( ) her…" at bounding box center [795, 367] width 355 height 419
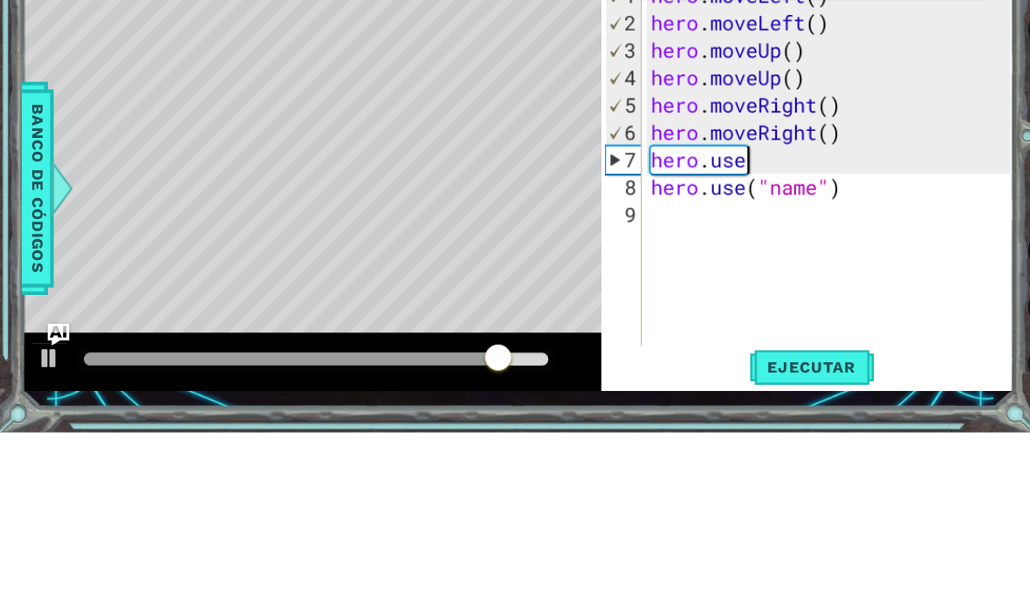
scroll to position [30, 95]
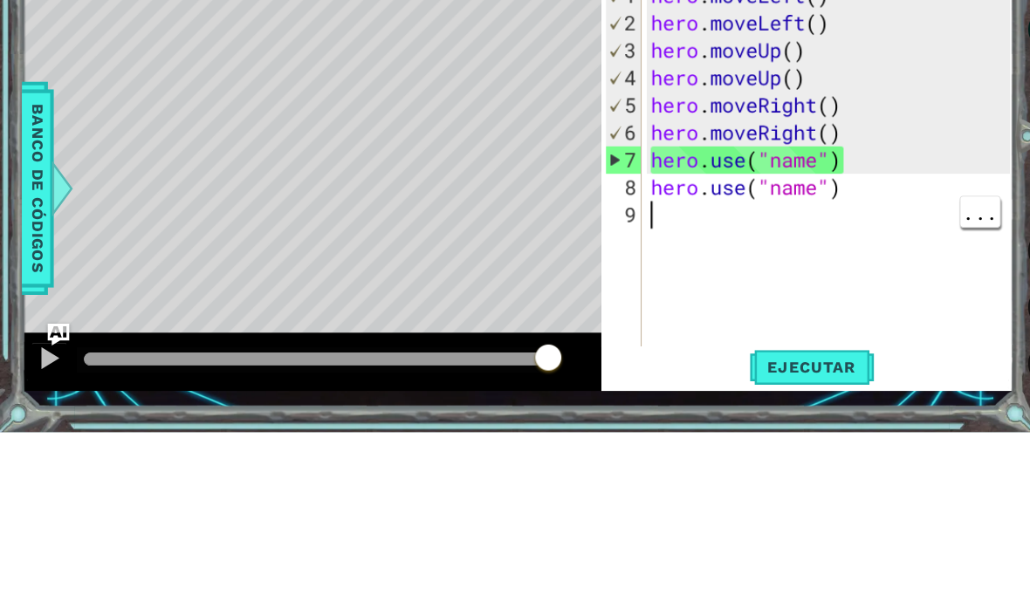
click at [860, 217] on div "hero . moveLeft ( ) hero . moveLeft ( ) hero . moveUp ( ) hero . moveUp ( ) her…" at bounding box center [795, 381] width 355 height 419
click at [491, 169] on div "Level Map" at bounding box center [424, 426] width 806 height 514
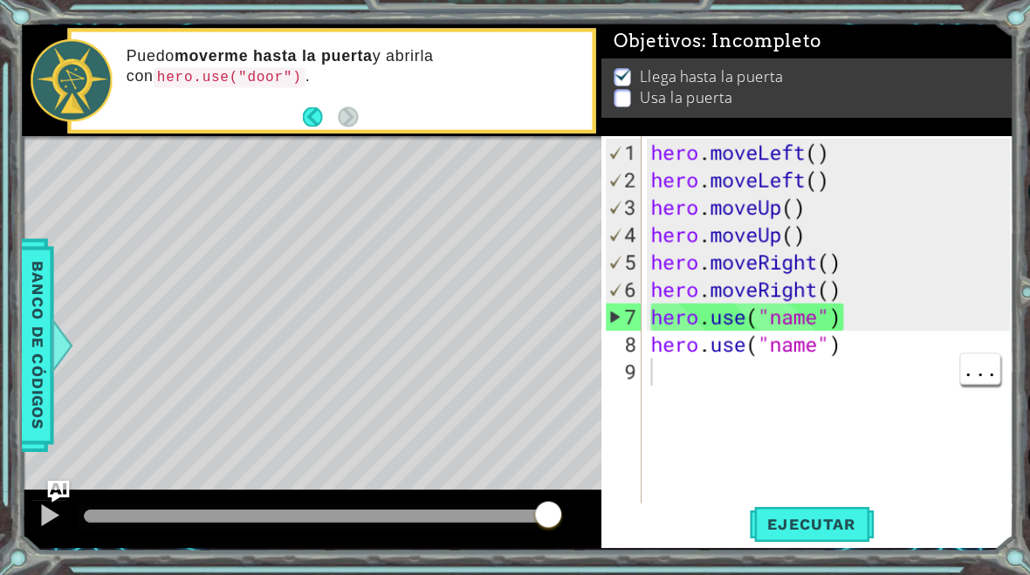
click at [788, 506] on button "Ejecutar" at bounding box center [776, 525] width 120 height 39
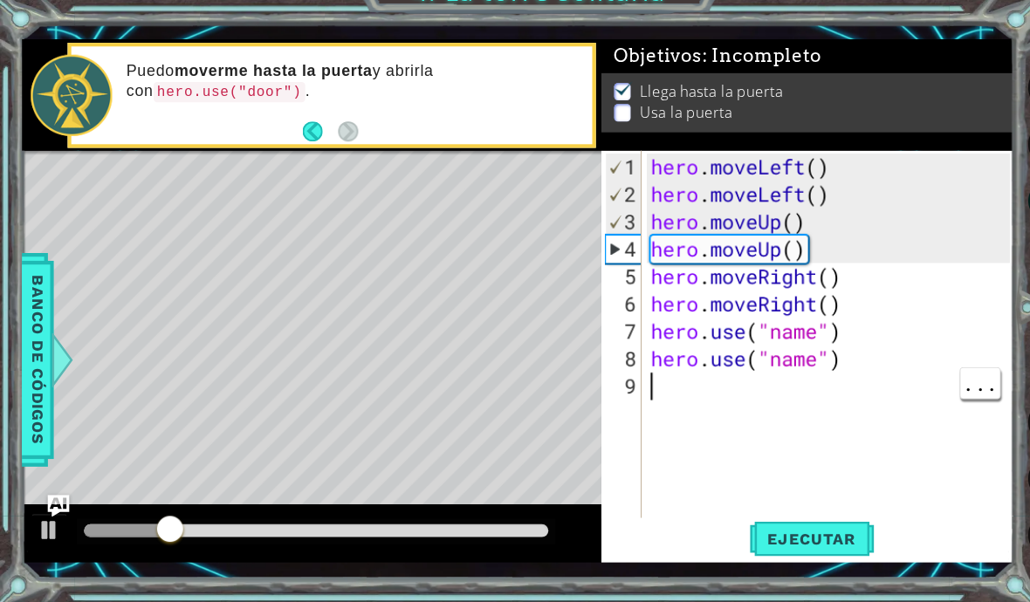
click at [529, 200] on div "Level Map" at bounding box center [424, 426] width 806 height 514
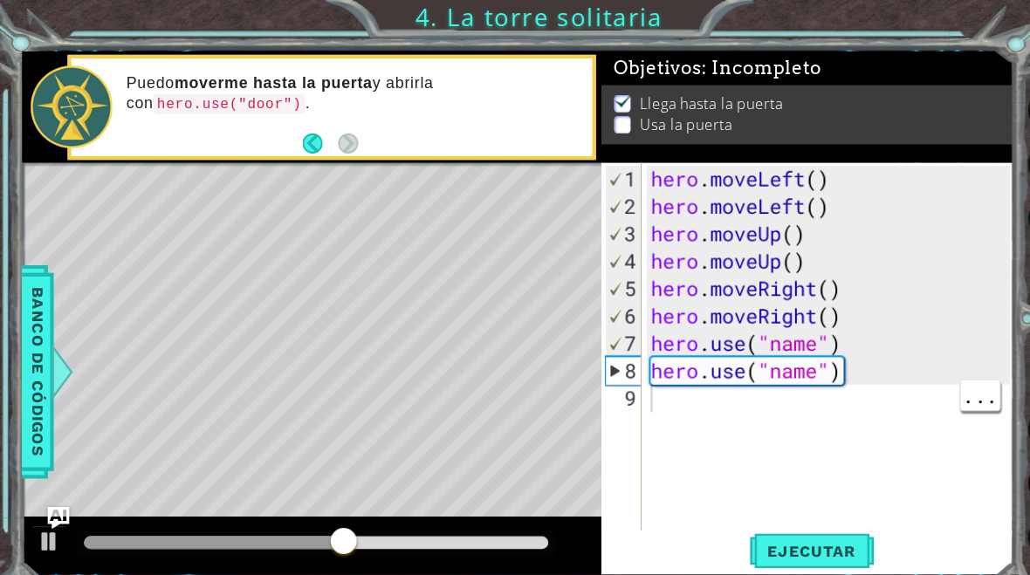
click at [801, 367] on div "hero . moveLeft ( ) hero . moveLeft ( ) hero . moveUp ( ) hero . moveUp ( ) her…" at bounding box center [795, 367] width 355 height 419
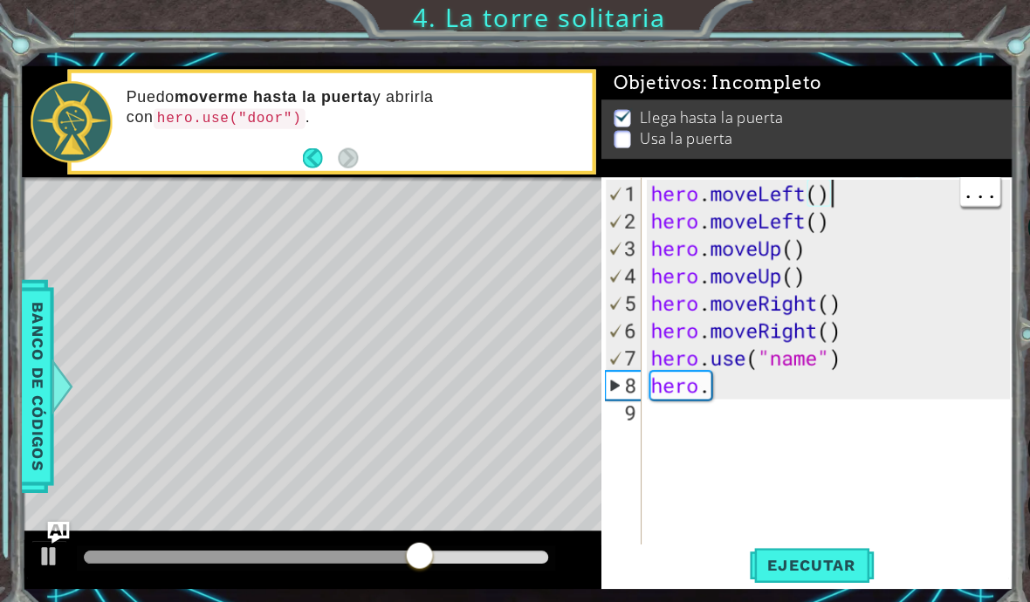
click at [520, 205] on div "Level Map" at bounding box center [424, 426] width 806 height 514
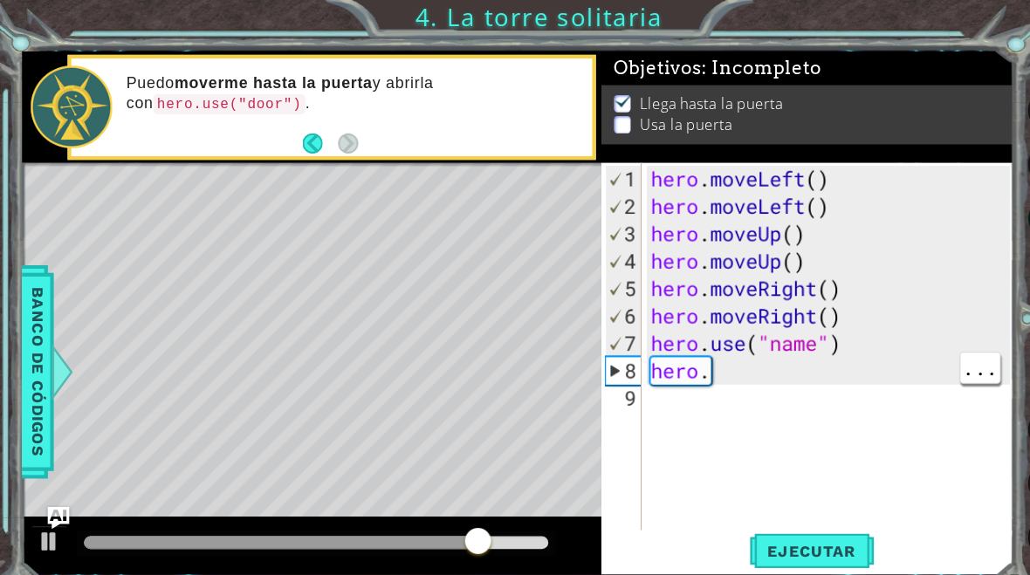
click at [677, 358] on div "hero . moveLeft ( ) hero . moveLeft ( ) hero . moveUp ( ) hero . moveUp ( ) her…" at bounding box center [795, 367] width 355 height 419
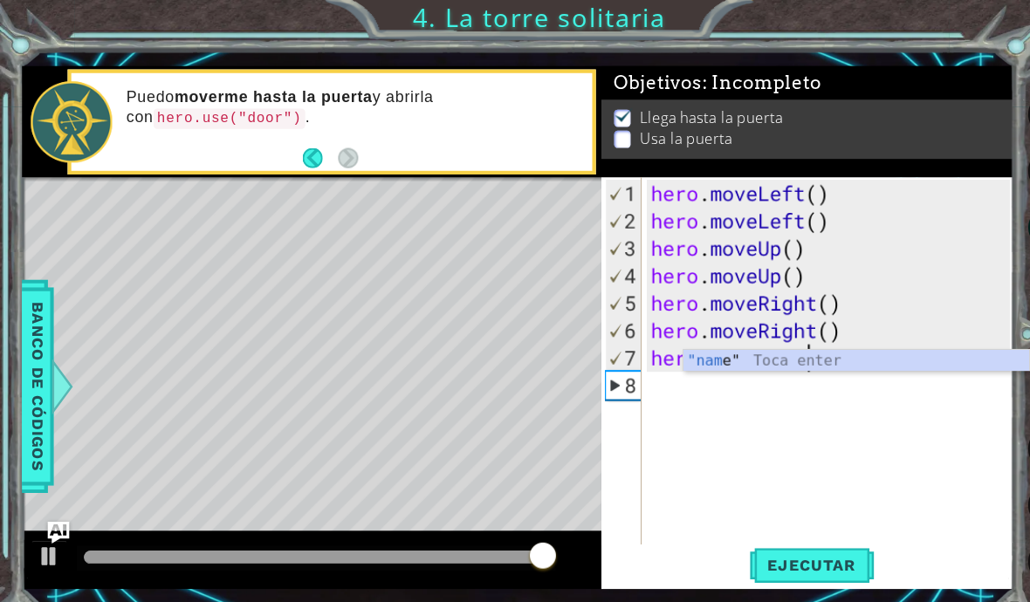
click at [515, 189] on div "Level Map" at bounding box center [424, 426] width 806 height 514
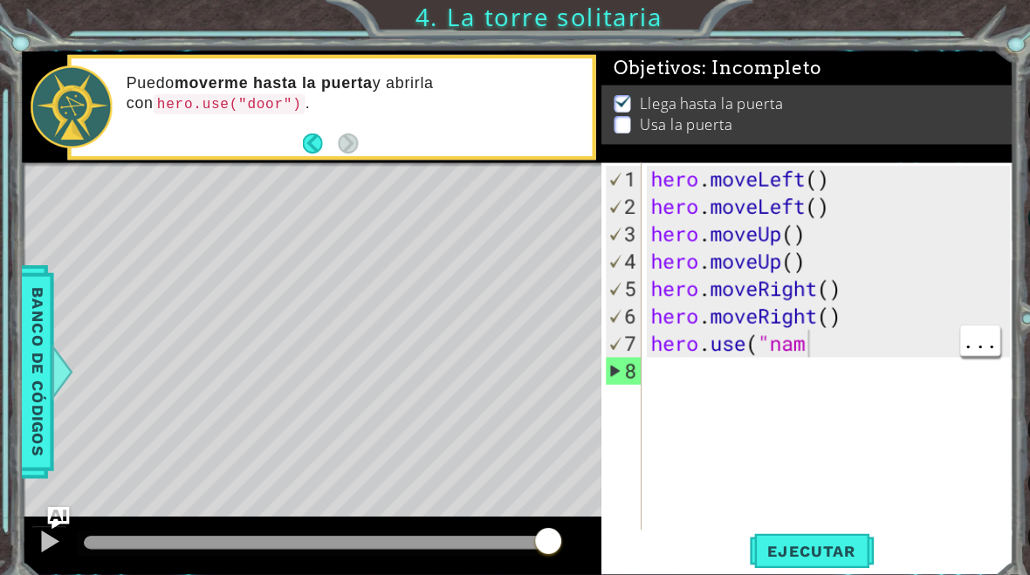
click at [783, 337] on div "hero . moveLeft ( ) hero . moveLeft ( ) hero . moveUp ( ) hero . moveUp ( ) her…" at bounding box center [795, 367] width 355 height 419
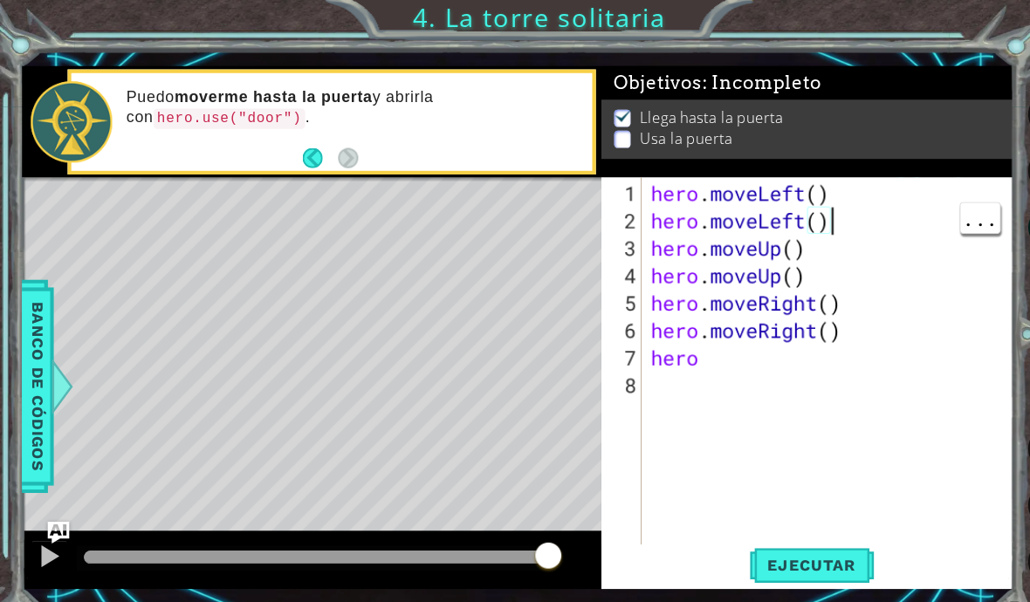
click at [517, 225] on div "Level Map" at bounding box center [424, 426] width 806 height 514
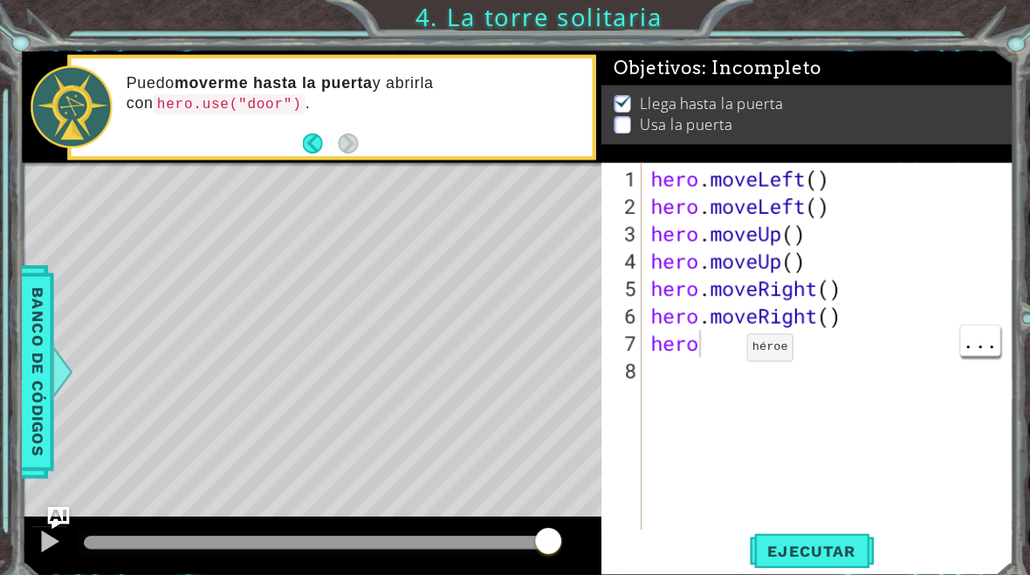
click at [759, 526] on span "Ejecutar" at bounding box center [776, 525] width 120 height 17
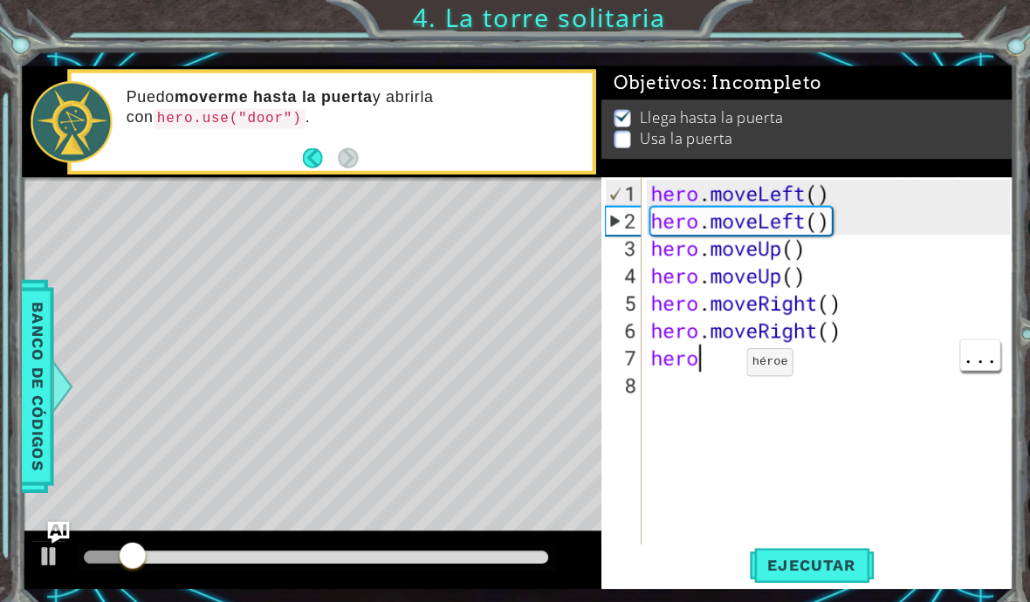
click at [79, 189] on div "Level Map" at bounding box center [424, 426] width 806 height 514
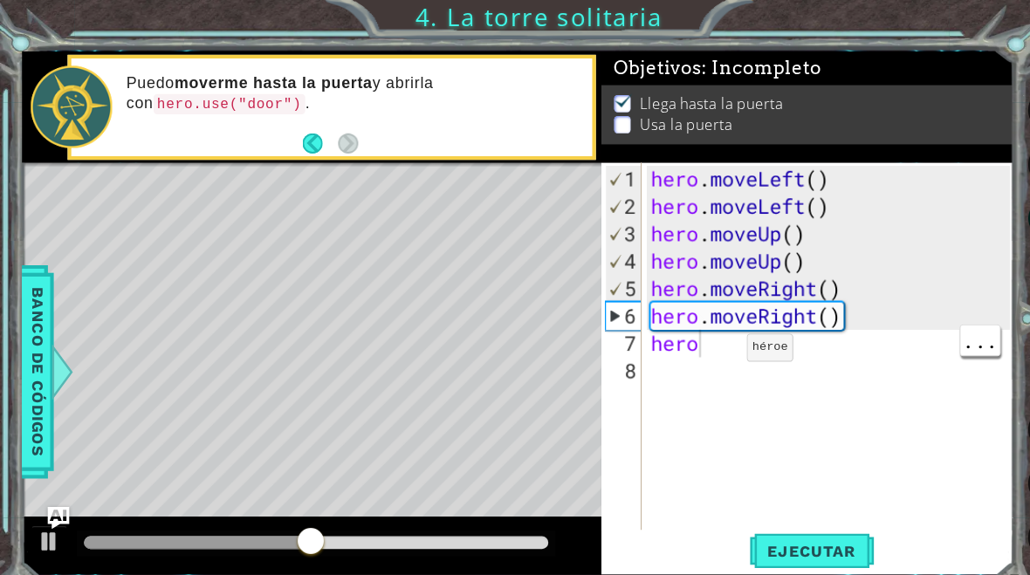
click at [673, 325] on div "hero . moveLeft ( ) hero . moveLeft ( ) hero . moveUp ( ) hero . moveUp ( ) her…" at bounding box center [795, 367] width 355 height 419
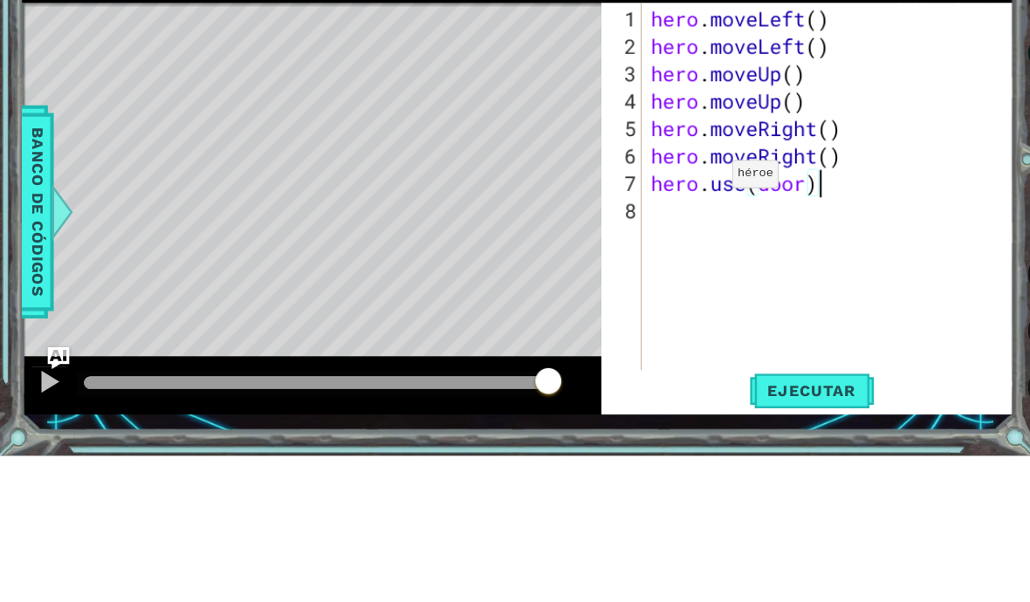
scroll to position [30, 100]
click at [84, 169] on div "Level Map" at bounding box center [424, 426] width 806 height 514
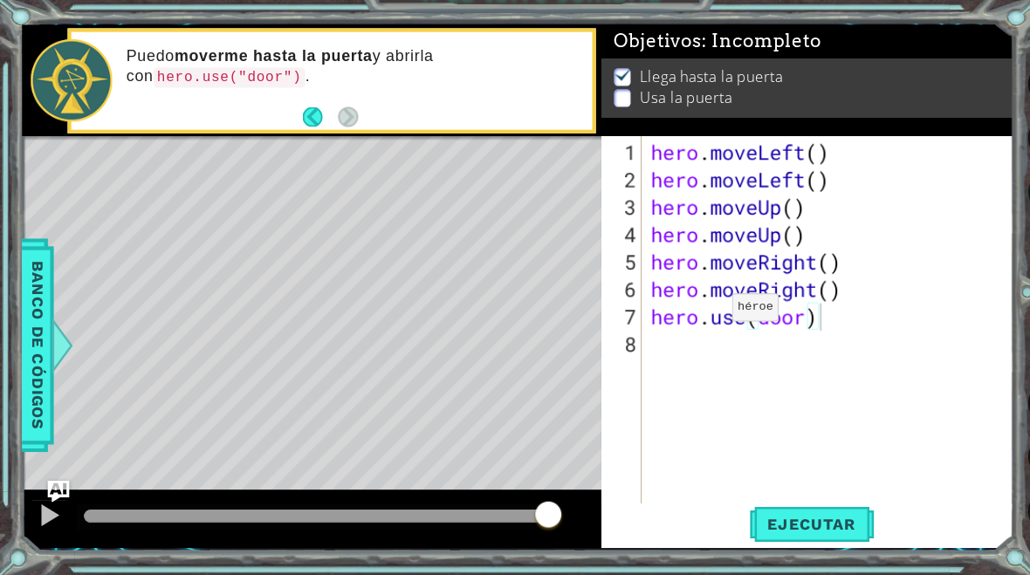
click at [779, 512] on button "Ejecutar" at bounding box center [776, 525] width 120 height 39
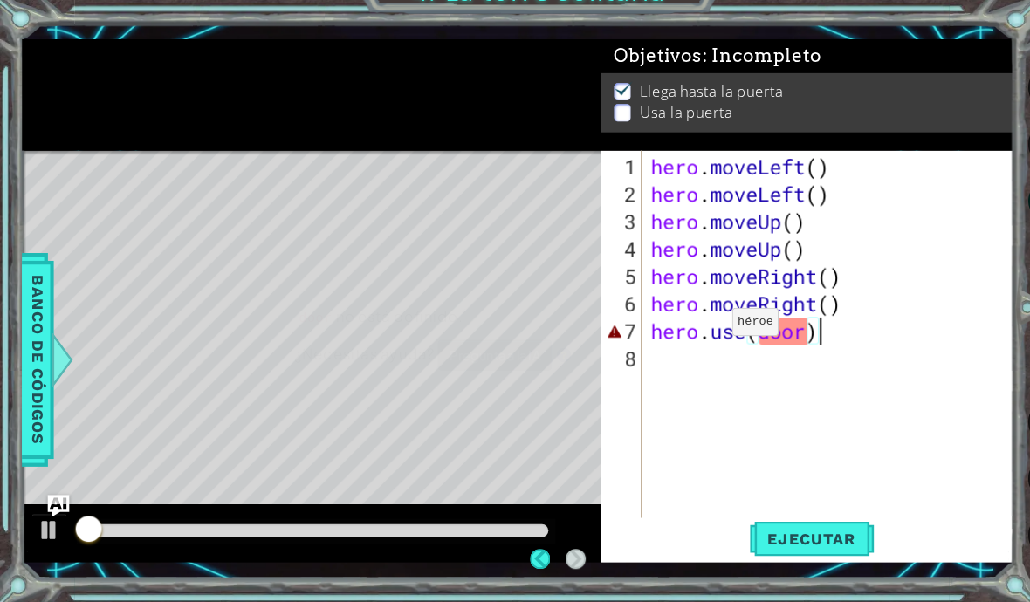
scroll to position [30, 43]
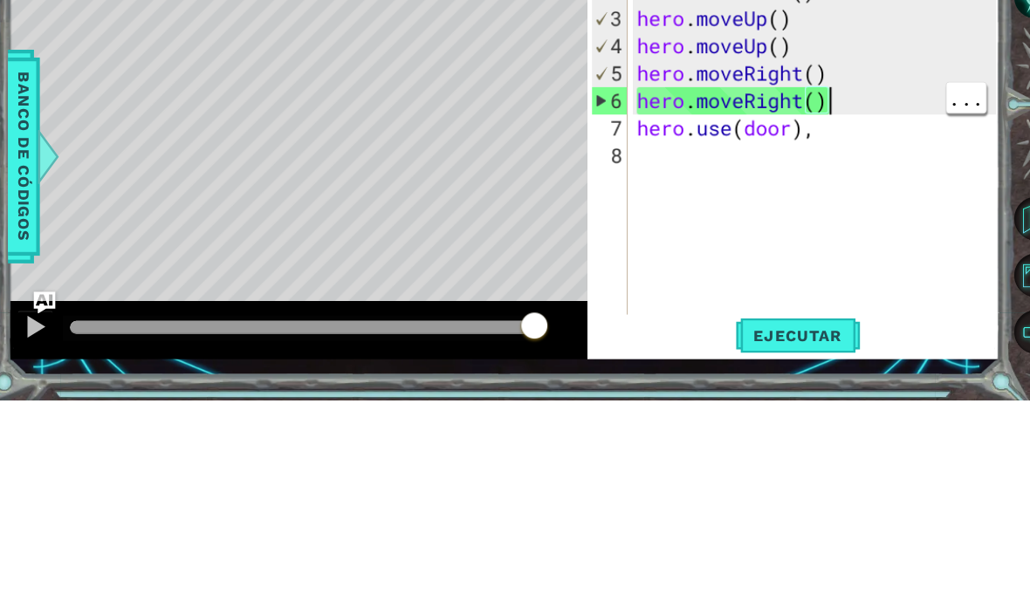
click at [789, 172] on div "hero . moveLeft ( ) hero . moveLeft ( ) hero . moveUp ( ) hero . moveUp ( ) her…" at bounding box center [795, 381] width 355 height 419
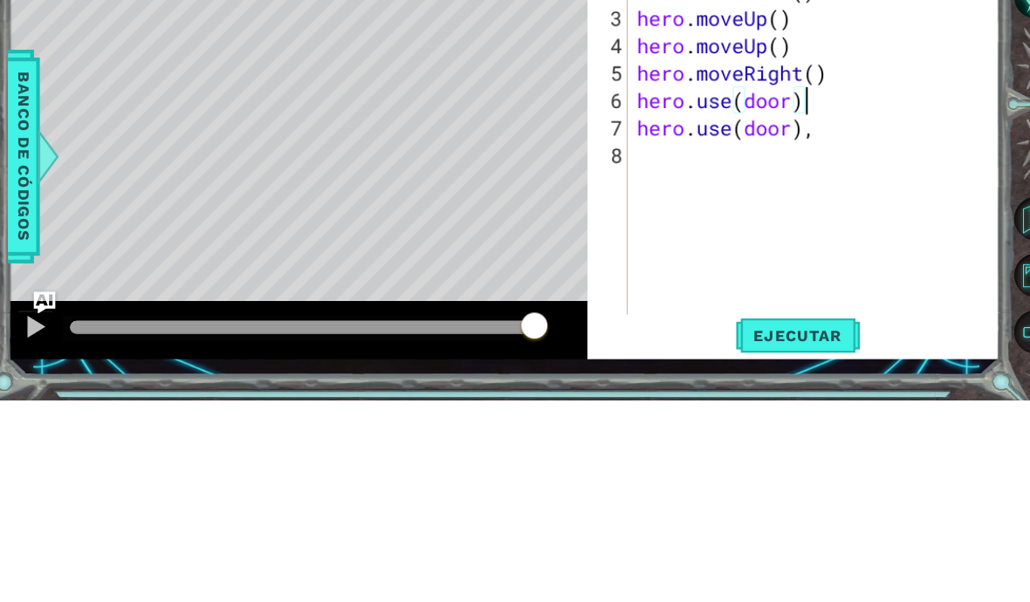
scroll to position [30, 95]
click at [81, 169] on div "Level Map" at bounding box center [424, 426] width 806 height 514
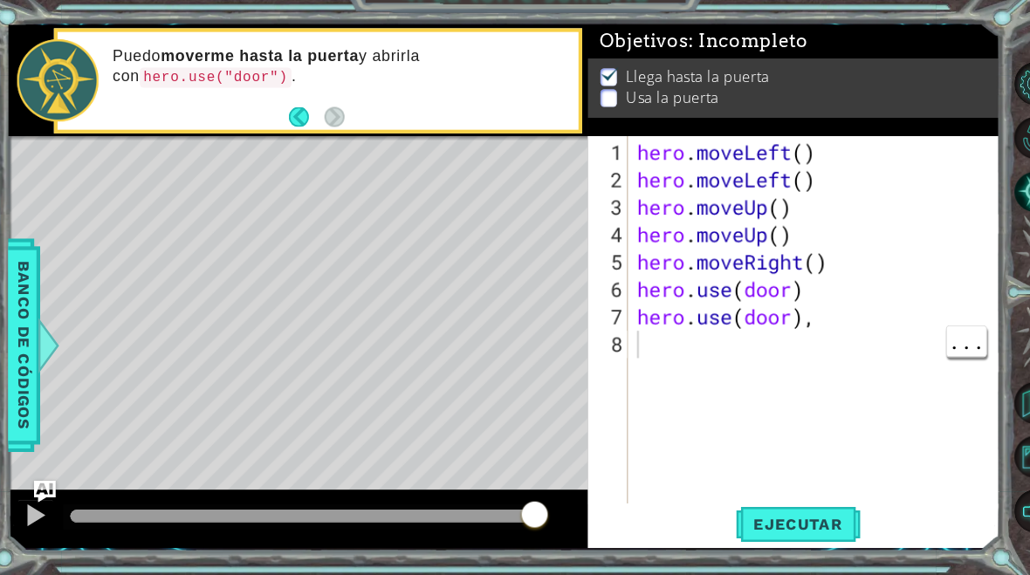
click at [776, 517] on span "Ejecutar" at bounding box center [776, 525] width 120 height 17
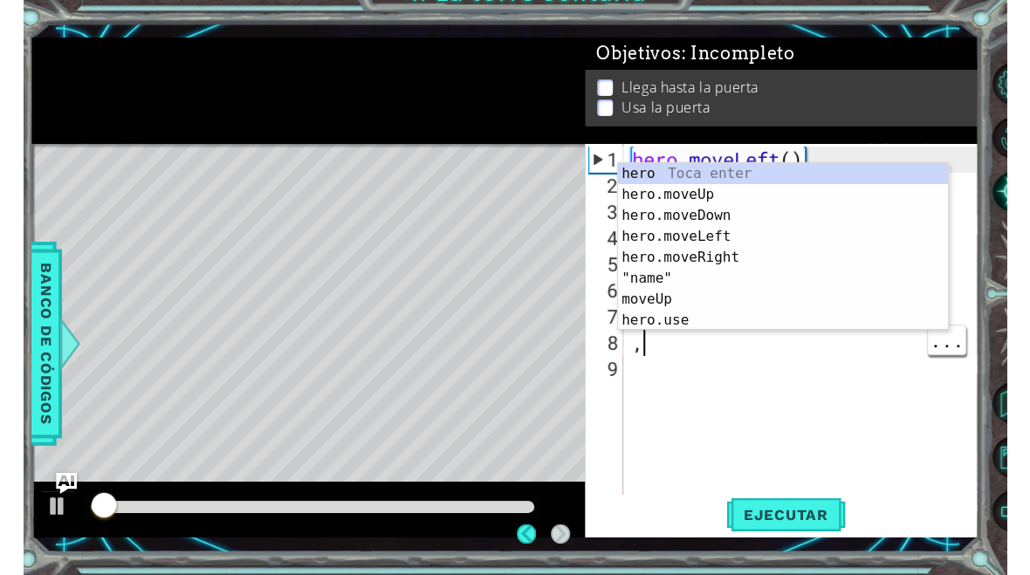
scroll to position [30, 43]
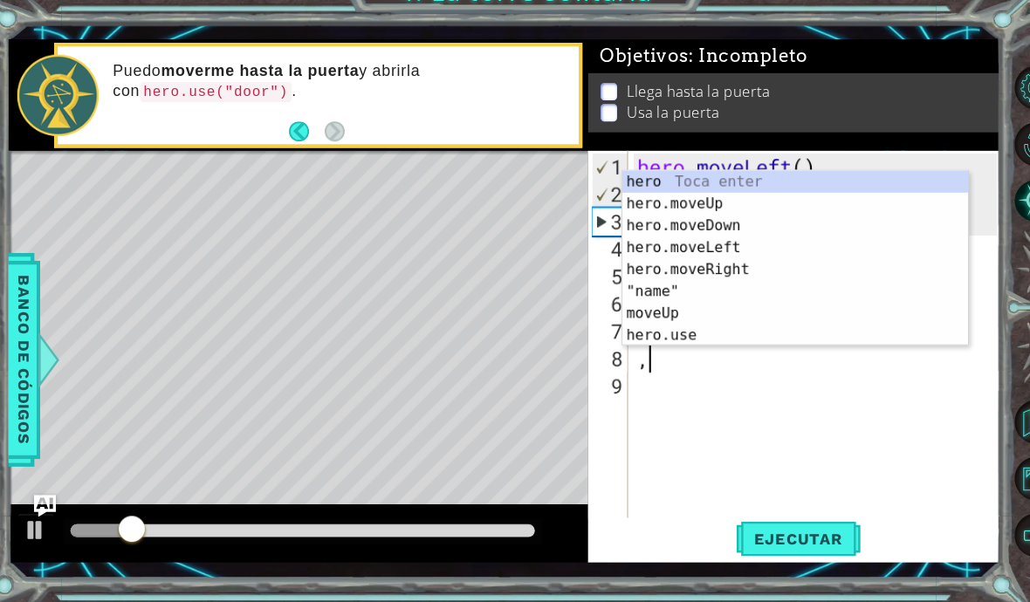
click at [99, 178] on div "Level Map" at bounding box center [424, 426] width 806 height 514
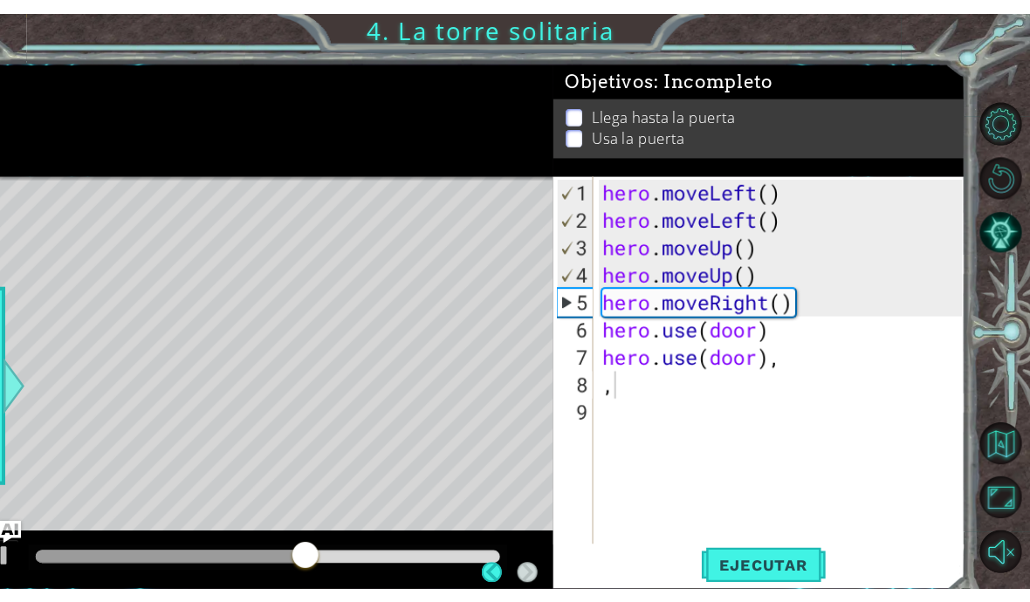
scroll to position [0, 0]
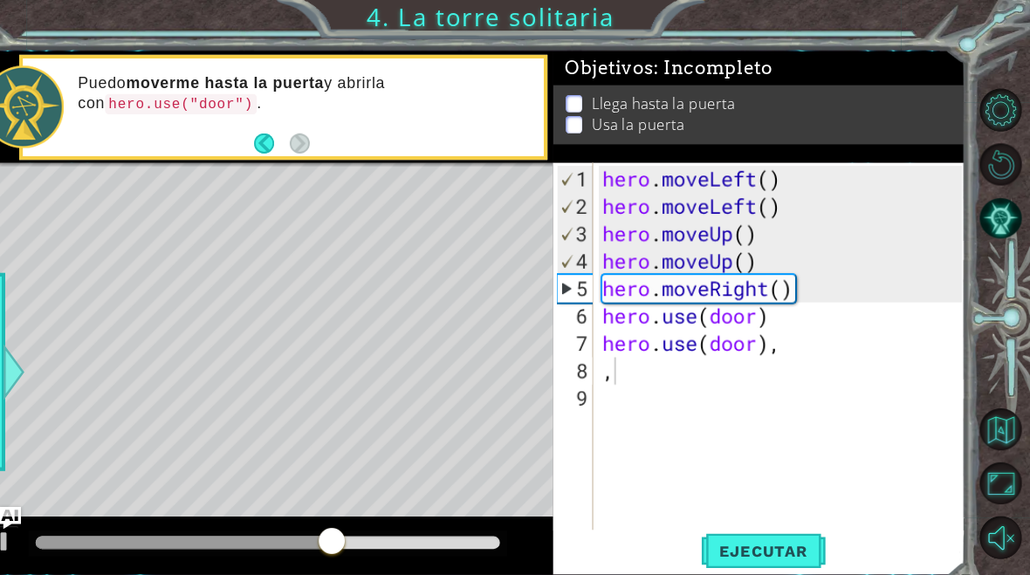
click at [468, 523] on div at bounding box center [302, 518] width 444 height 12
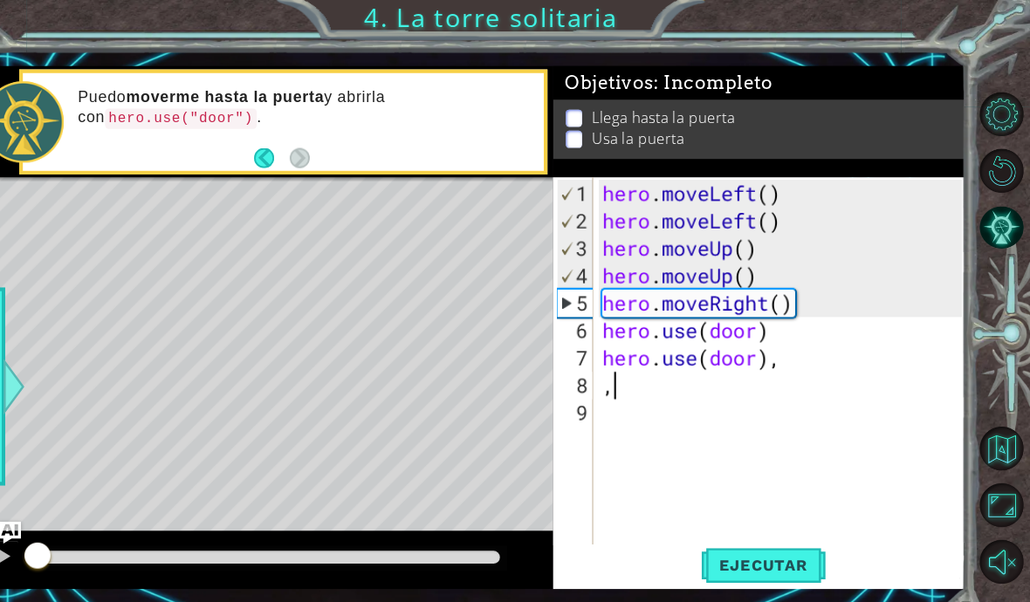
click at [57, 153] on div at bounding box center [69, 117] width 78 height 79
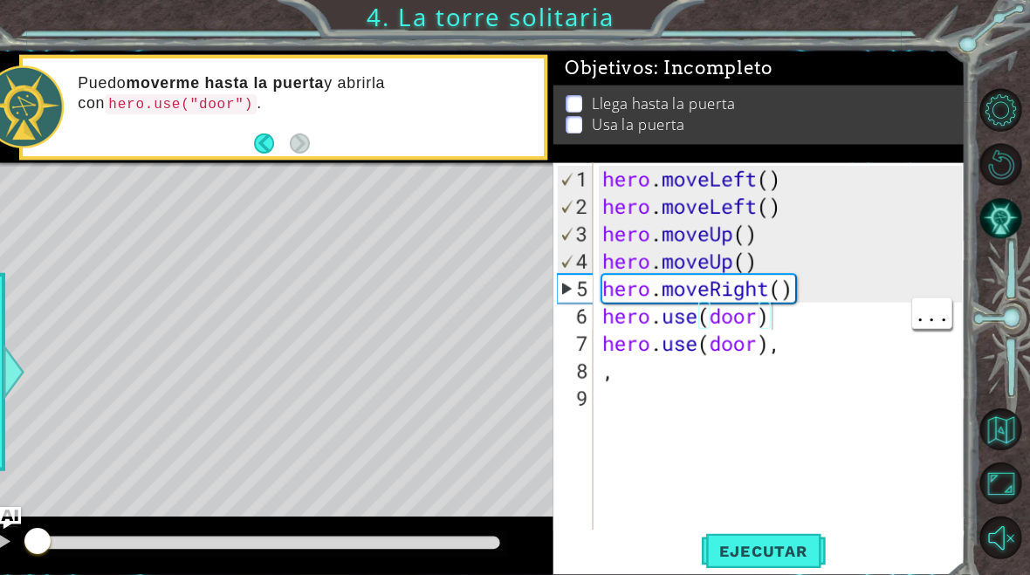
click at [742, 300] on div "hero . moveLeft ( ) hero . moveLeft ( ) hero . moveUp ( ) hero . moveUp ( ) her…" at bounding box center [795, 367] width 355 height 419
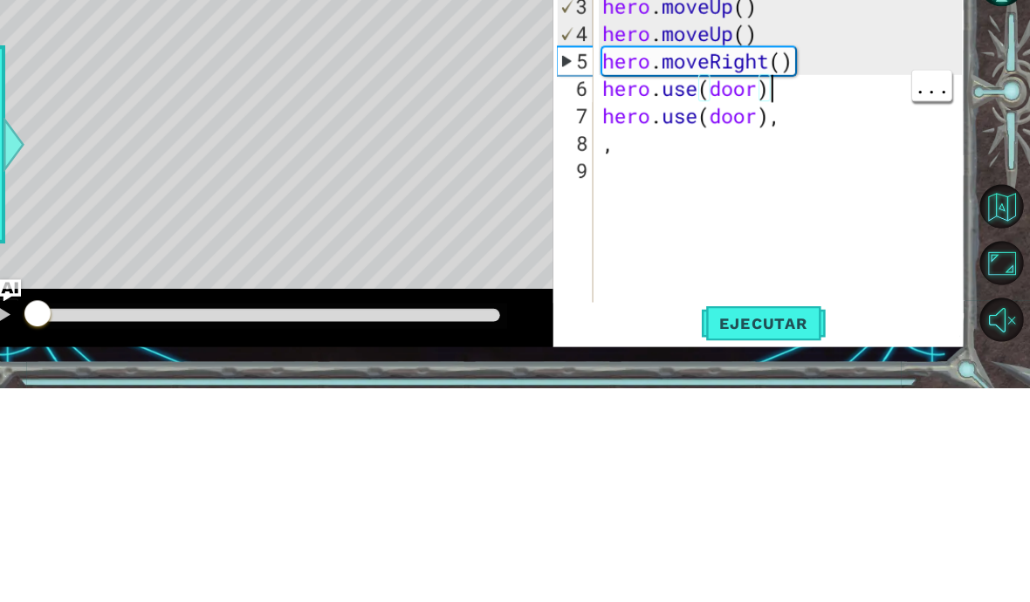
click at [735, 172] on div "hero . moveLeft ( ) hero . moveLeft ( ) hero . moveUp ( ) hero . moveUp ( ) her…" at bounding box center [795, 381] width 355 height 419
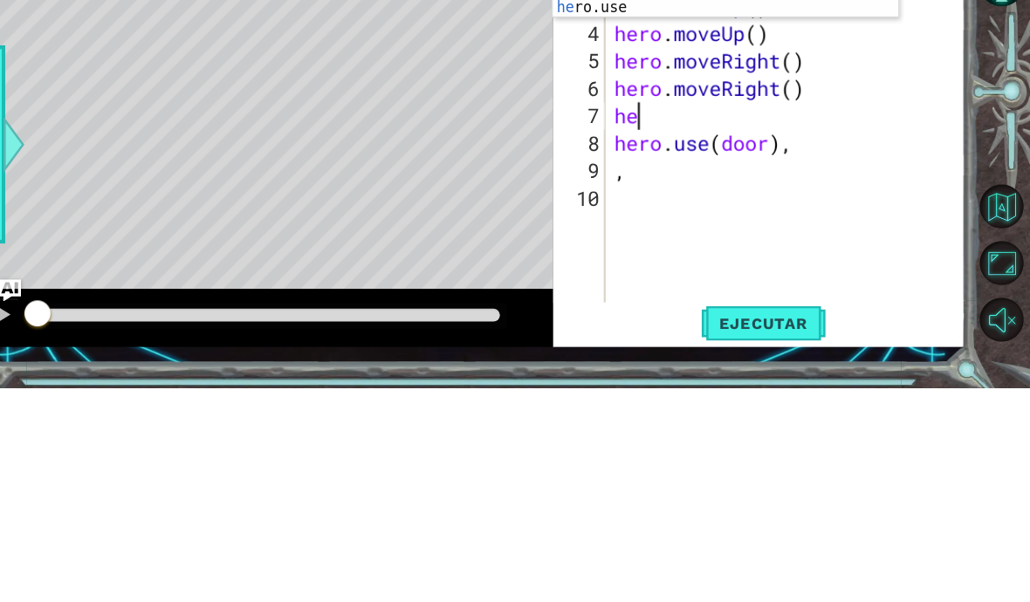
scroll to position [30, 65]
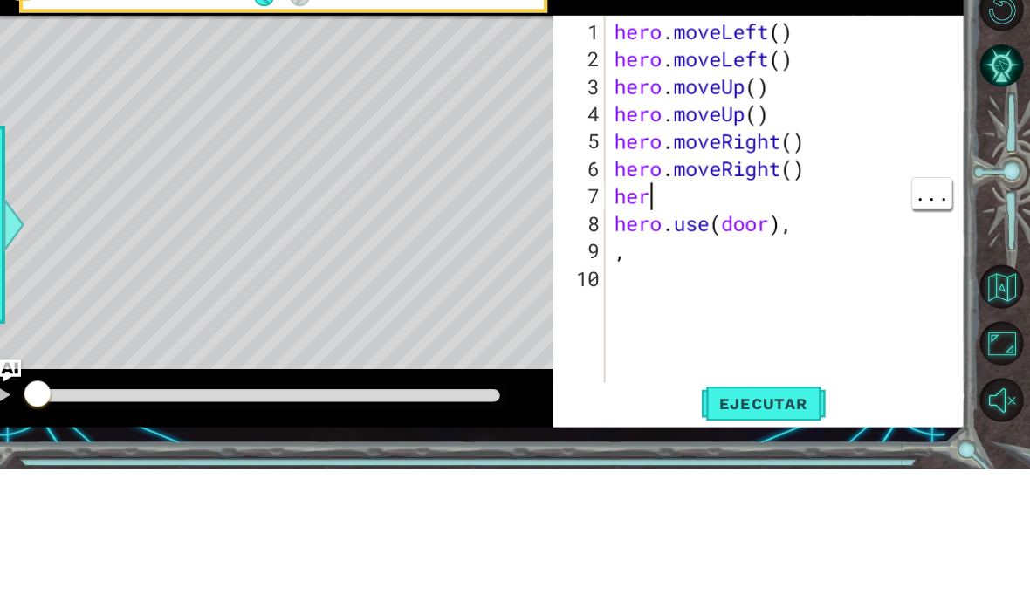
click at [657, 184] on div "hero . moveLeft ( ) hero . moveLeft ( ) hero . moveUp ( ) hero . moveUp ( ) her…" at bounding box center [801, 381] width 345 height 419
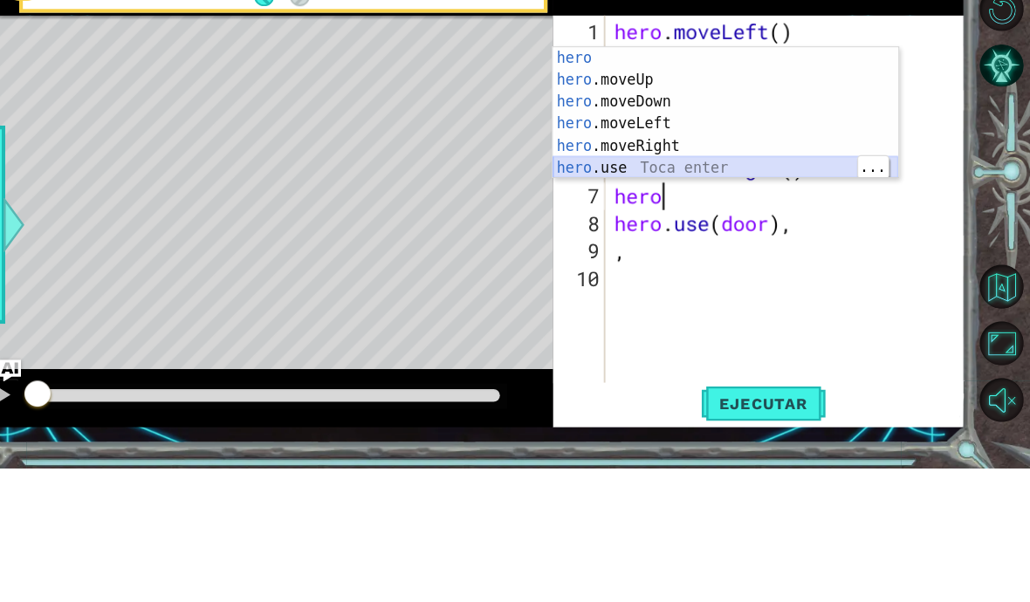
click at [715, 200] on div "hero Toca enter hero .moveUp Toca enter hero .moveDown Toca enter hero .moveLef…" at bounding box center [739, 284] width 330 height 168
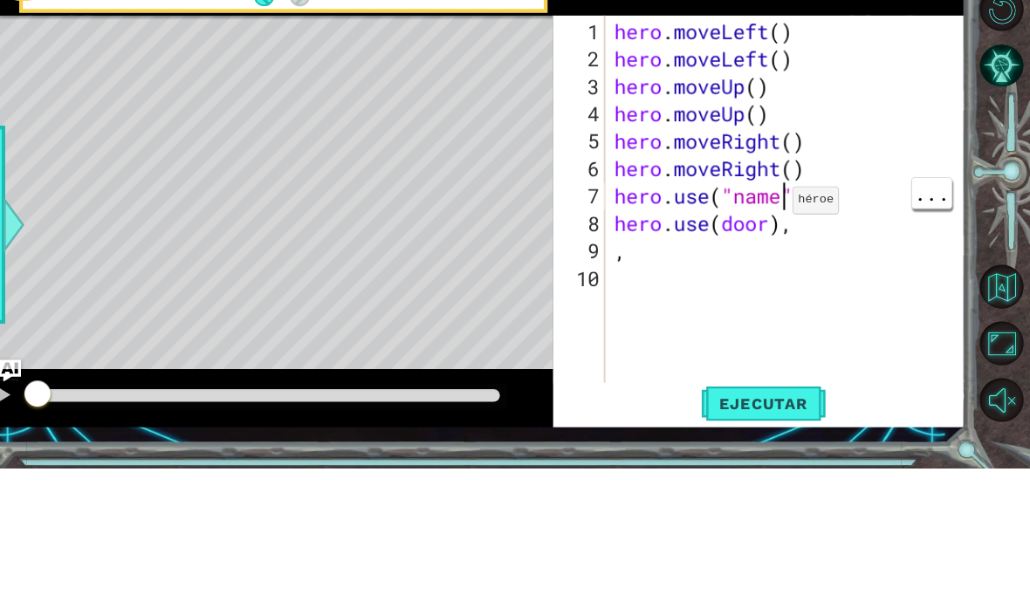
click at [742, 198] on div "hero . moveLeft ( ) hero . moveLeft ( ) hero . moveUp ( ) hero . moveUp ( ) her…" at bounding box center [801, 381] width 345 height 419
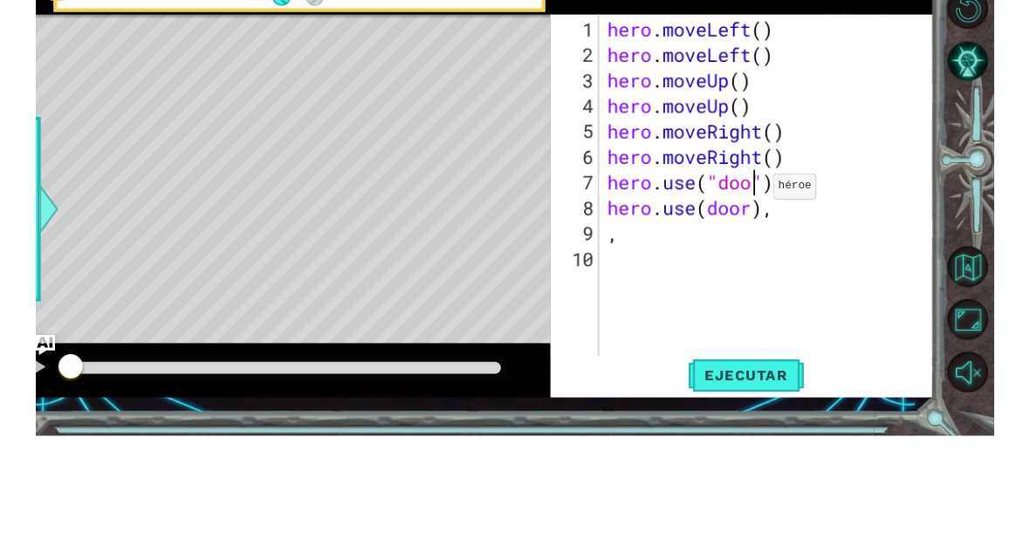
scroll to position [30, 78]
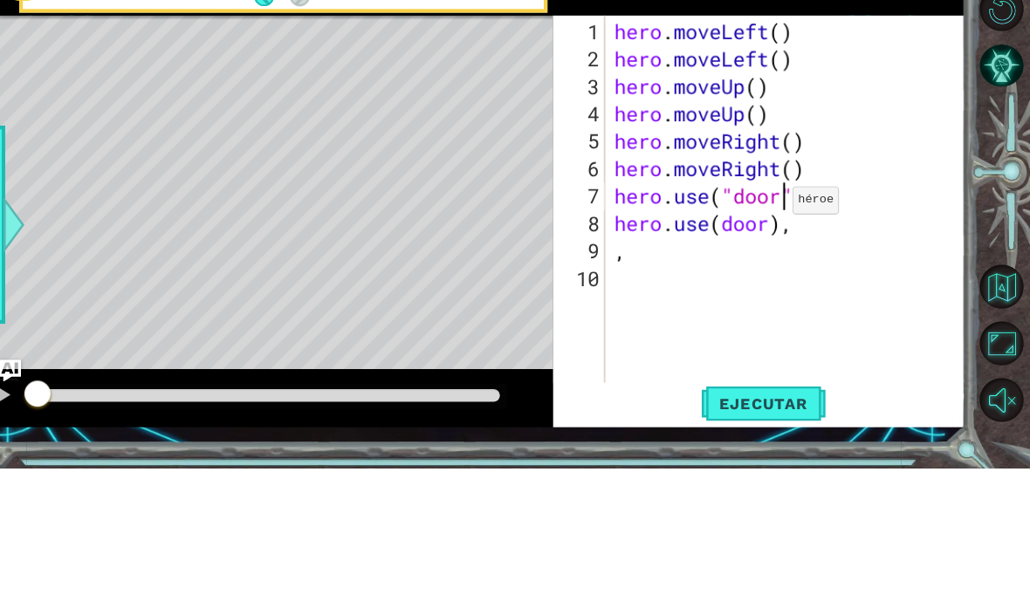
type textarea "abcde fg"
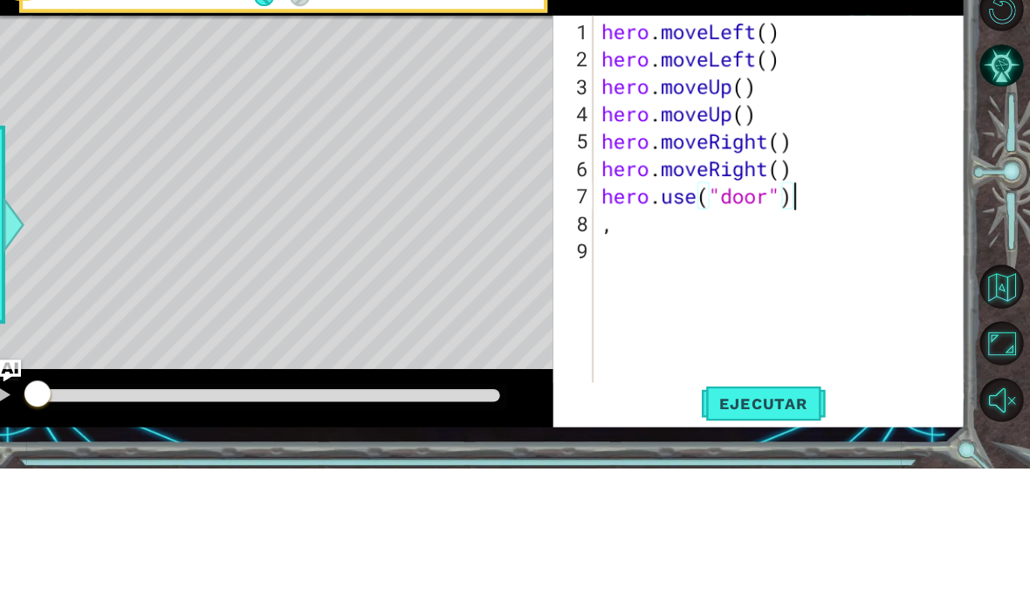
click at [98, 169] on div "Level Map" at bounding box center [424, 426] width 806 height 514
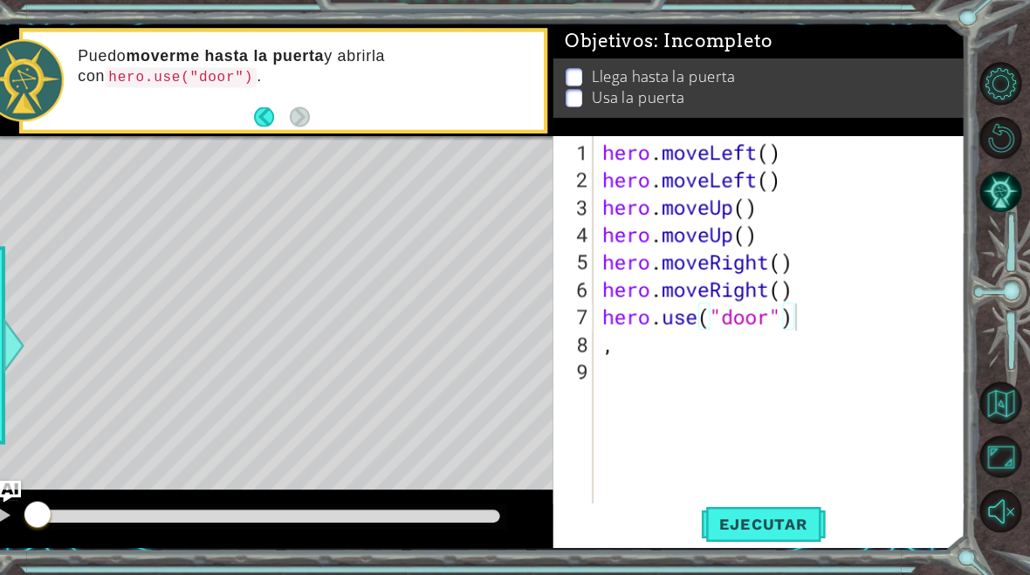
click at [761, 517] on span "Ejecutar" at bounding box center [776, 525] width 120 height 17
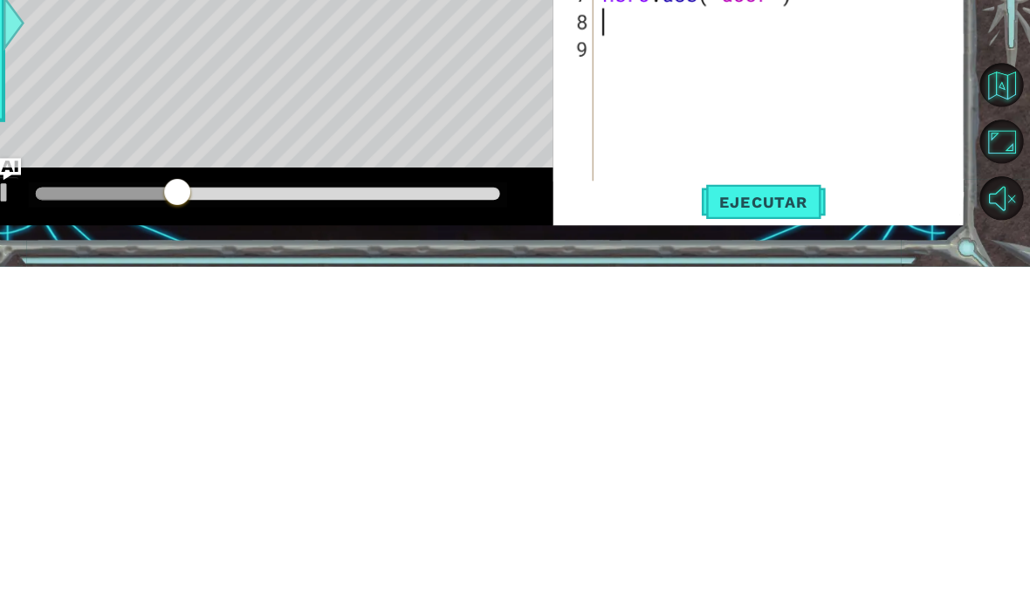
click at [743, 531] on span "Ejecutar" at bounding box center [776, 539] width 120 height 17
click at [751, 531] on span "Ejecutar" at bounding box center [776, 539] width 120 height 17
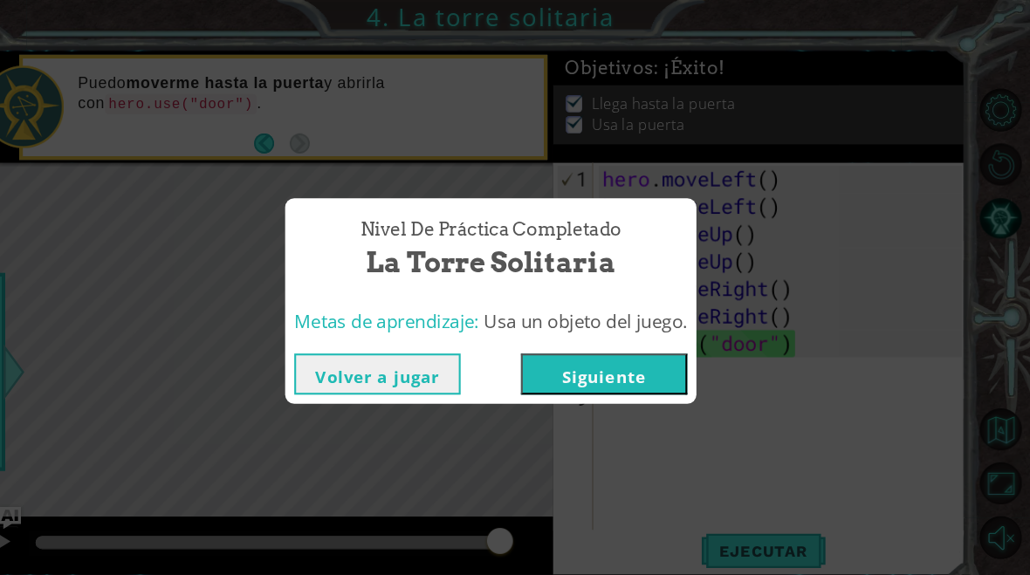
click at [625, 357] on button "Siguiente" at bounding box center [623, 357] width 159 height 39
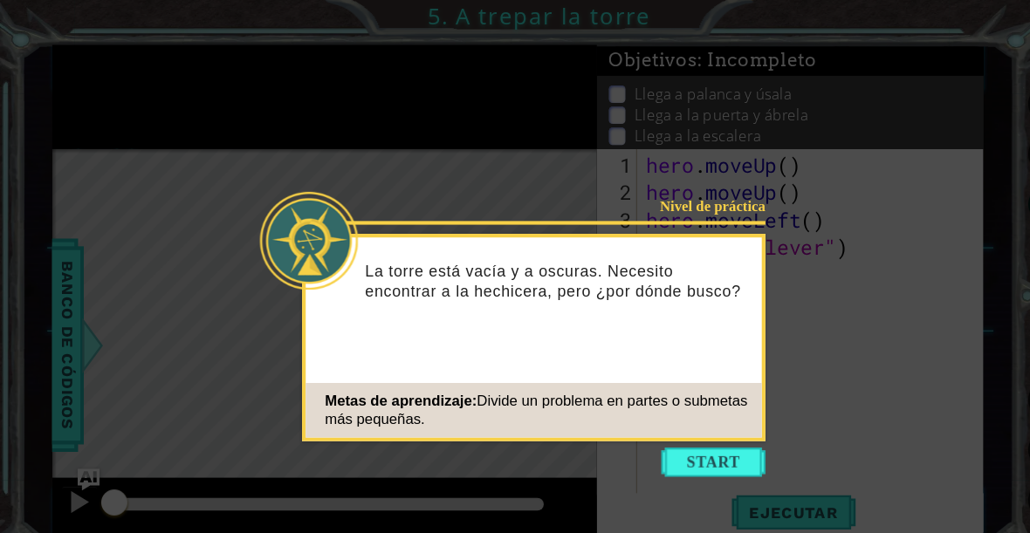
click at [687, 435] on button "Start" at bounding box center [681, 442] width 99 height 28
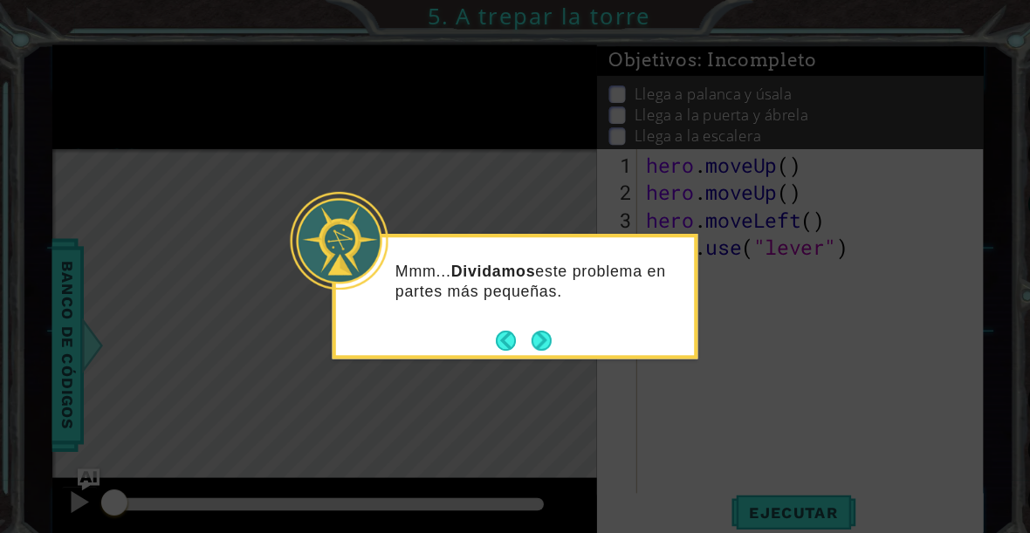
click at [520, 324] on button "Next" at bounding box center [517, 325] width 27 height 27
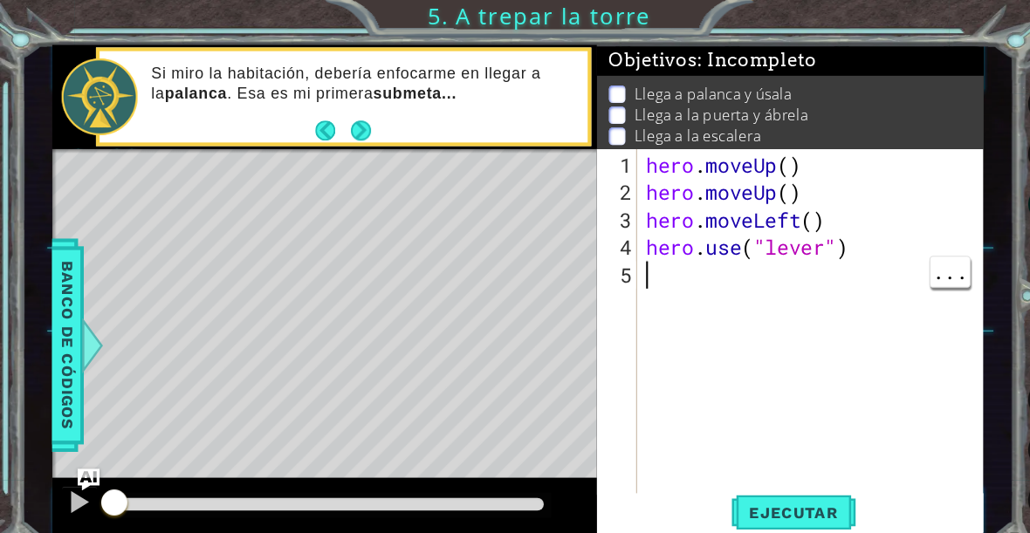
click at [662, 273] on div "hero . moveUp ( ) hero . moveUp ( ) hero . moveLeft ( ) hero . use ( "lever" )" at bounding box center [778, 341] width 331 height 393
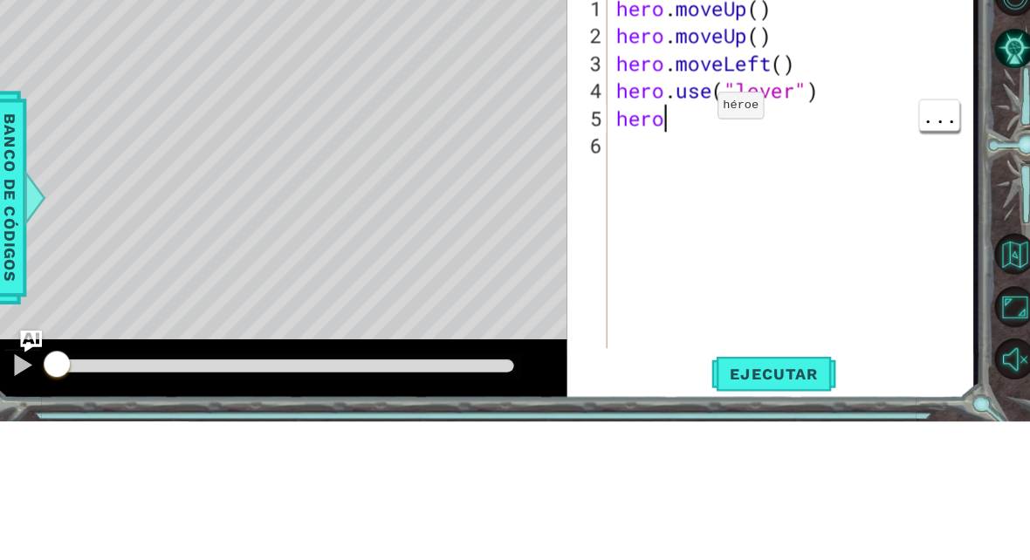
scroll to position [30, 42]
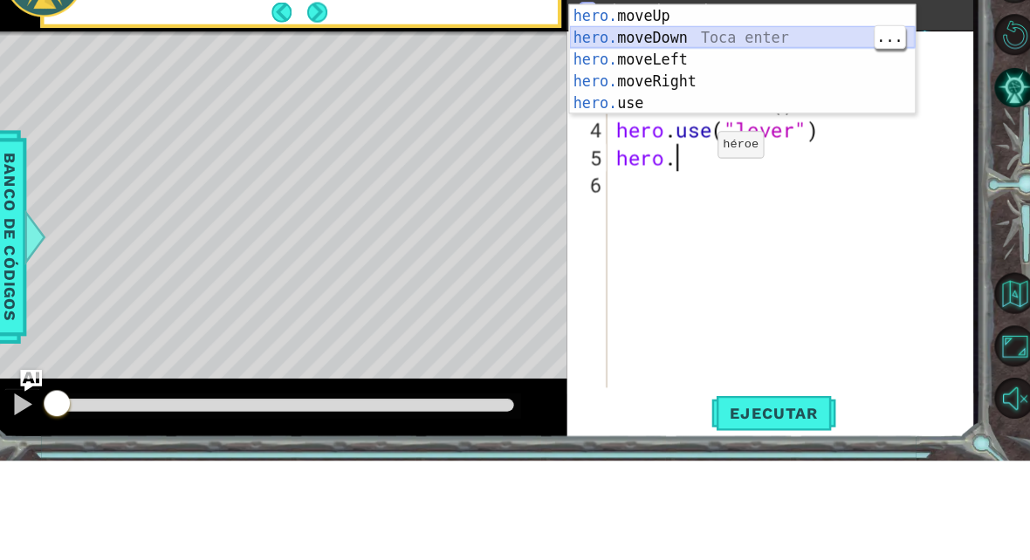
click at [724, 125] on div "hero. moveUp Toca enter hero. moveDown Toca enter hero. moveLeft Toca enter her…" at bounding box center [741, 198] width 330 height 147
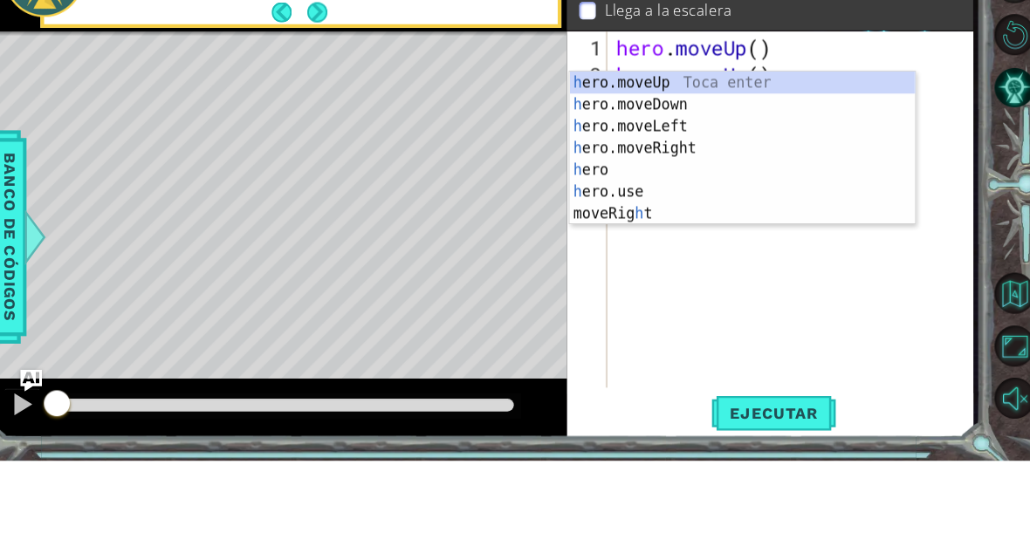
scroll to position [30, 53]
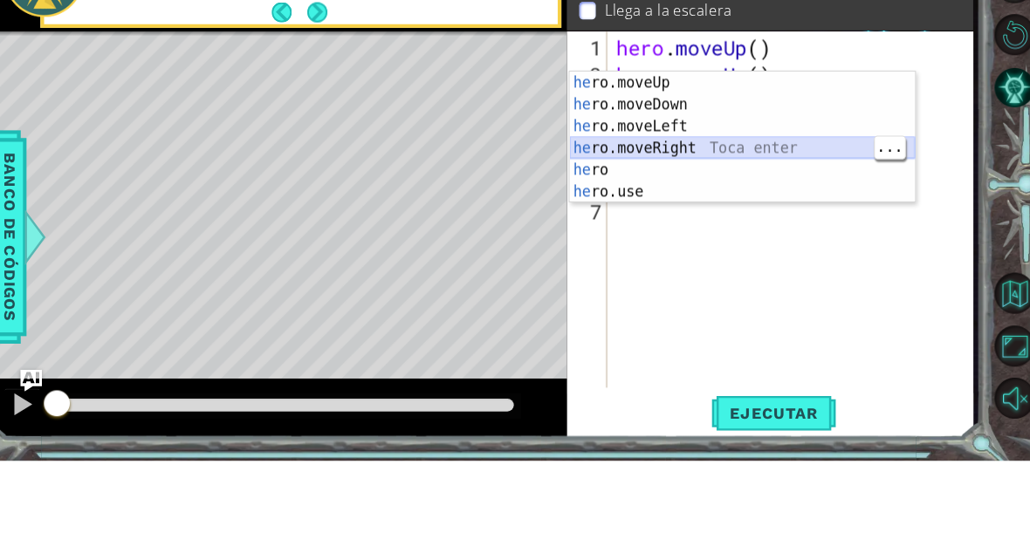
click at [665, 188] on div "he ro.moveUp Toca enter he ro.moveDown Toca enter he ro.moveLeft Toca enter he …" at bounding box center [741, 272] width 330 height 168
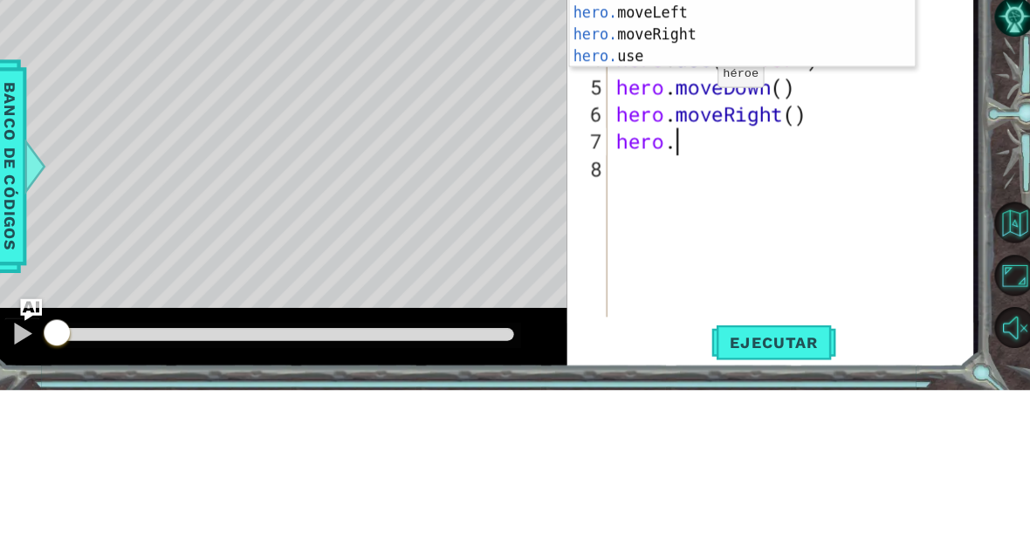
scroll to position [30, 88]
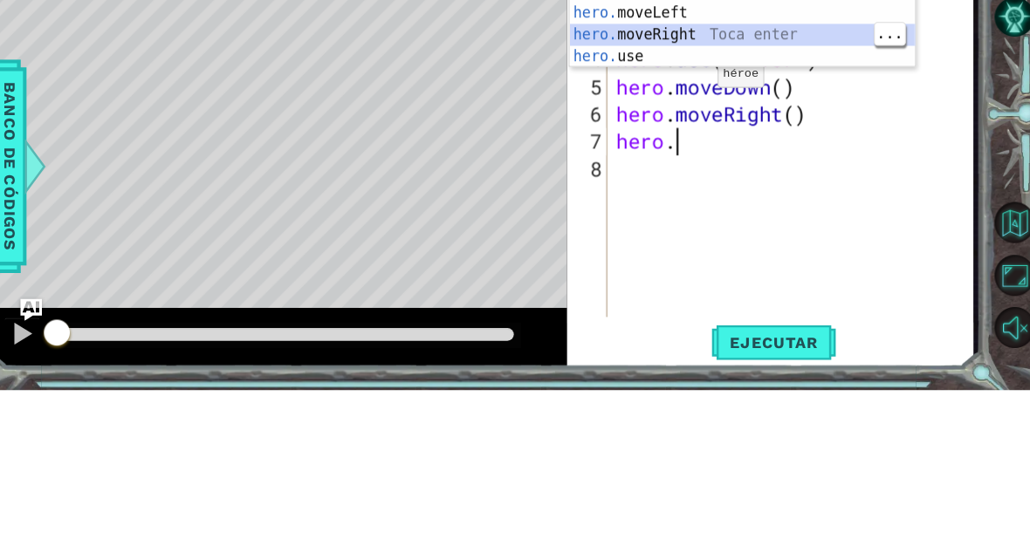
click at [669, 147] on div "hero. moveUp Toca enter hero. moveDown Toca enter hero. moveLeft Toca enter her…" at bounding box center [741, 220] width 330 height 147
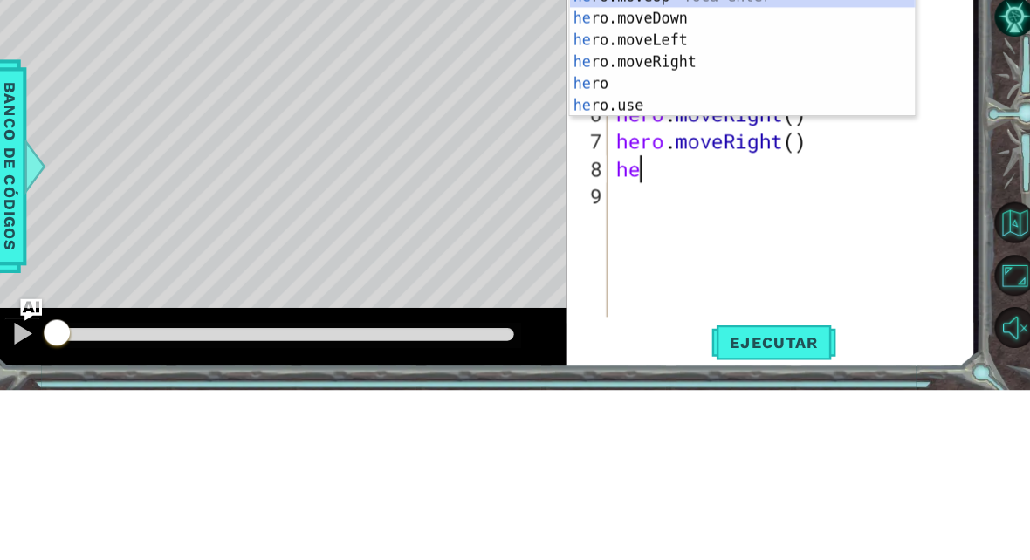
scroll to position [30, 65]
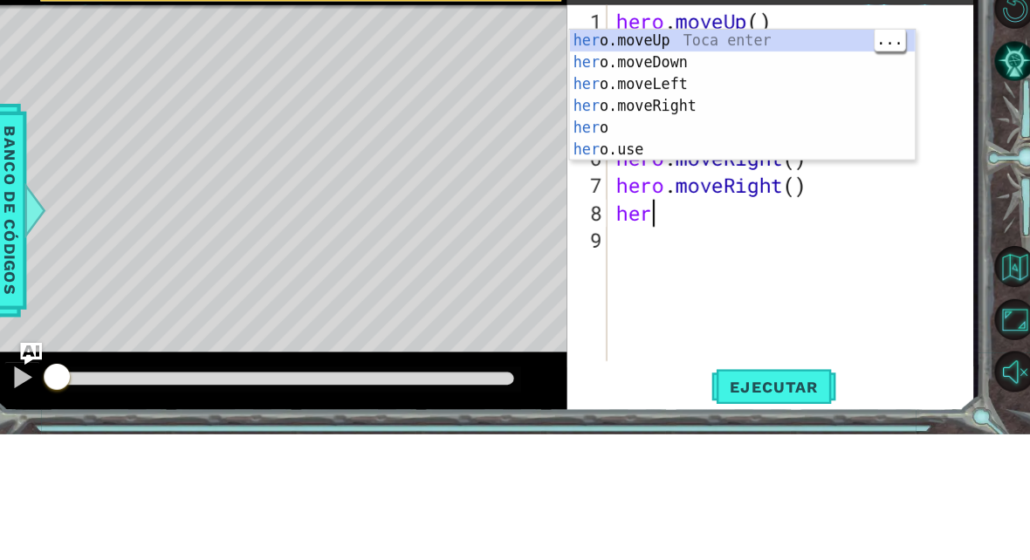
click at [729, 174] on div "her o.moveUp Toca enter her o.moveDown Toca enter her o.moveLeft [PERSON_NAME] …" at bounding box center [741, 258] width 330 height 168
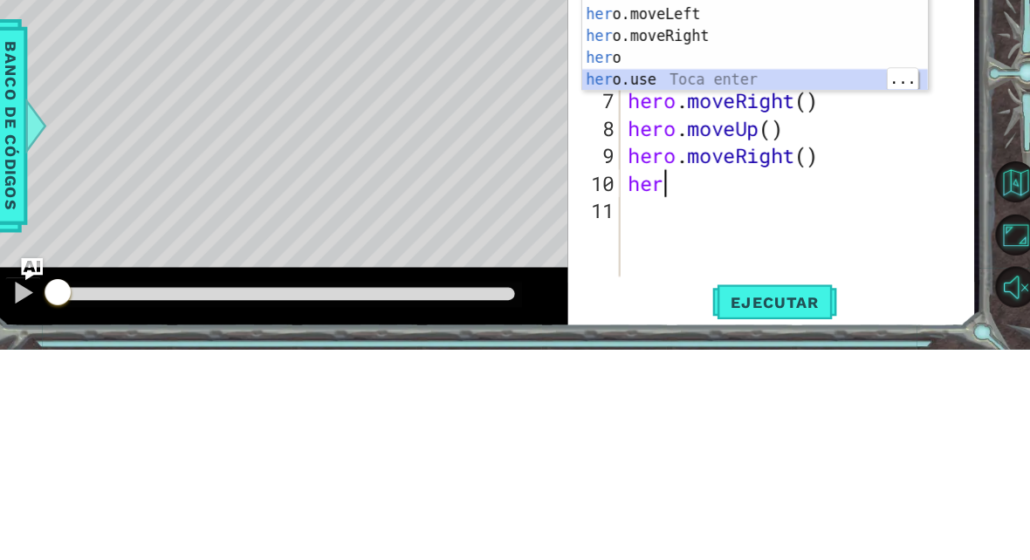
click at [622, 188] on div "her o.moveUp Toca enter her o.moveDown Toca enter her o.moveLeft [PERSON_NAME] …" at bounding box center [752, 272] width 330 height 168
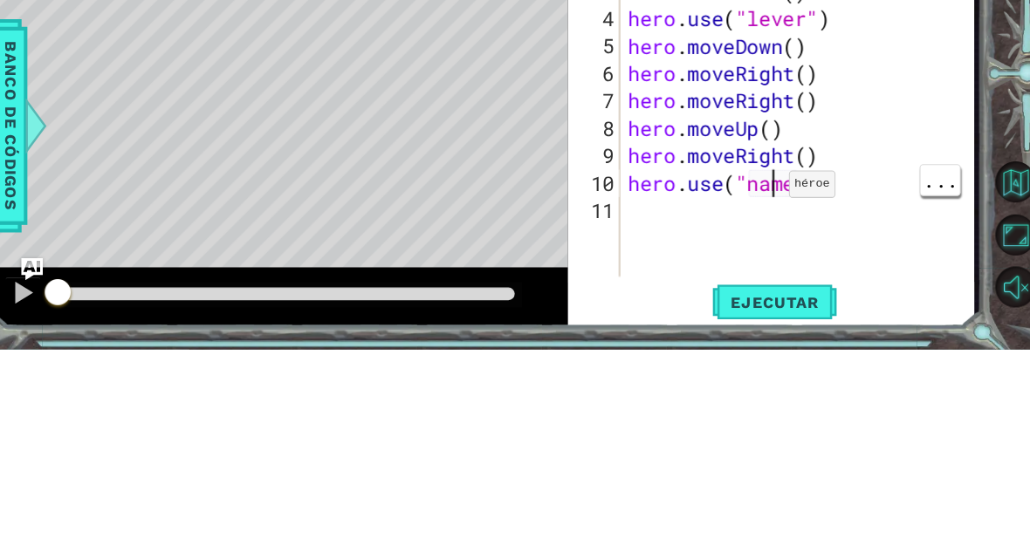
click at [761, 181] on div "hero . moveUp ( ) hero . moveUp ( ) hero . moveLeft ( ) hero . use ( "lever" ) …" at bounding box center [796, 349] width 339 height 393
click at [826, 175] on div "hero . moveUp ( ) hero . moveUp ( ) hero . moveLeft ( ) hero . use ( "lever" ) …" at bounding box center [796, 349] width 339 height 393
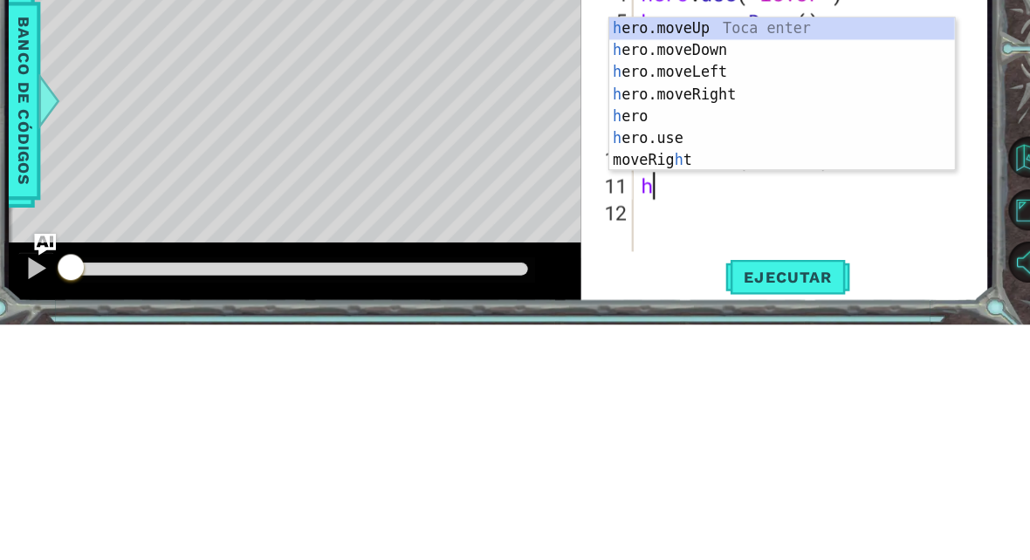
scroll to position [30, 42]
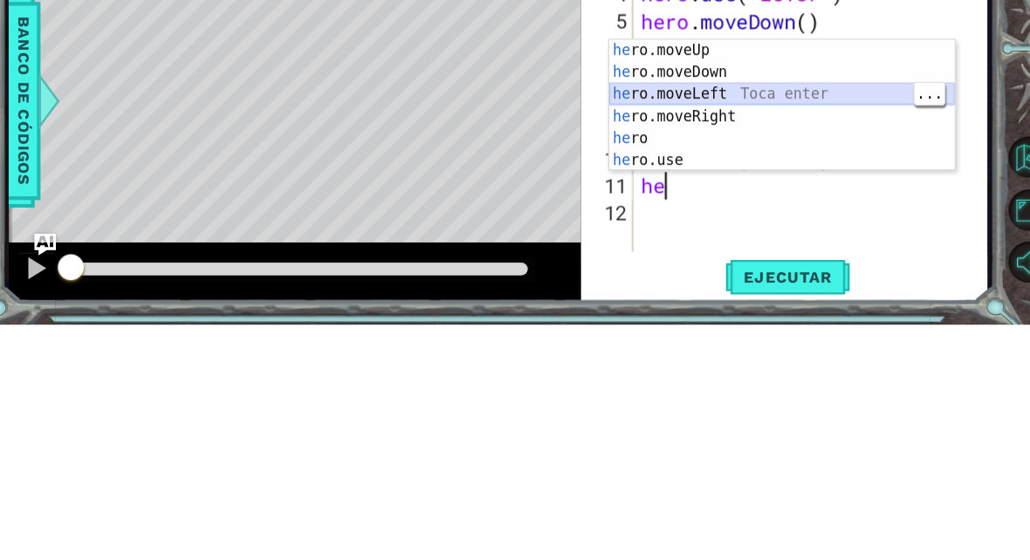
click at [703, 288] on div "he ro.moveUp Toca enter he ro.moveDown Toca enter he ro.moveLeft Toca enter he …" at bounding box center [765, 372] width 330 height 168
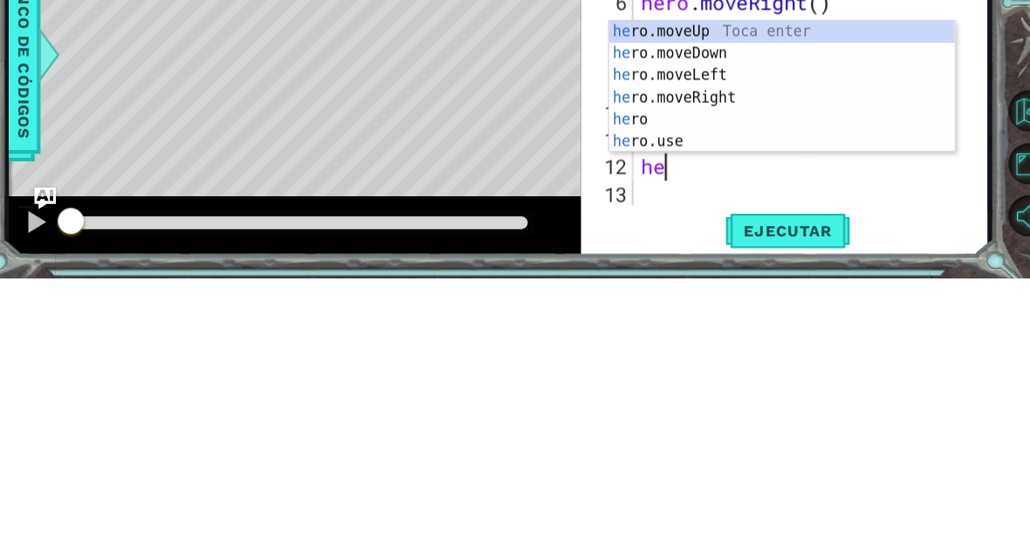
scroll to position [30, 65]
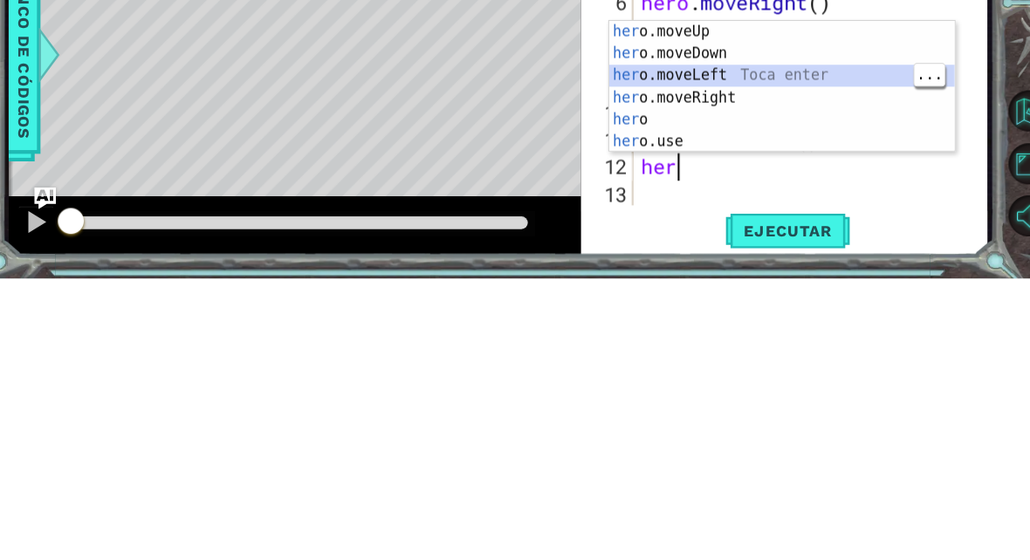
click at [701, 314] on div "her o.moveUp Toca enter her o.moveDown Toca enter her o.moveLeft [PERSON_NAME] …" at bounding box center [765, 398] width 330 height 168
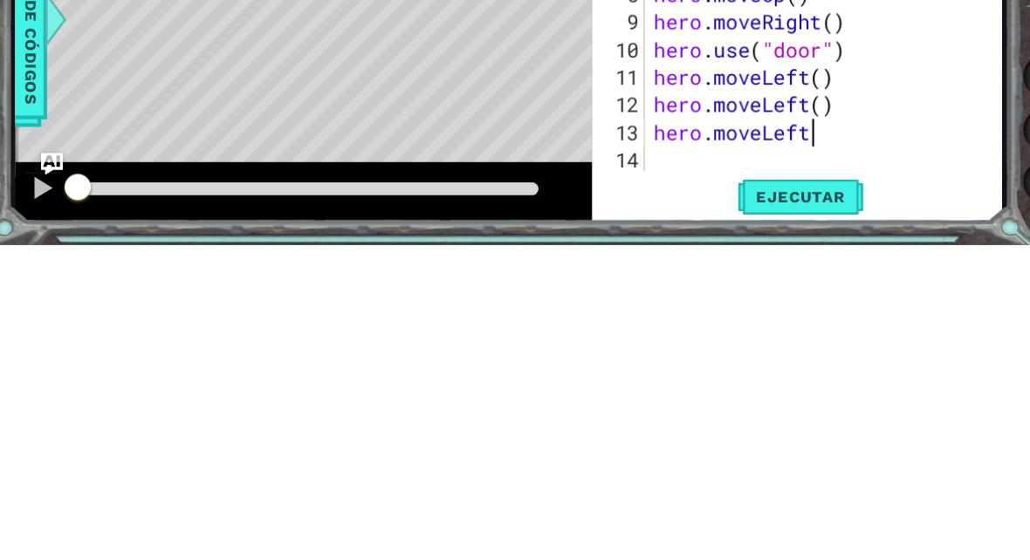
scroll to position [52, 0]
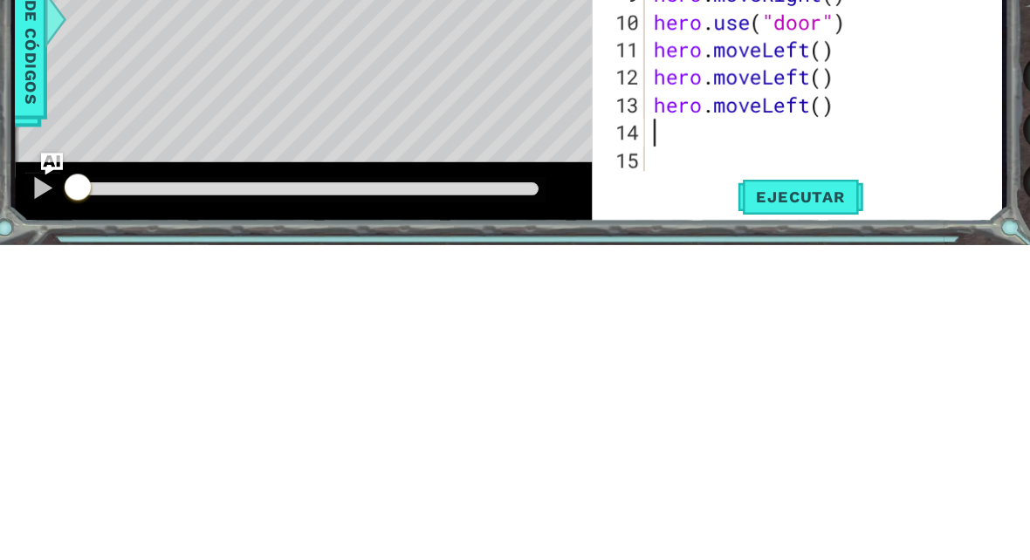
click at [762, 506] on span "Ejecutar" at bounding box center [771, 514] width 120 height 17
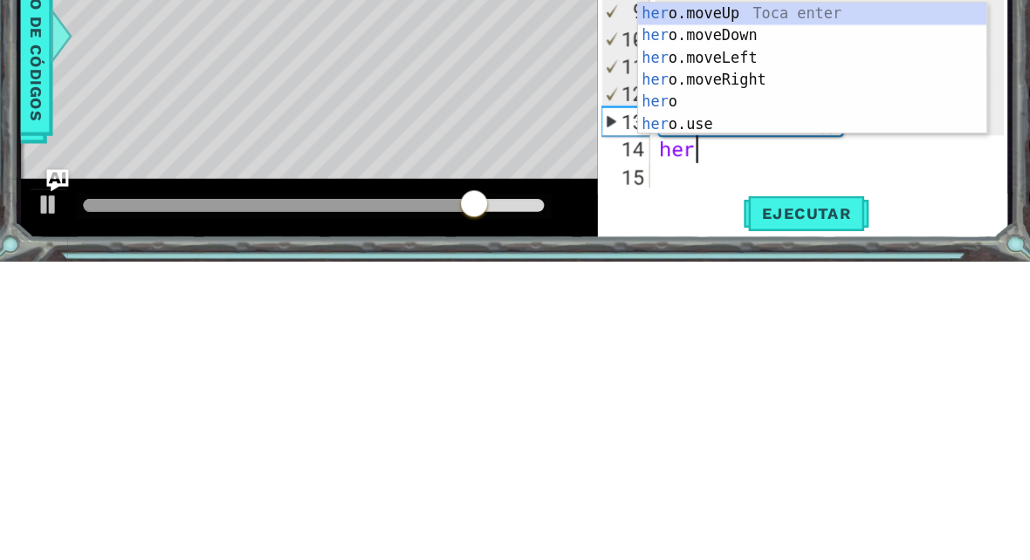
scroll to position [30, 77]
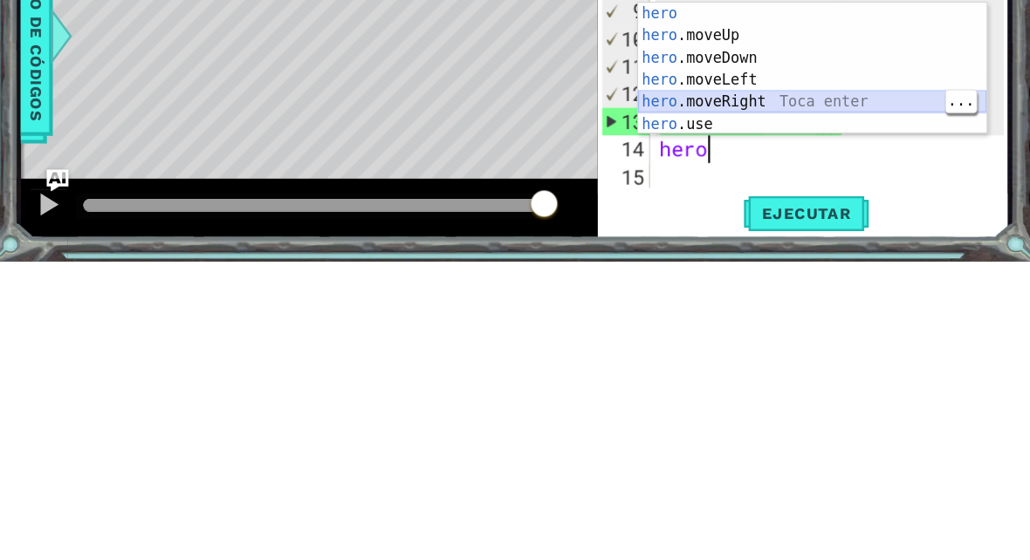
click at [744, 315] on div "hero Toca enter hero .moveUp Toca enter hero .moveDown Toca enter hero .moveLef…" at bounding box center [777, 398] width 330 height 167
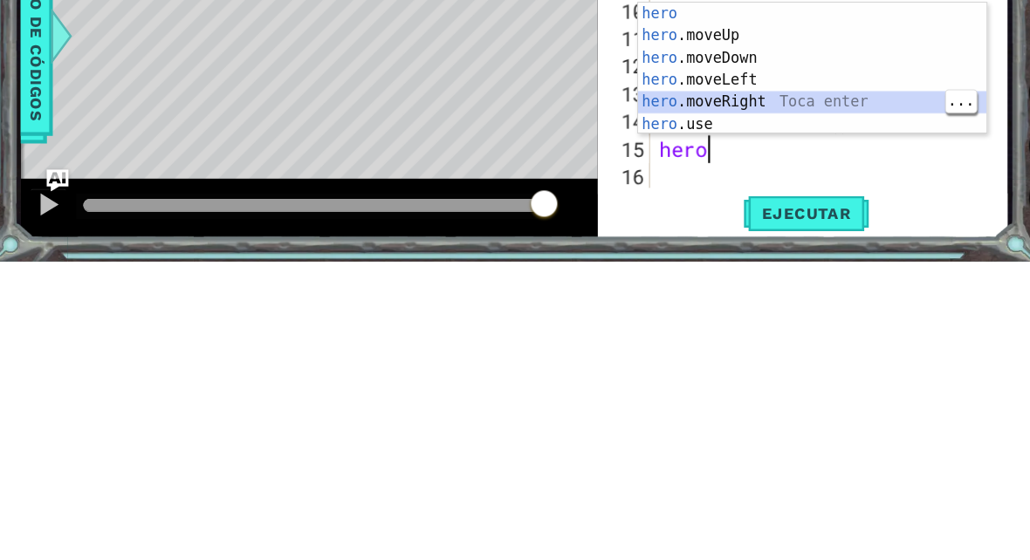
click at [719, 315] on div "hero Toca enter hero .moveUp Toca enter hero .moveDown Toca enter hero .moveLef…" at bounding box center [777, 398] width 330 height 167
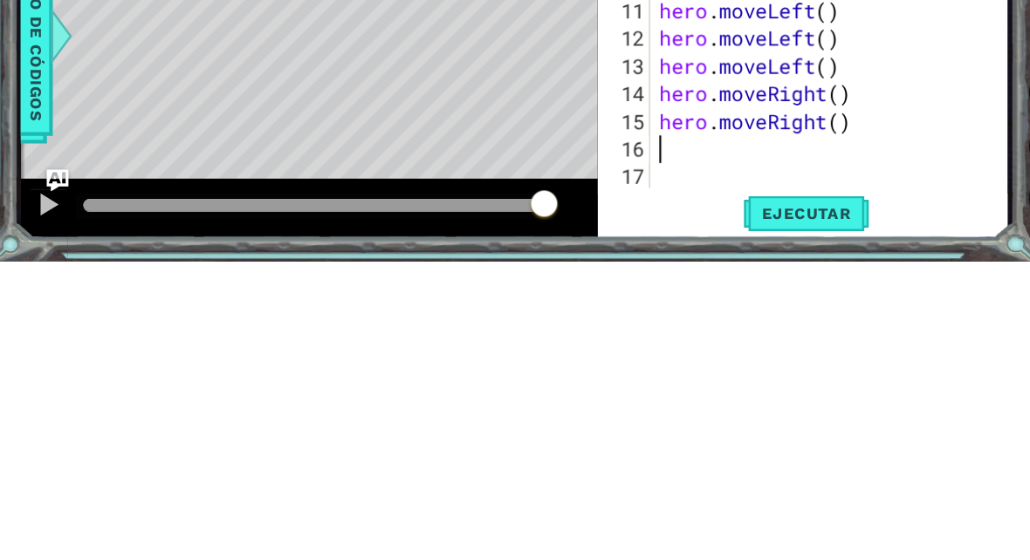
scroll to position [30, 42]
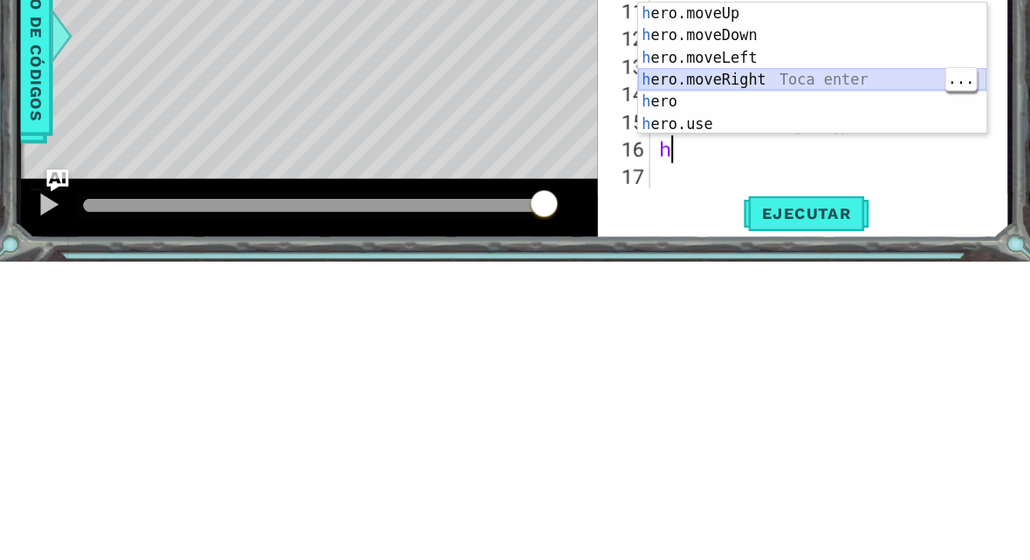
click at [722, 315] on div "h ero.moveUp Toca enter h ero.moveDown Toca enter h ero.moveLeft Toca enter h e…" at bounding box center [777, 398] width 330 height 167
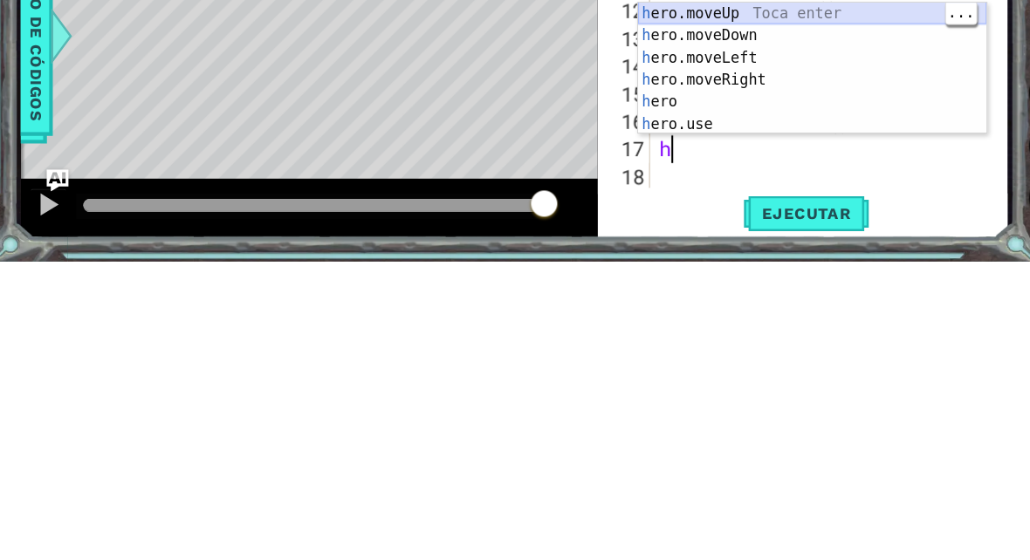
click at [745, 315] on div "h ero.moveUp Toca enter h ero.moveDown Toca enter h ero.moveLeft Toca enter h e…" at bounding box center [777, 398] width 330 height 167
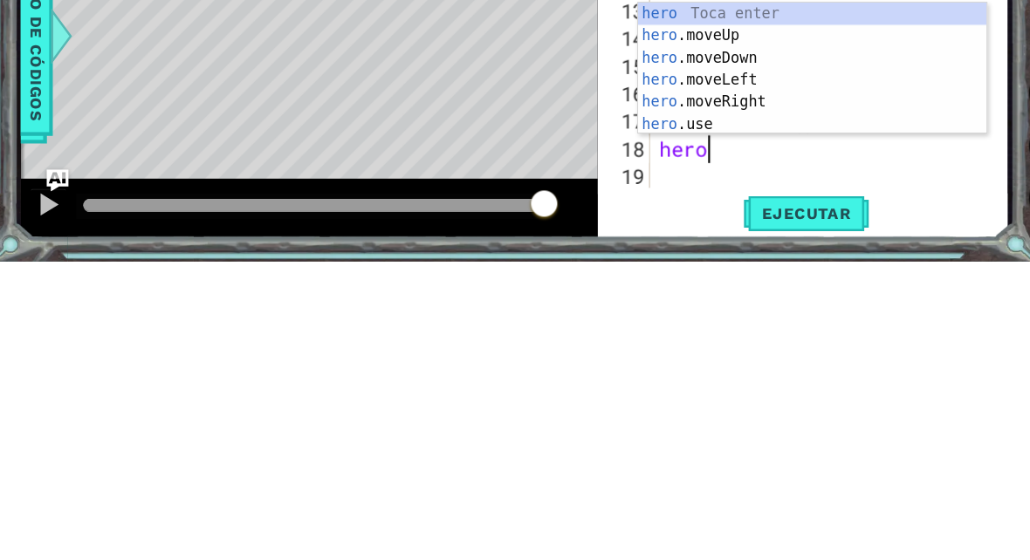
scroll to position [30, 77]
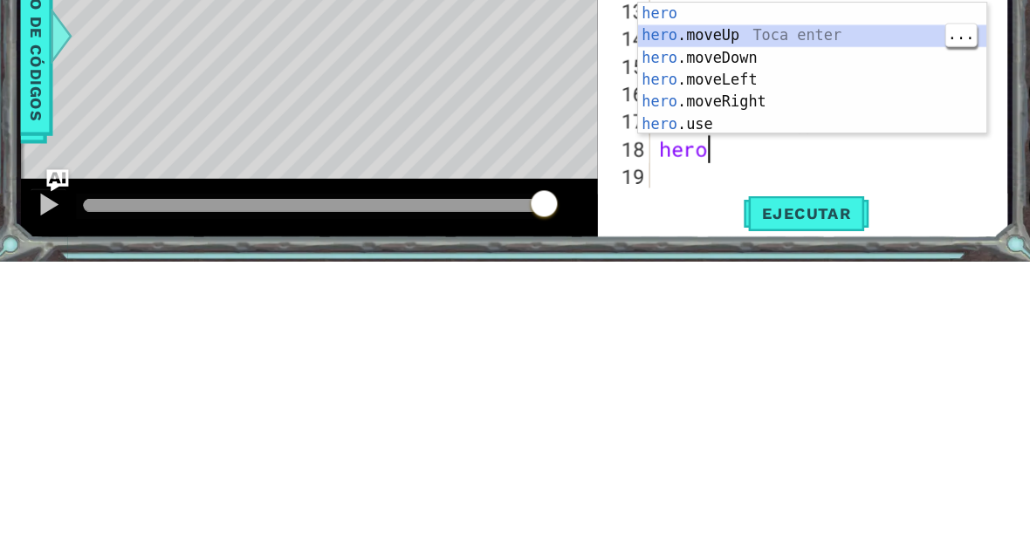
click at [647, 315] on div "hero Toca enter hero .moveUp Toca enter hero .moveDown Toca enter hero .moveLef…" at bounding box center [777, 398] width 330 height 167
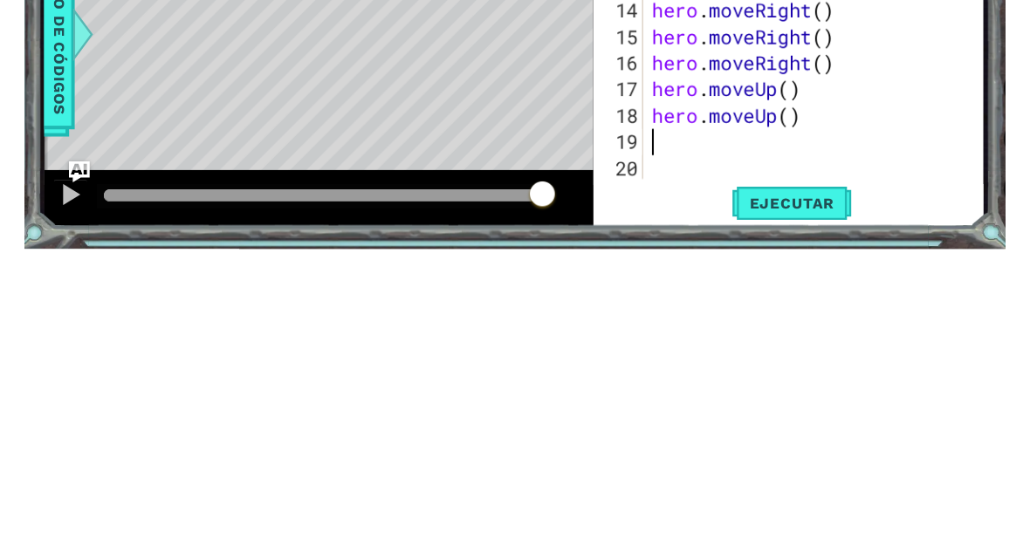
scroll to position [183, 0]
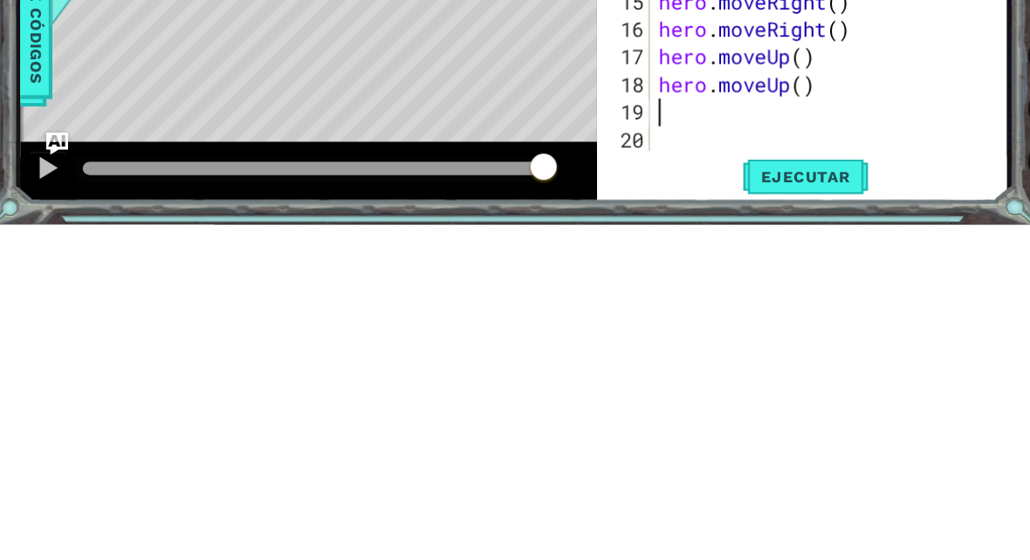
click at [805, 506] on span "Ejecutar" at bounding box center [771, 514] width 120 height 17
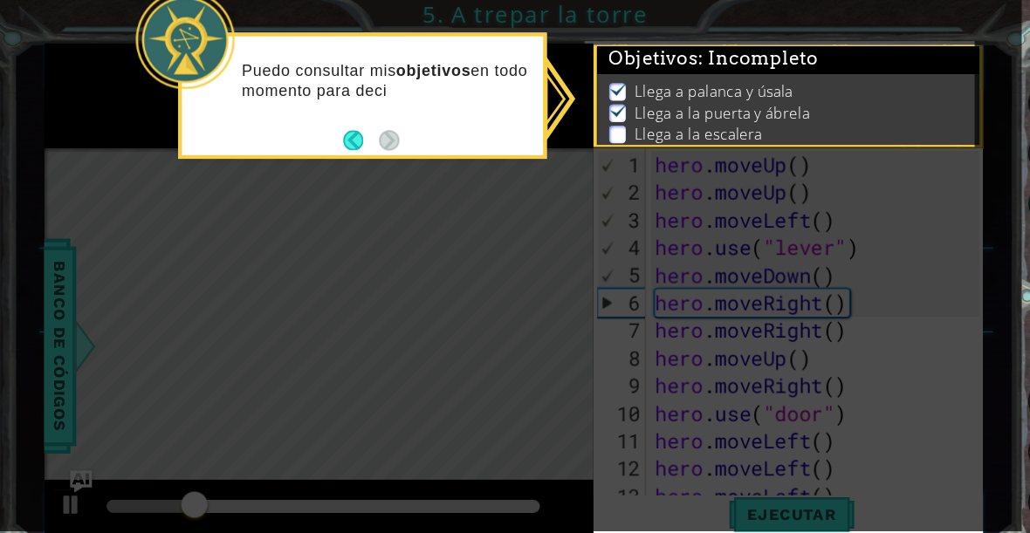
scroll to position [0, 0]
click at [340, 127] on button "Back" at bounding box center [350, 134] width 34 height 19
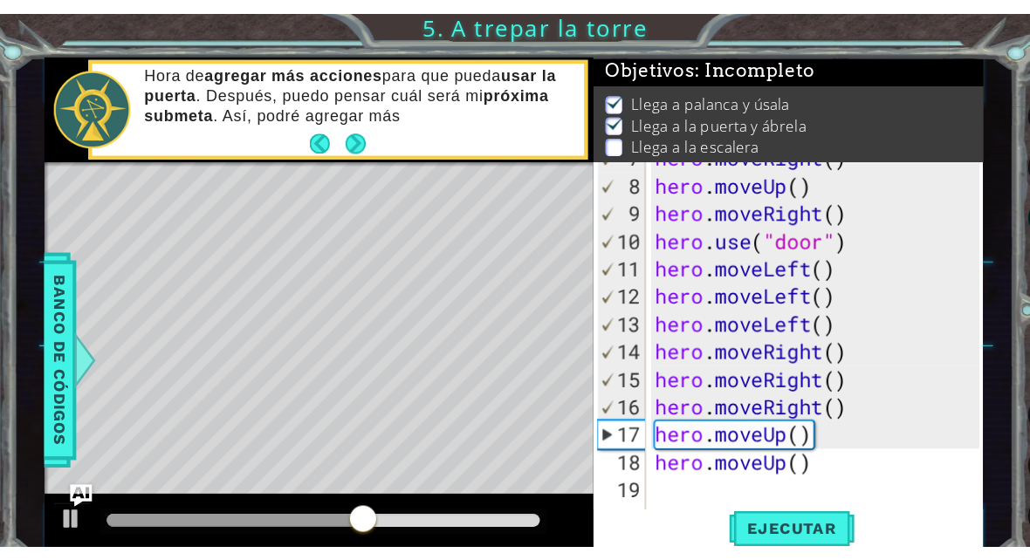
scroll to position [183, 0]
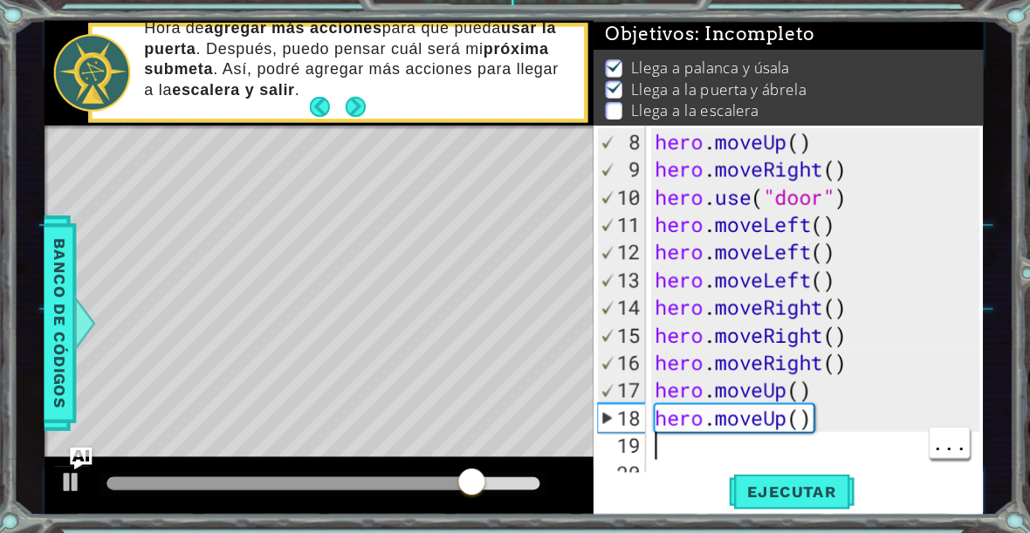
click at [653, 432] on div "hero . moveUp ( ) hero . moveRight ( ) hero . use ( "door" ) hero . moveLeft ( …" at bounding box center [784, 341] width 319 height 393
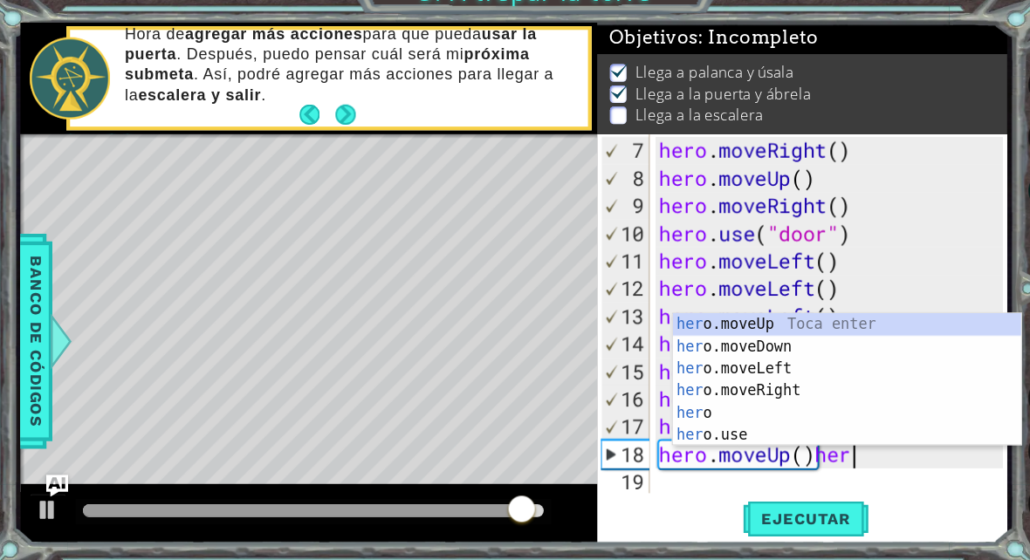
scroll to position [30, 77]
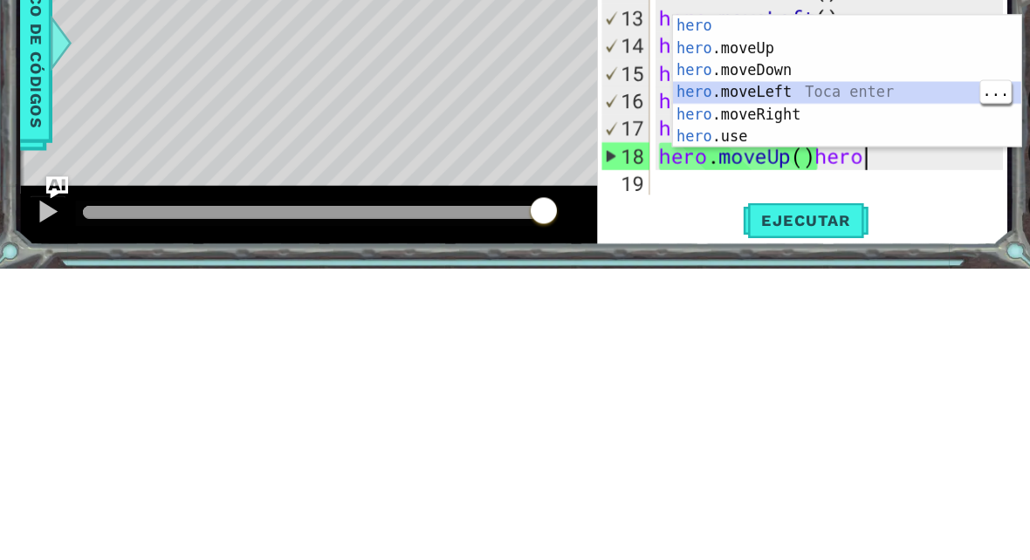
click at [756, 320] on div "hero Toca enter hero .moveUp Toca enter hero .moveDown Toca enter hero .moveLef…" at bounding box center [810, 404] width 330 height 168
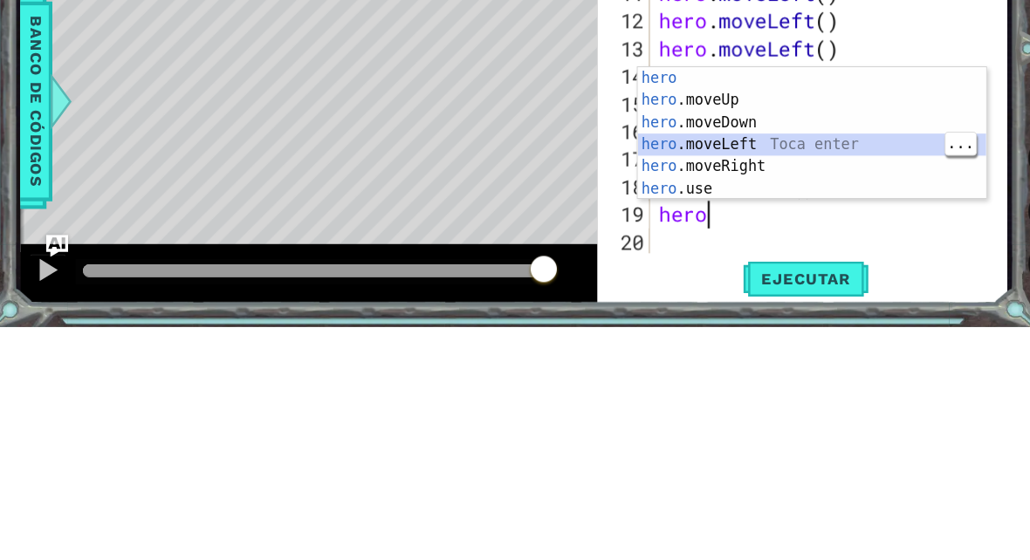
click at [788, 314] on div "hero Toca enter hero .moveUp Toca enter hero .moveDown Toca enter hero .moveLef…" at bounding box center [777, 398] width 330 height 168
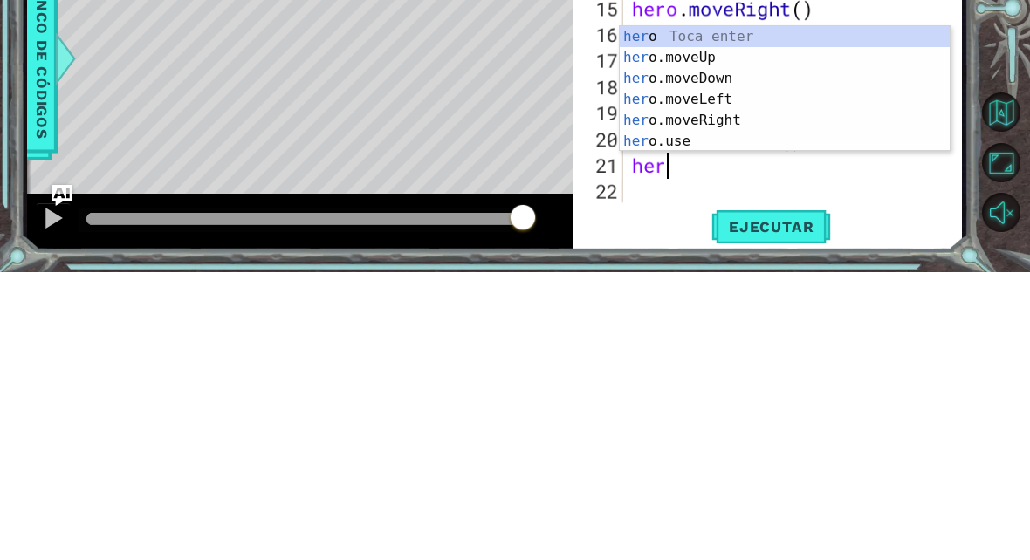
scroll to position [30, 65]
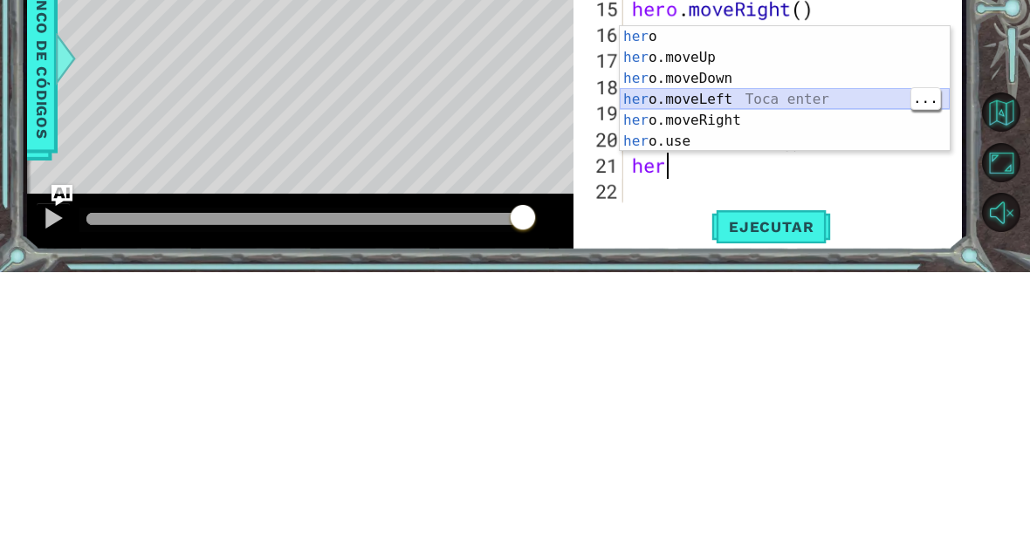
click at [768, 314] on div "her o Toca enter her o.moveUp Toca enter her o.moveDown Toca enter her o.moveLe…" at bounding box center [785, 398] width 330 height 168
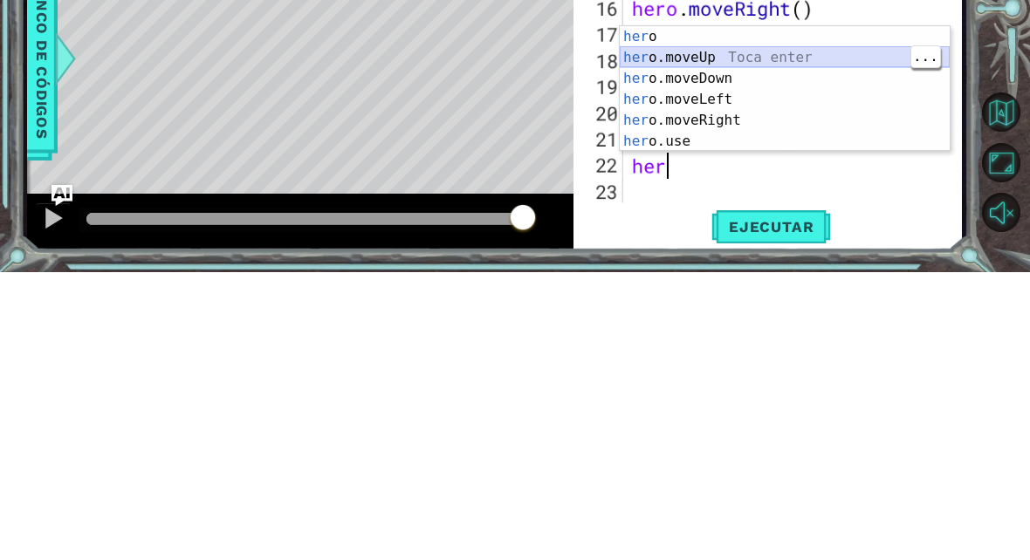
click at [764, 314] on div "her o Toca enter her o.moveUp Toca enter her o.moveDown Toca enter her o.moveLe…" at bounding box center [785, 398] width 330 height 168
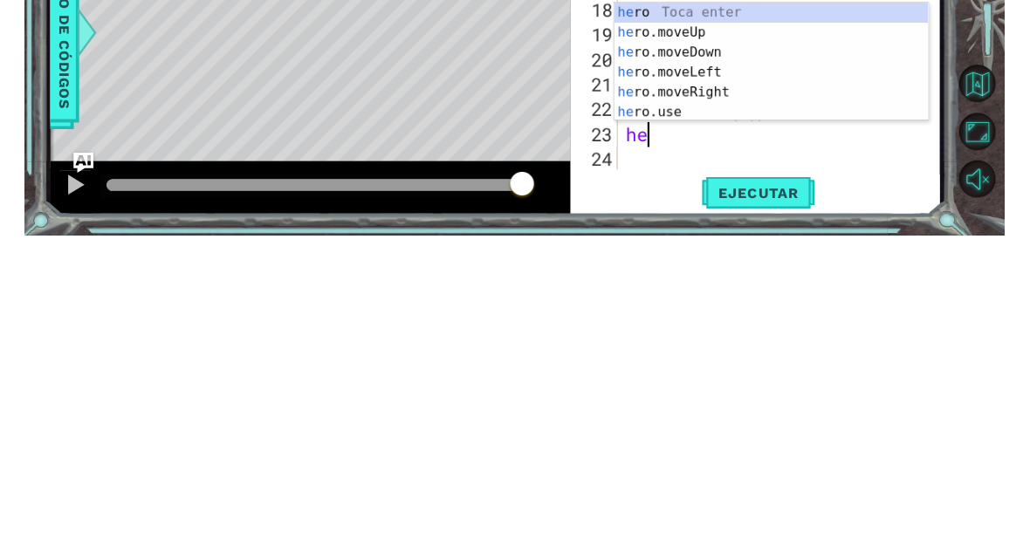
scroll to position [1, 0]
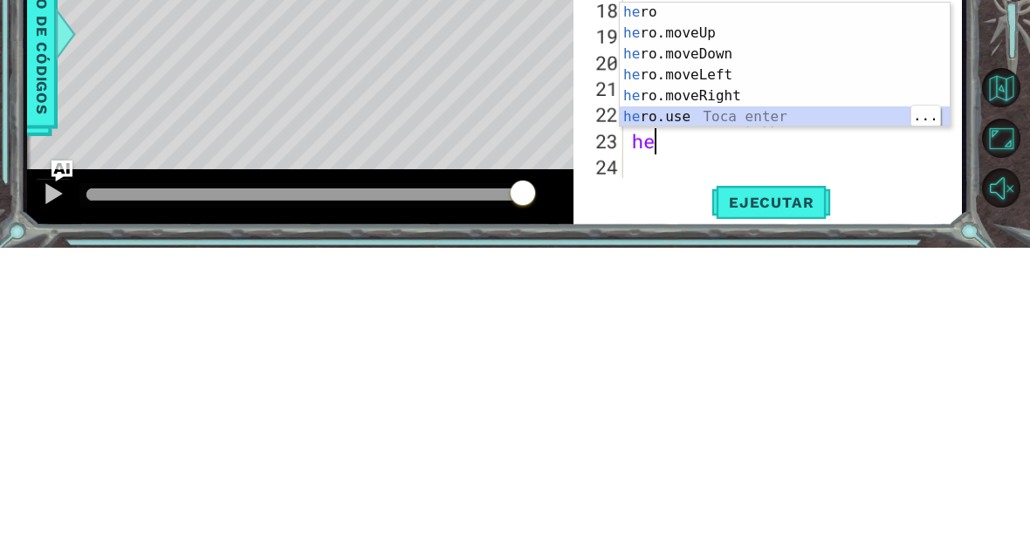
click at [695, 314] on div "he ro Toca enter he ro.moveUp Toca enter he ro.moveDown Toca enter he ro.moveLe…" at bounding box center [785, 397] width 330 height 167
type textarea "abcde fg"
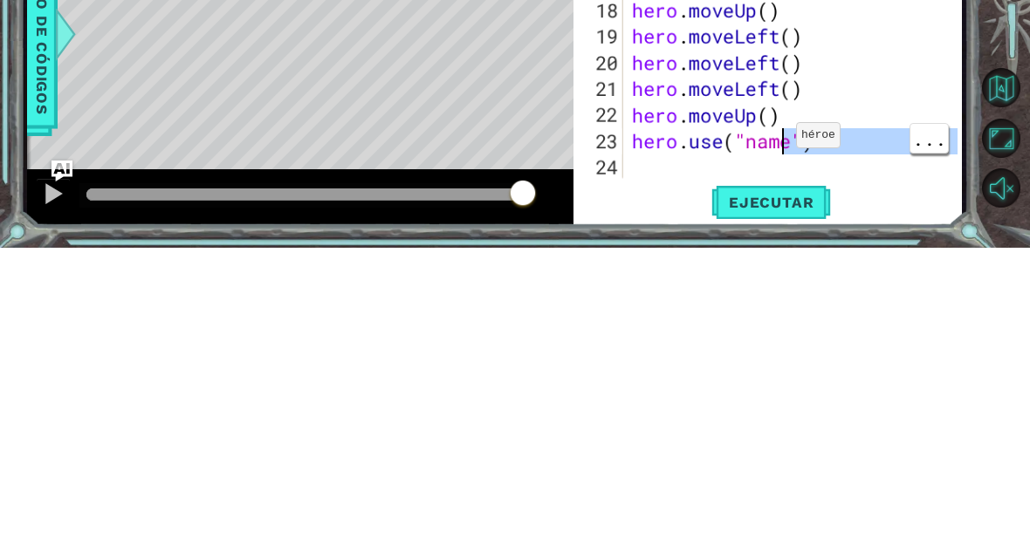
click at [826, 175] on div "hero . moveLeft ( ) hero . moveLeft ( ) hero . moveRight ( ) hero . moveRight (…" at bounding box center [797, 349] width 338 height 393
click at [786, 153] on div "hero . moveLeft ( ) hero . moveLeft ( ) hero . moveRight ( ) hero . moveRight (…" at bounding box center [797, 349] width 338 height 393
click at [785, 153] on div "hero . moveLeft ( ) hero . moveLeft ( ) hero . moveRight ( ) hero . moveRight (…" at bounding box center [797, 349] width 338 height 393
click at [846, 169] on div "hero . moveLeft ( ) hero . moveLeft ( ) hero . moveRight ( ) hero . moveRight (…" at bounding box center [797, 349] width 338 height 393
click at [855, 175] on div "hero . moveLeft ( ) hero . moveLeft ( ) hero . moveRight ( ) hero . moveRight (…" at bounding box center [797, 349] width 338 height 393
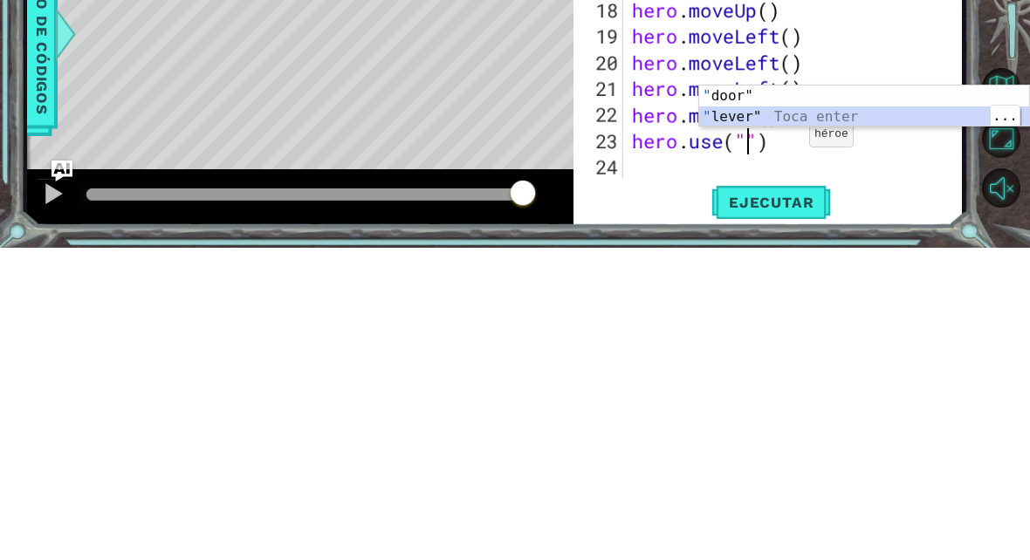
click at [890, 398] on div "" door" Toca enter " lever" Toca enter" at bounding box center [864, 440] width 330 height 84
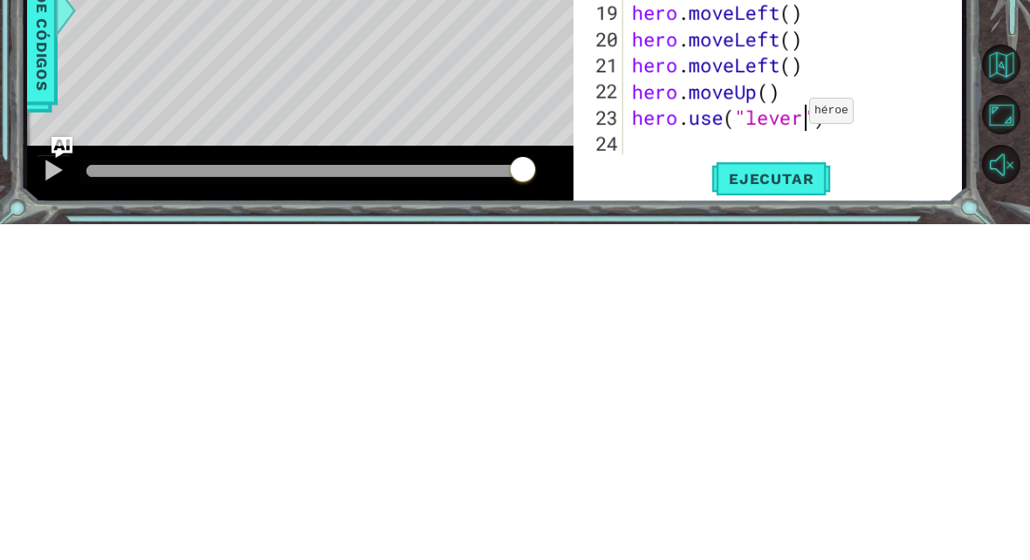
click at [796, 506] on span "Ejecutar" at bounding box center [771, 514] width 120 height 17
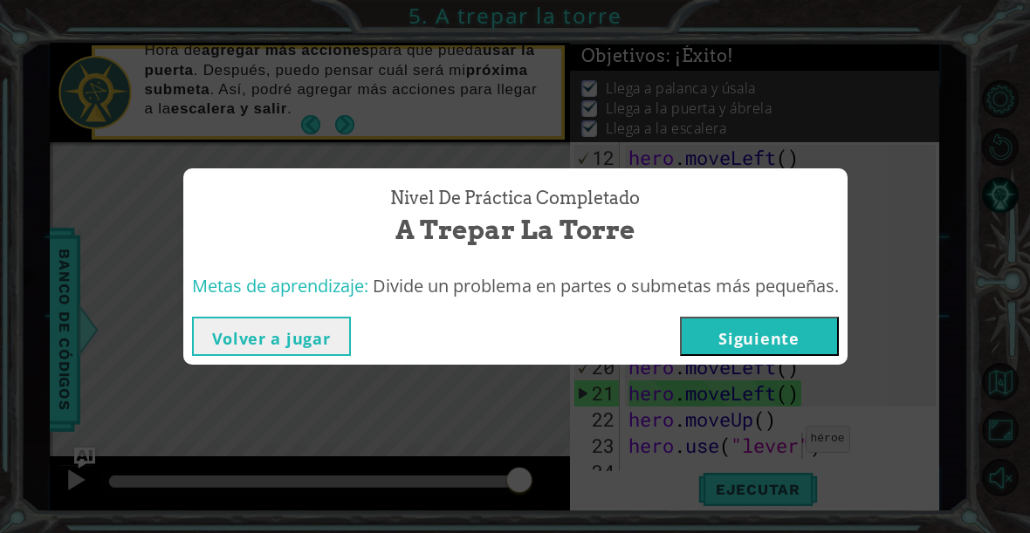
click at [761, 327] on button "Siguiente" at bounding box center [759, 336] width 159 height 39
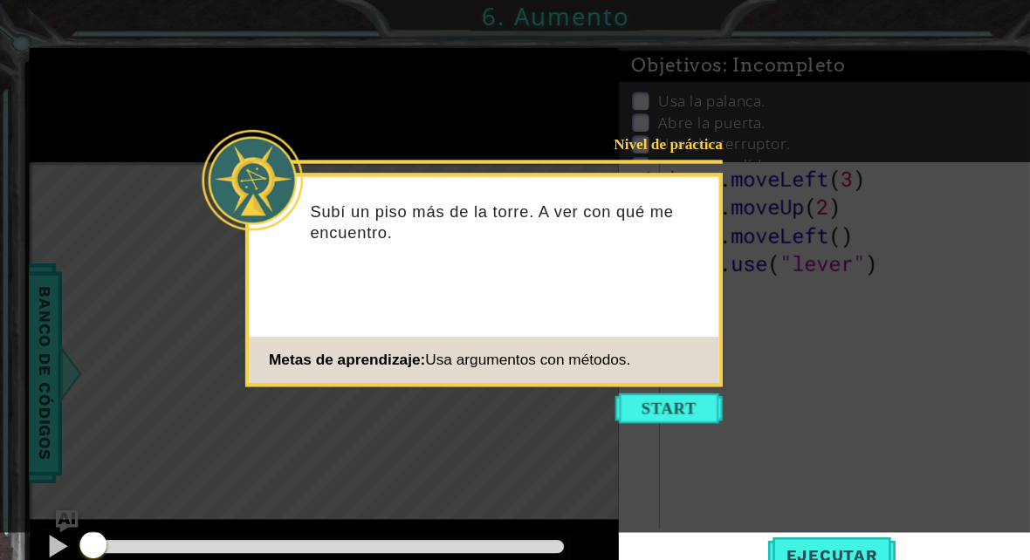
click at [900, 100] on icon at bounding box center [477, 247] width 955 height 494
